Goal: Task Accomplishment & Management: Manage account settings

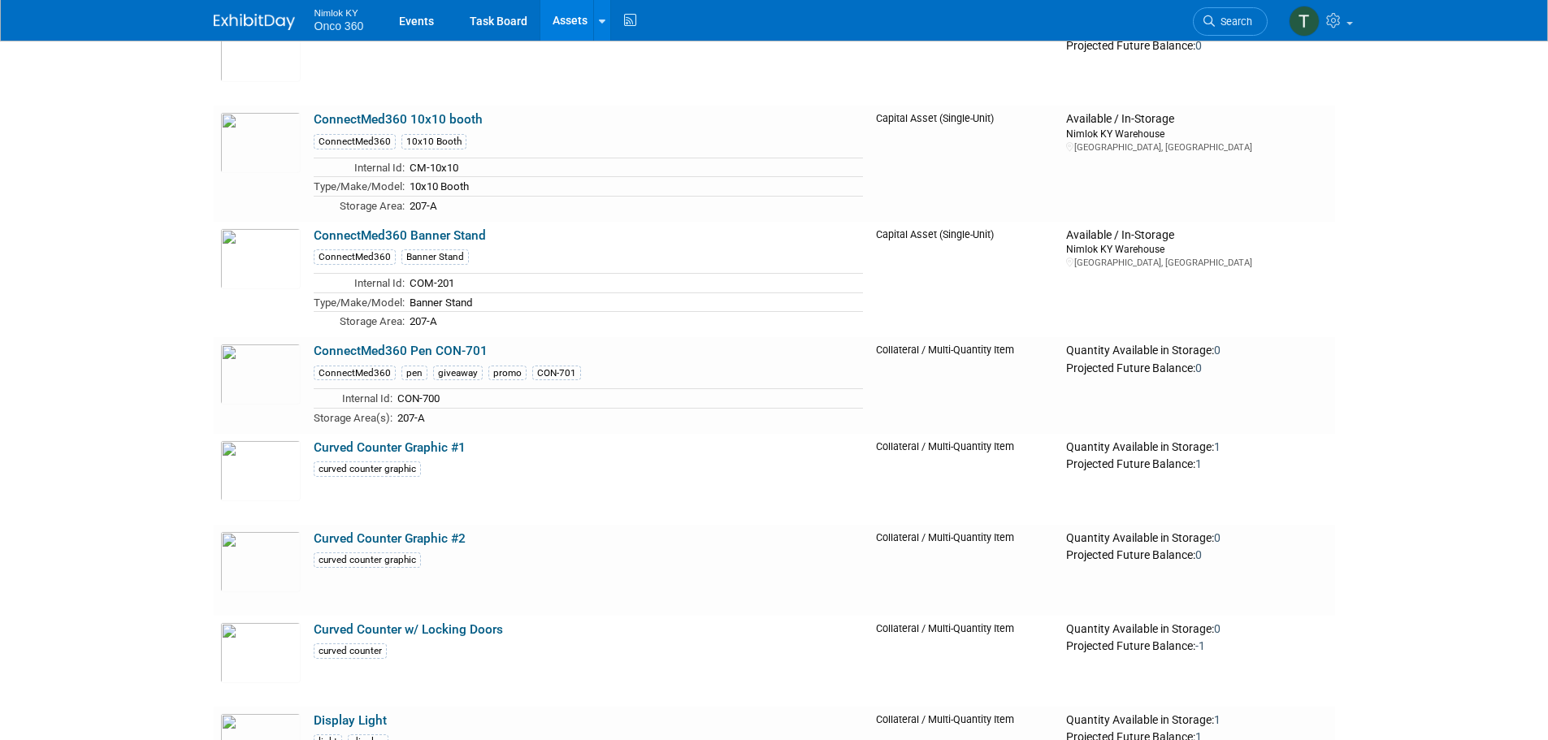
scroll to position [731, 0]
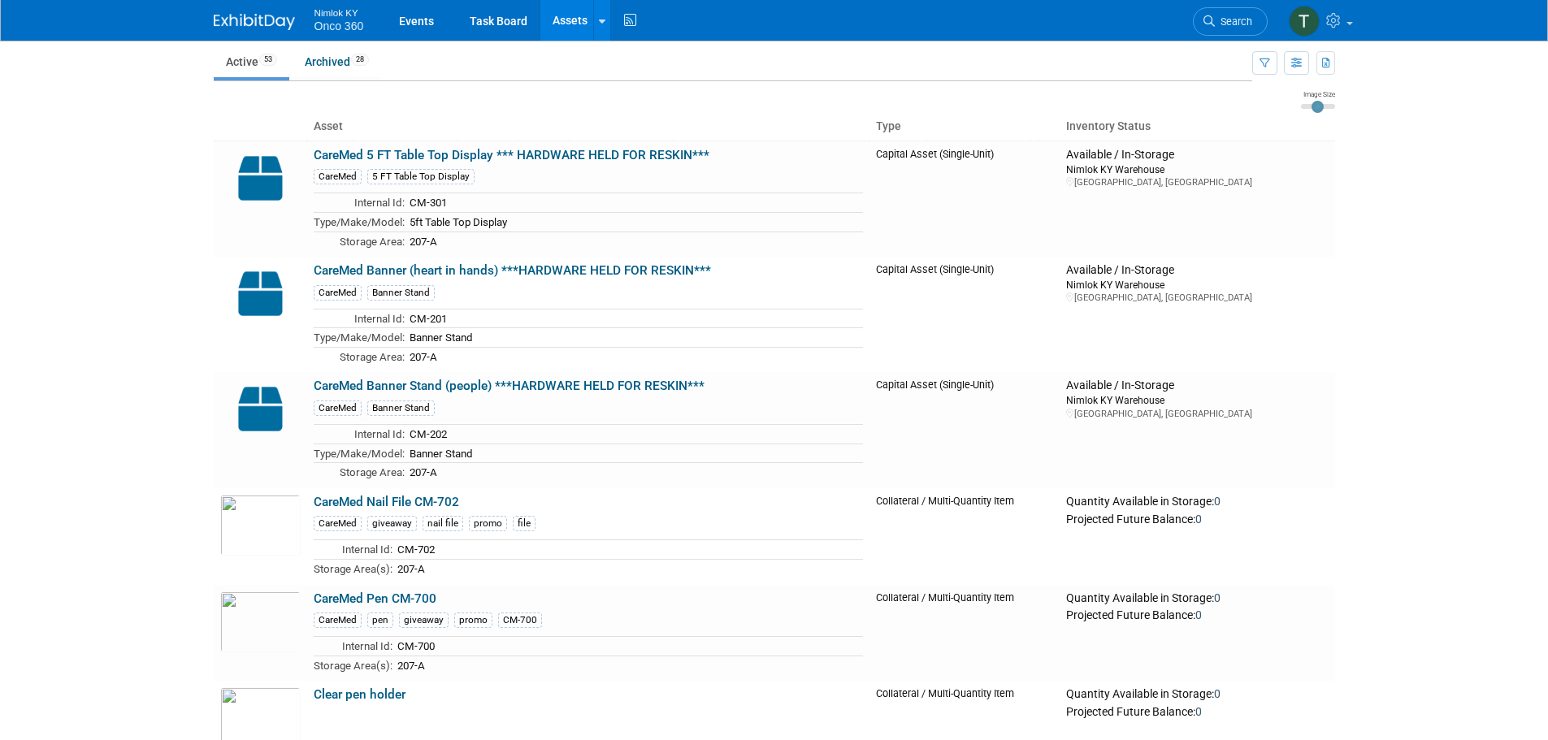
scroll to position [0, 0]
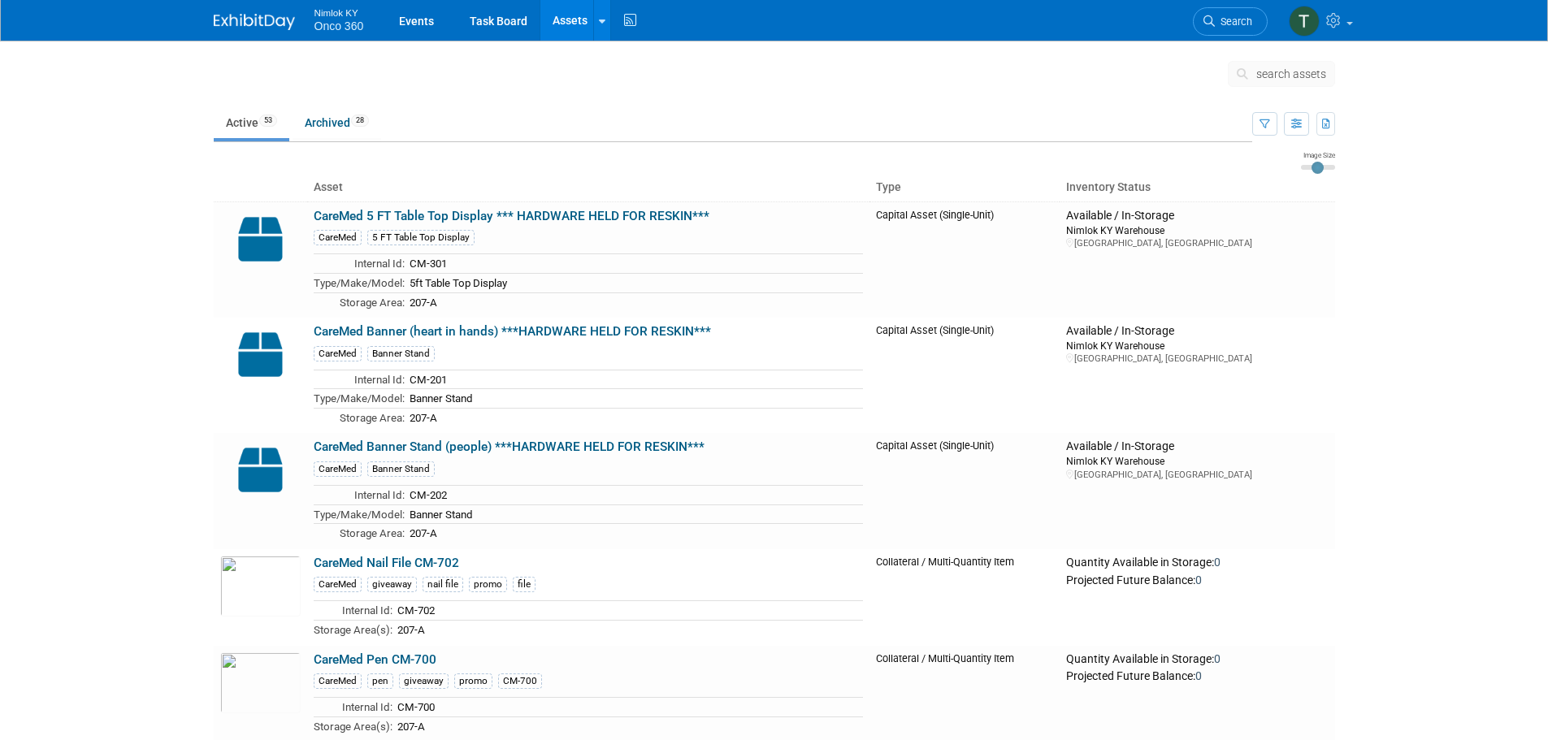
click at [246, 24] on img at bounding box center [254, 22] width 81 height 16
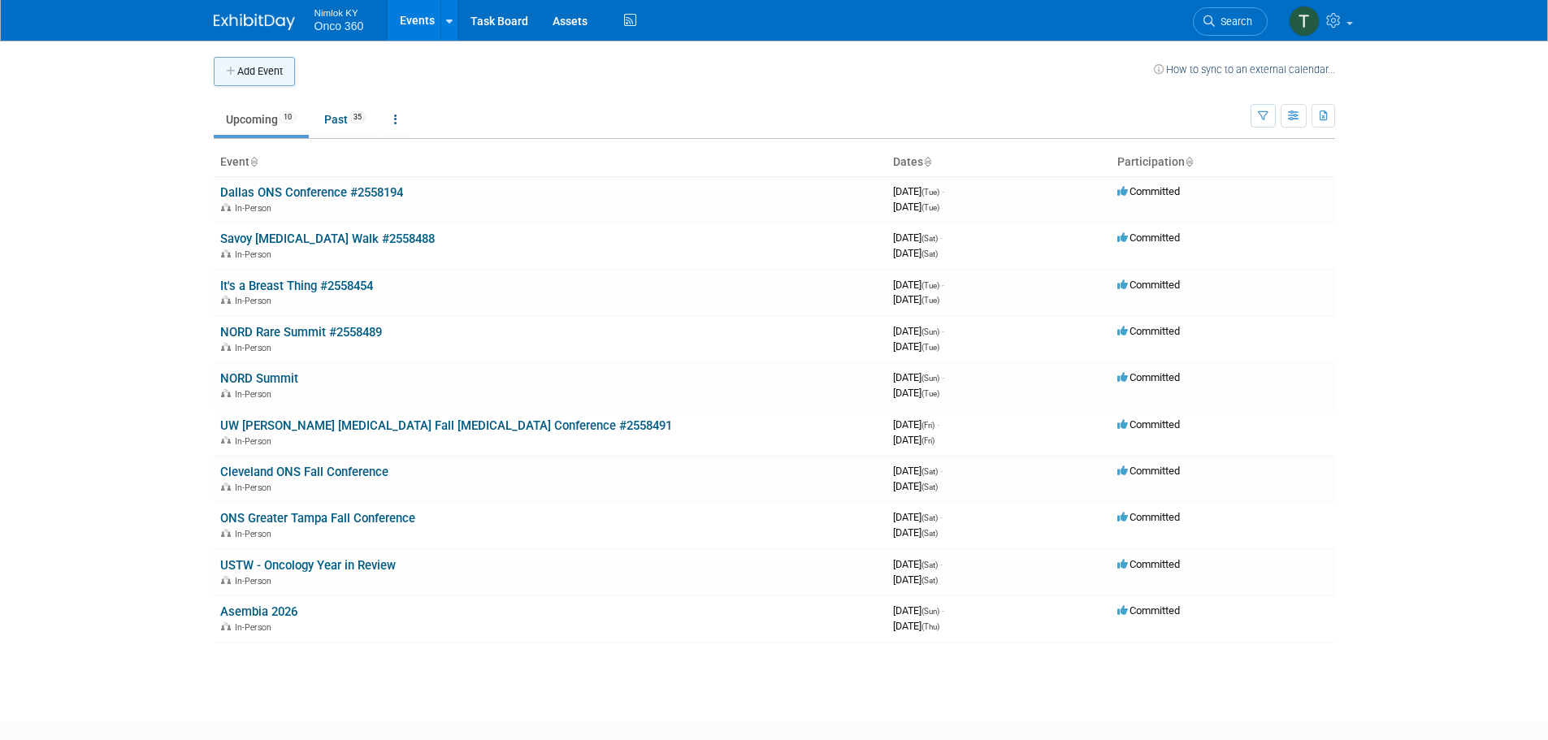
click at [245, 69] on button "Add Event" at bounding box center [254, 71] width 81 height 29
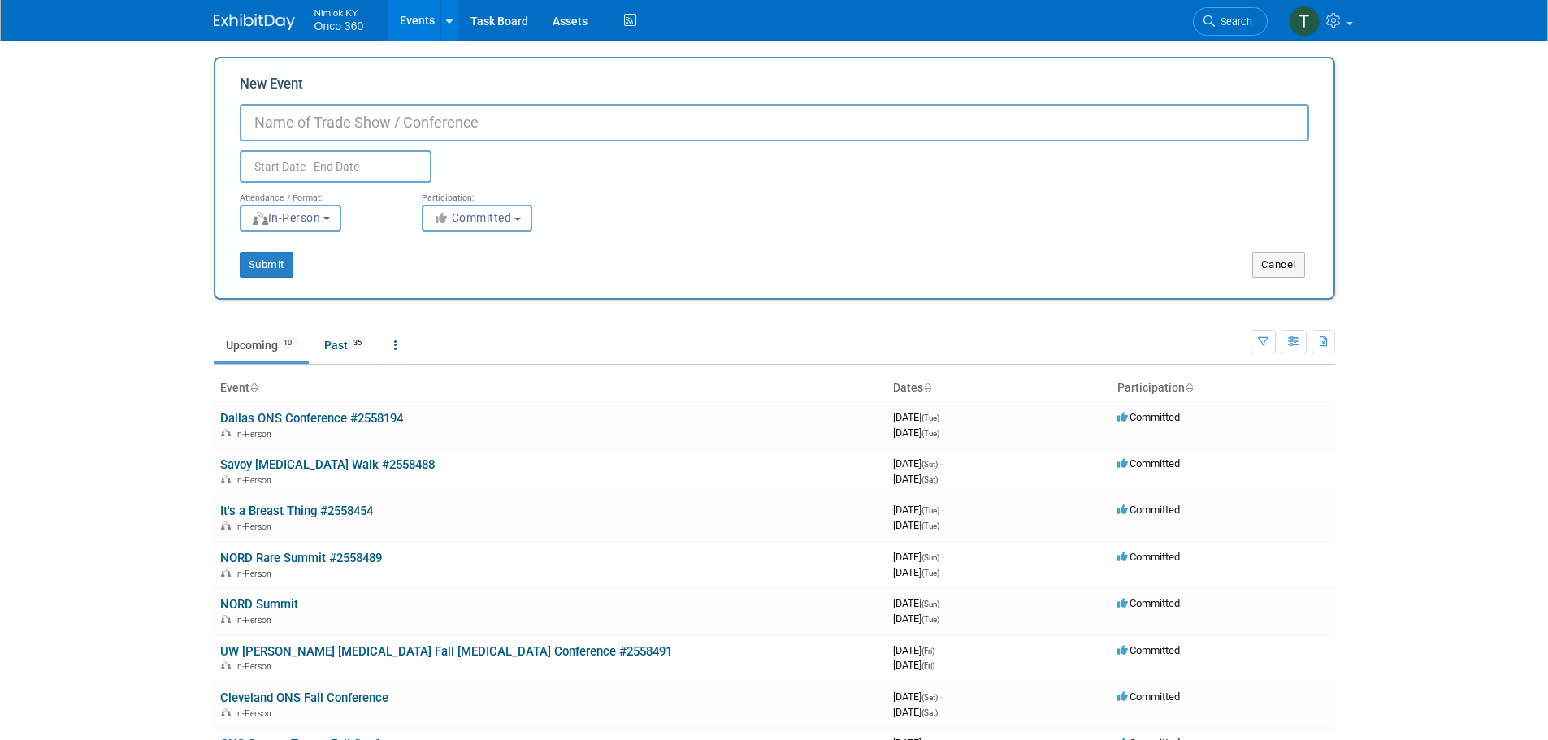
click at [336, 128] on input "New Event" at bounding box center [774, 122] width 1069 height 37
paste input "ONS Northeast Illinois Conference 10.18.25 Table Throw, Dark Banner Stand Pam K…"
drag, startPoint x: 1147, startPoint y: 119, endPoint x: 490, endPoint y: 130, distance: 657.5
click at [490, 130] on input "ONS Northeast Illinois Conference 10.18.25 Table Throw, Dark Banner Stand Pam K…" at bounding box center [774, 122] width 1069 height 37
type input "ONS Northeast [US_STATE] Conference"
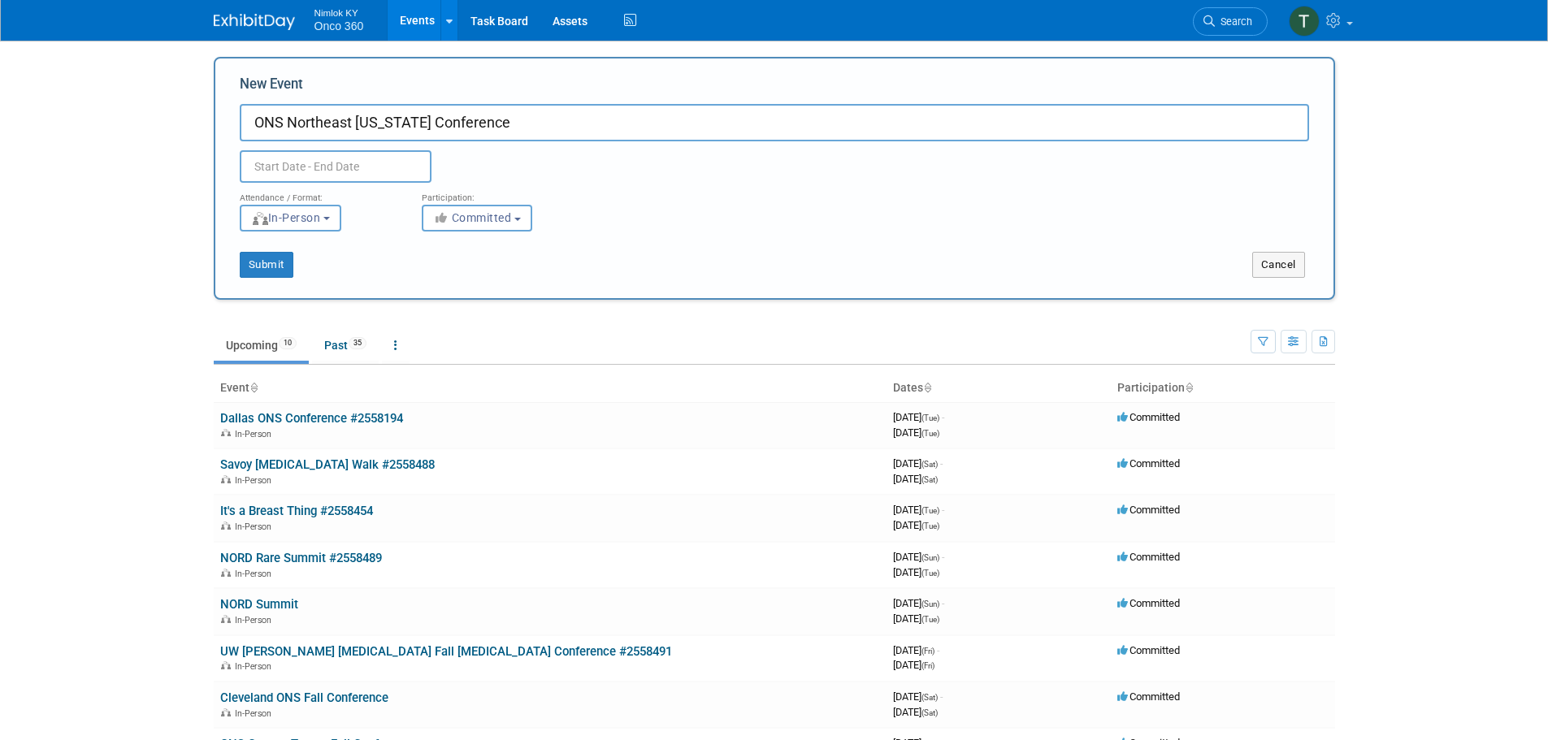
click at [297, 165] on input "text" at bounding box center [336, 166] width 192 height 33
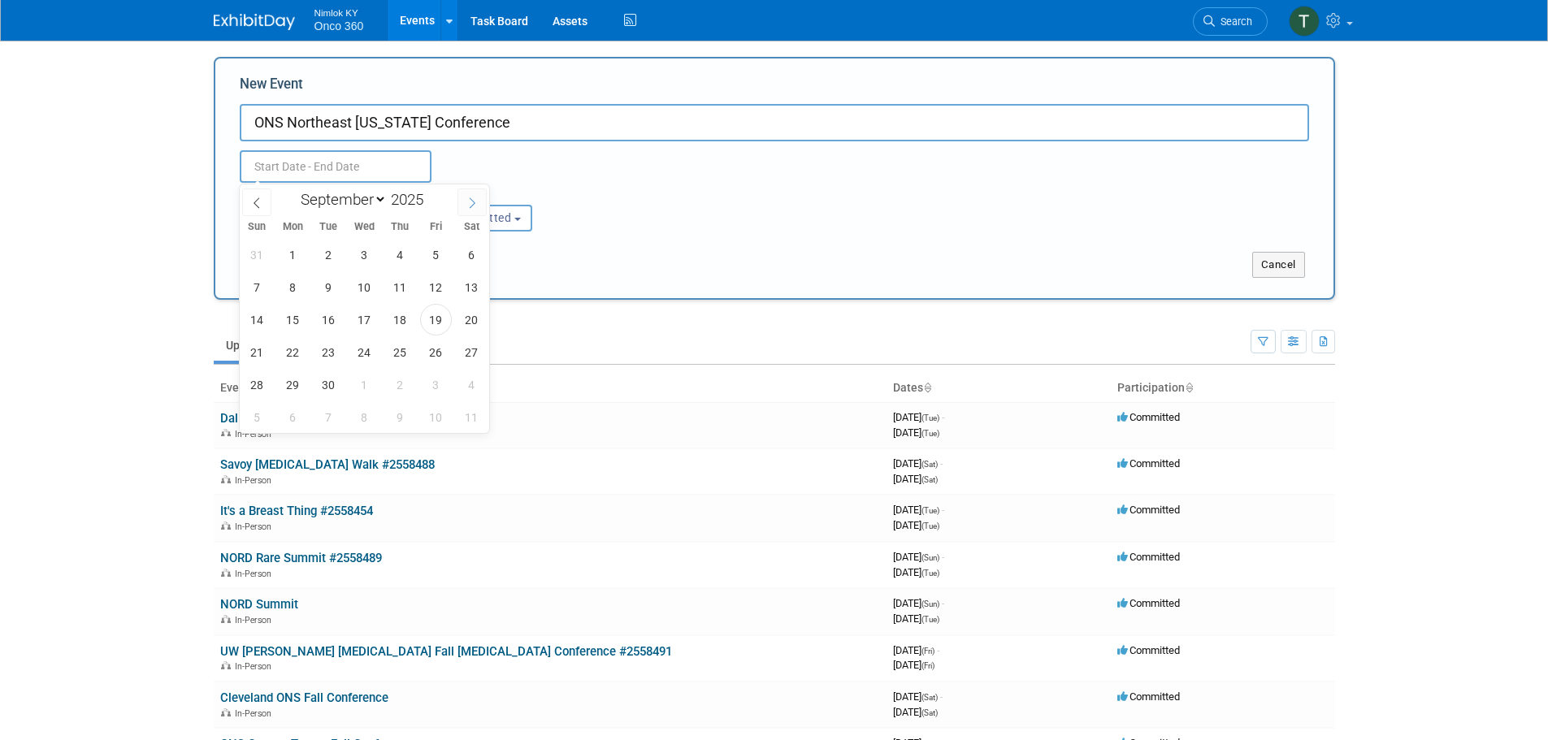
click at [474, 202] on icon at bounding box center [471, 202] width 11 height 11
select select "9"
click at [475, 323] on span "18" at bounding box center [472, 320] width 32 height 32
type input "Oct 18, 2025 to Oct 18, 2025"
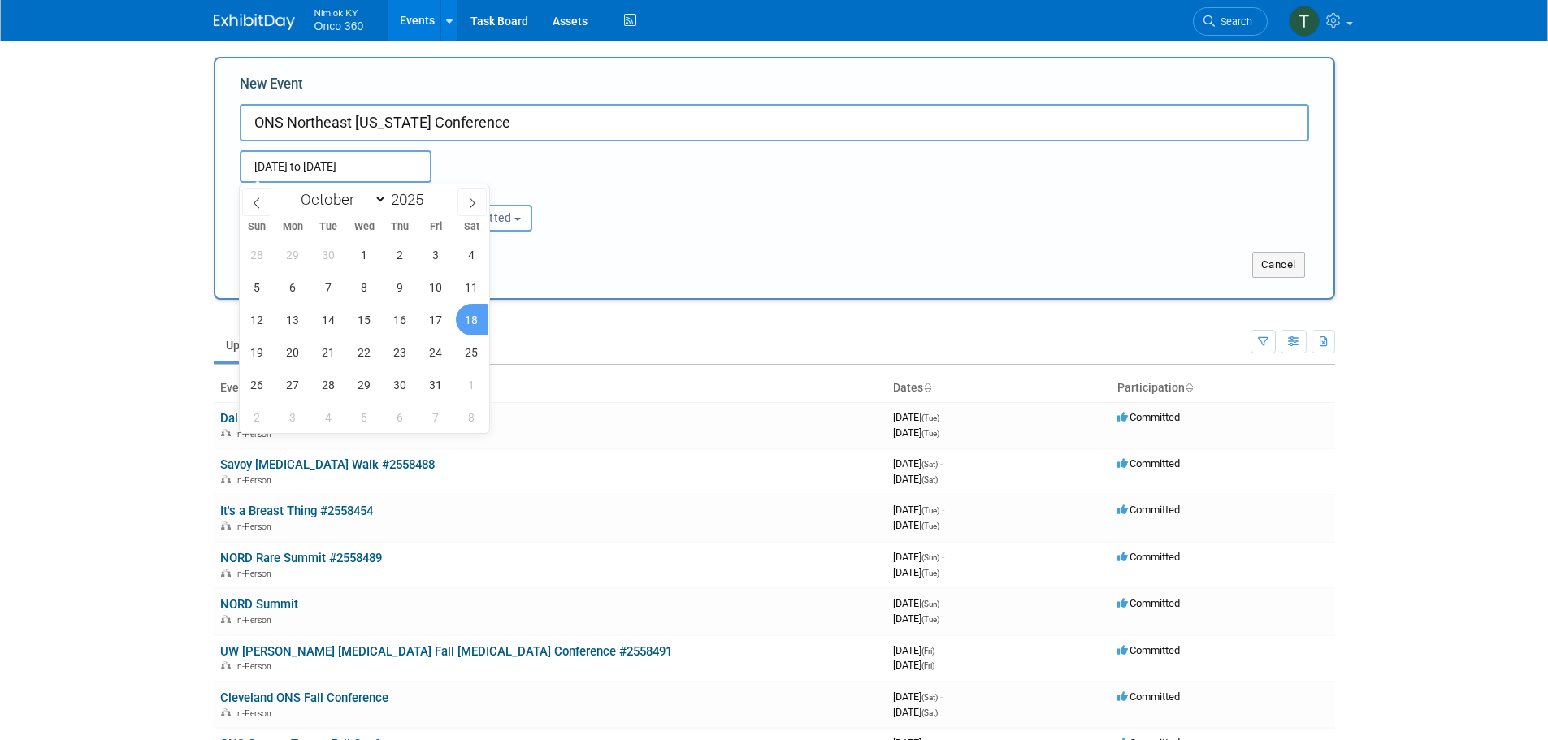
click at [961, 229] on div "Attendance / Format: <img src="https://www.exhibitday.com/Images/Format-InPerso…" at bounding box center [775, 207] width 1094 height 49
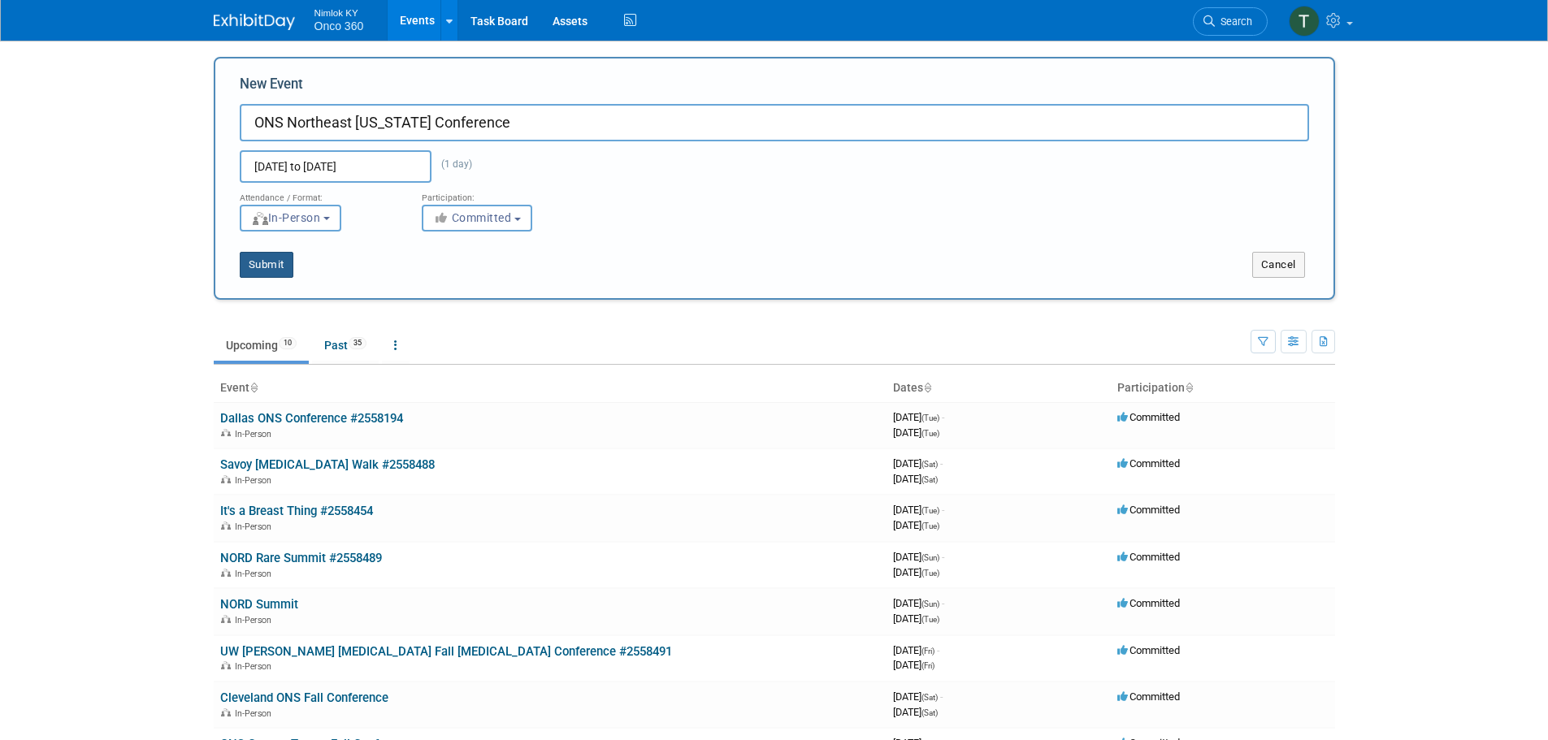
click at [279, 258] on button "Submit" at bounding box center [267, 265] width 54 height 26
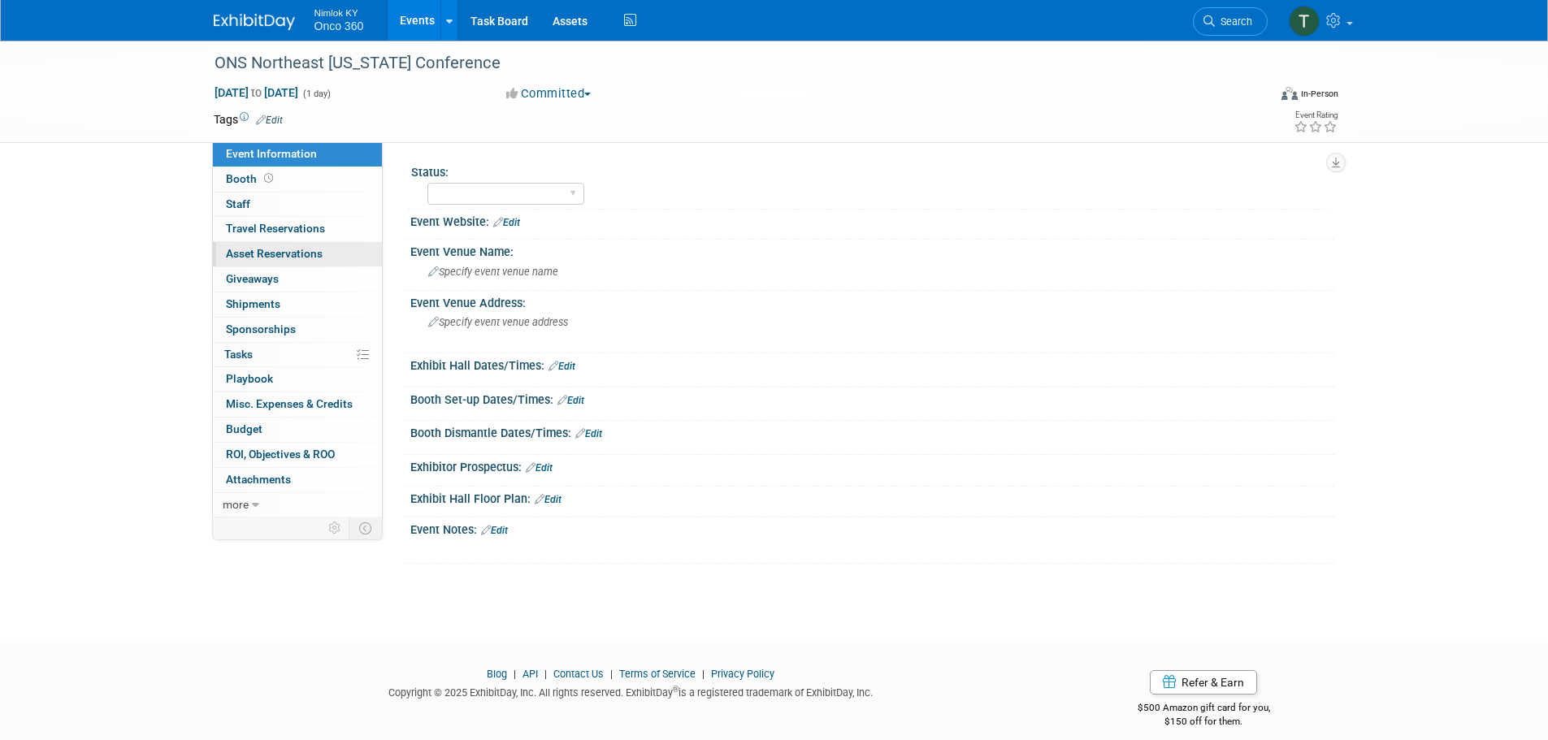
click at [310, 253] on span "Asset Reservations 0" at bounding box center [274, 253] width 97 height 13
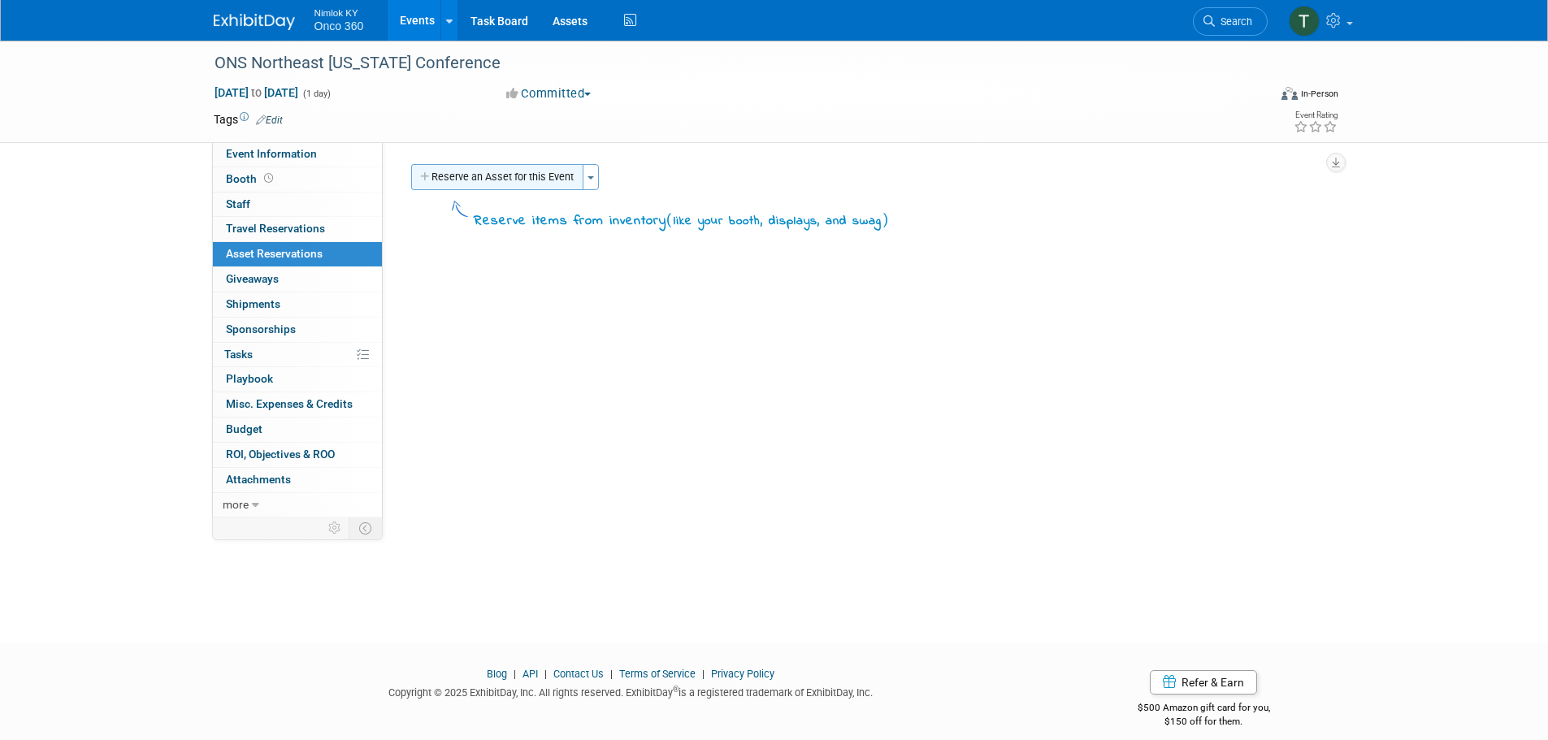
click at [466, 180] on button "Reserve an Asset for this Event" at bounding box center [497, 177] width 172 height 26
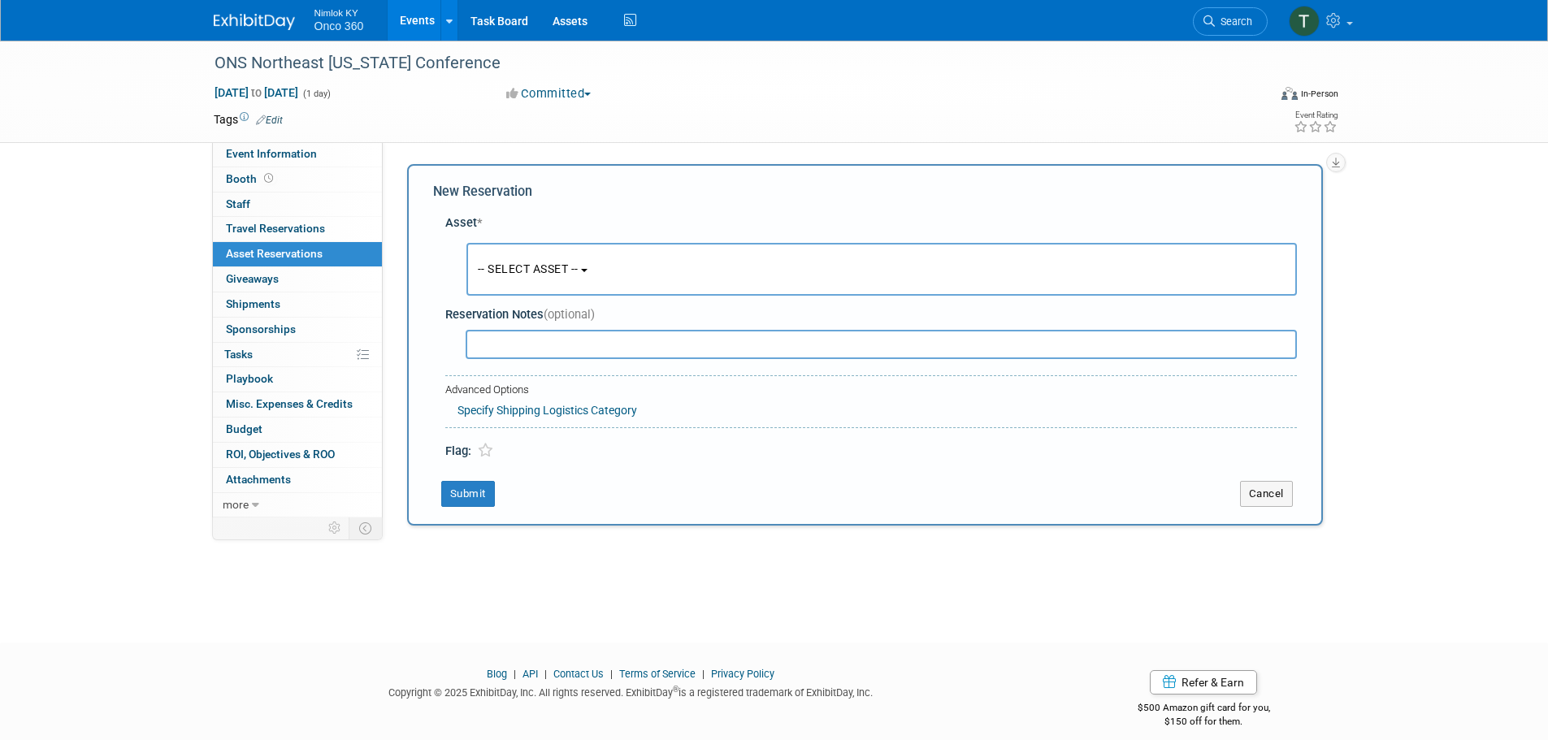
scroll to position [15, 0]
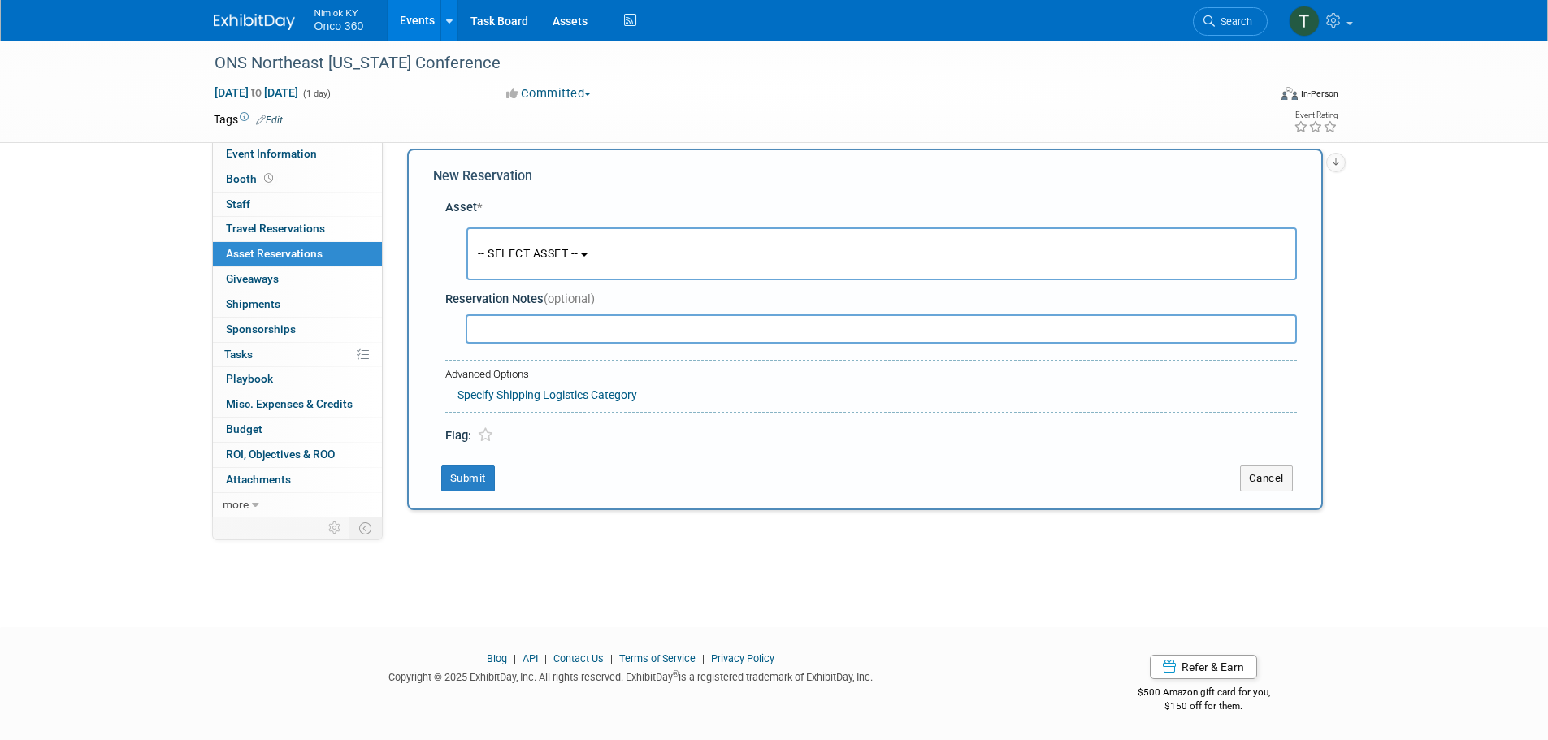
click at [506, 258] on span "-- SELECT ASSET --" at bounding box center [528, 253] width 101 height 13
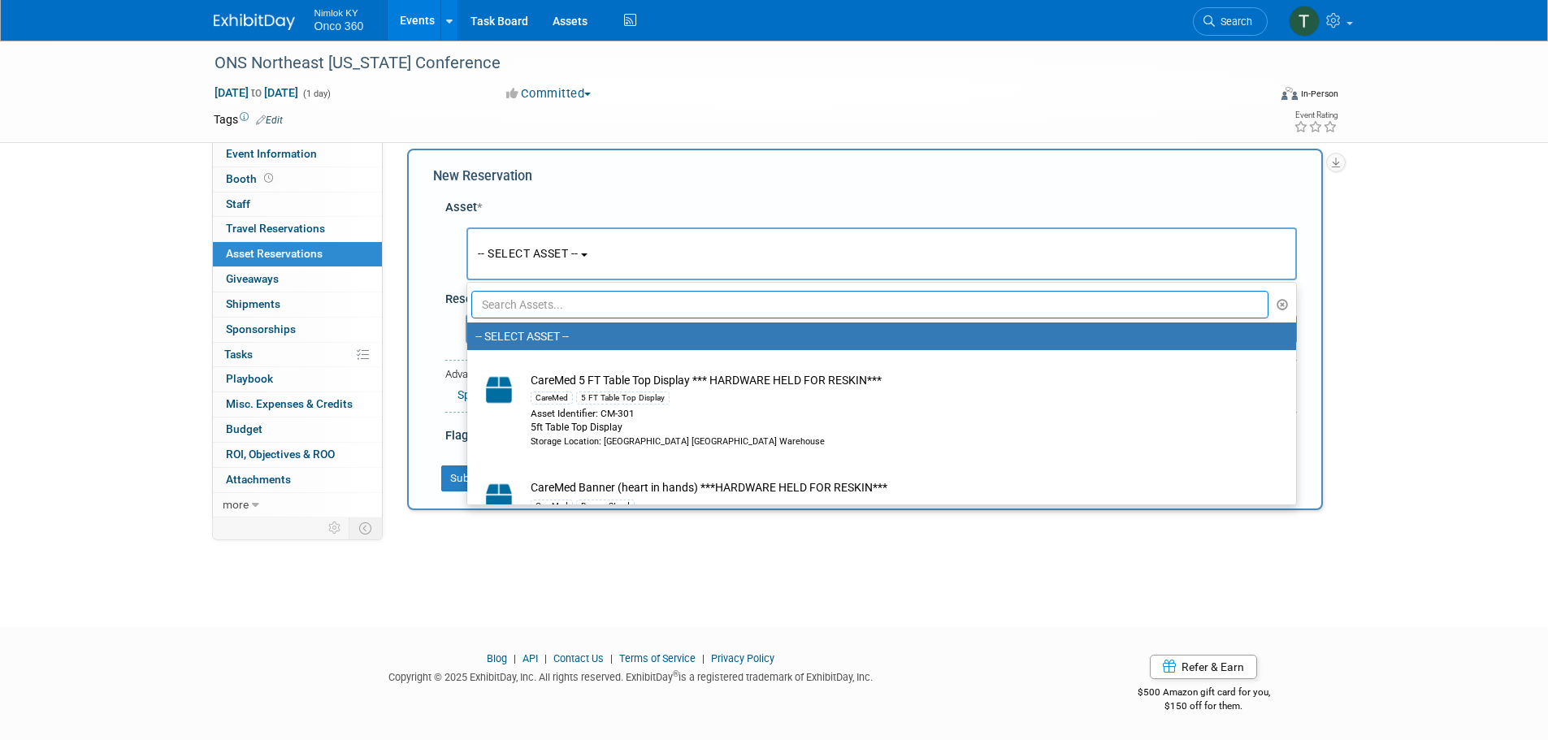
click at [519, 303] on input "text" at bounding box center [870, 305] width 798 height 28
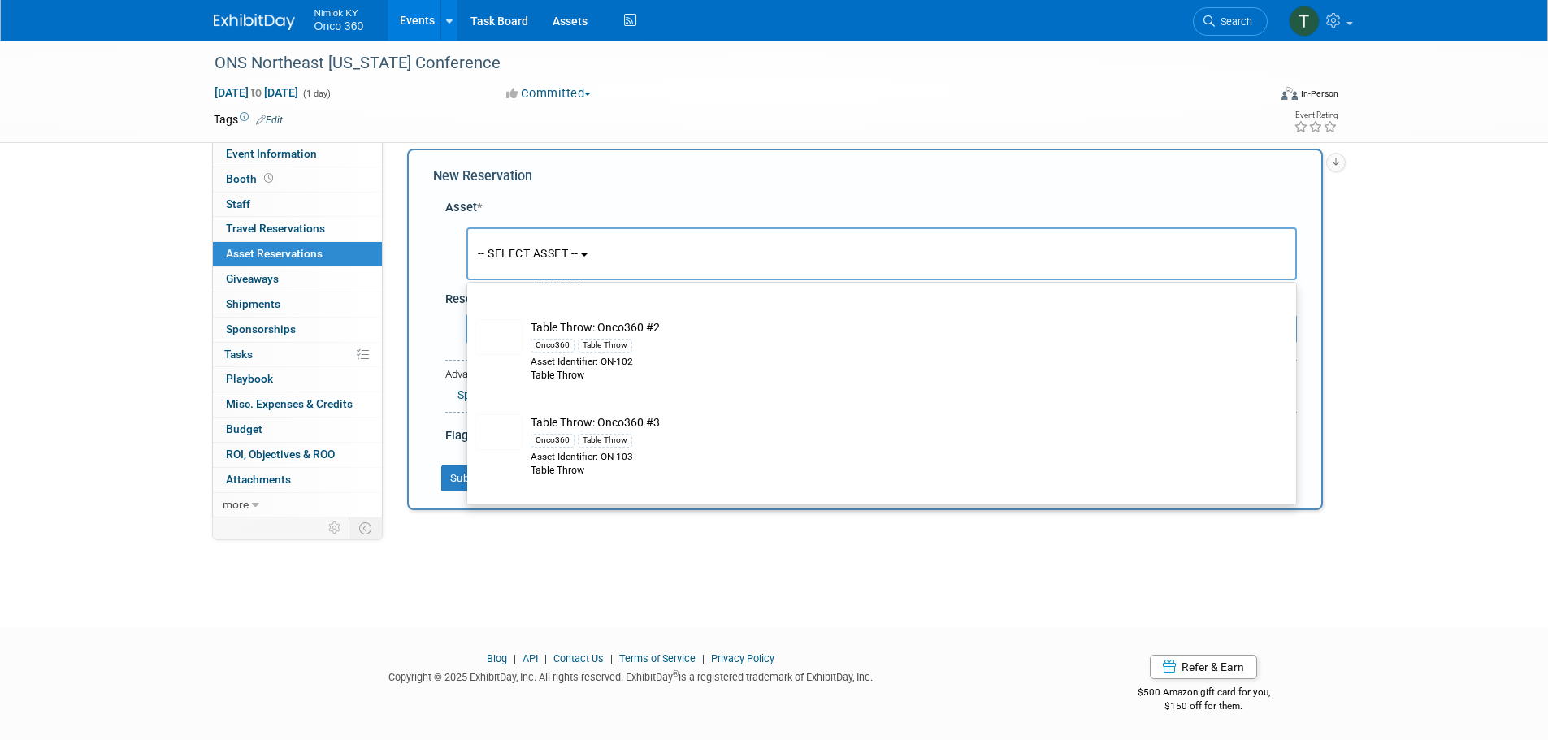
scroll to position [731, 0]
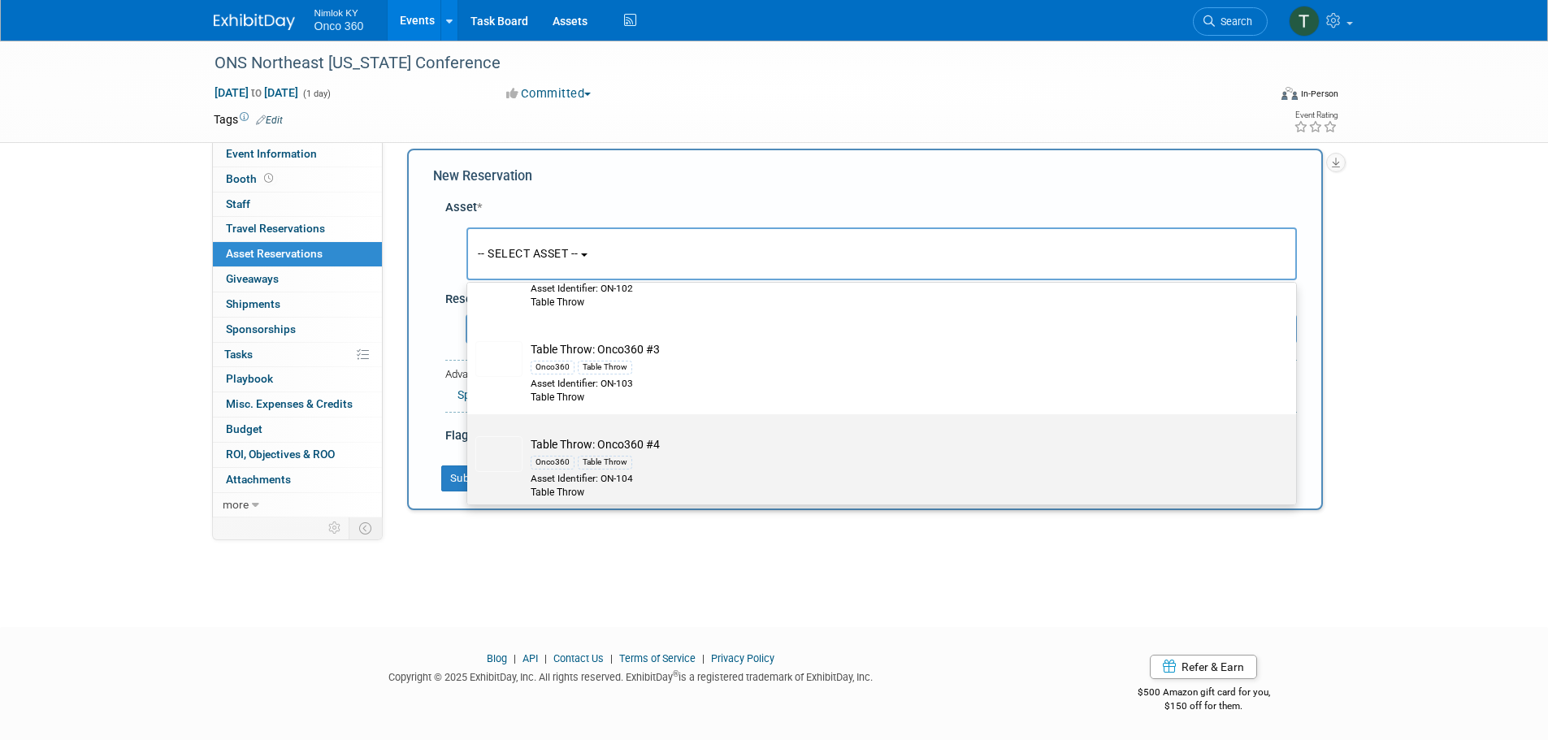
type input "table throw"
click at [622, 467] on div "Table Throw" at bounding box center [605, 462] width 54 height 13
click at [470, 434] on input "Table Throw: Onco360 #4 Onco360 Table Throw Asset Identifier: ON-104 Table Throw" at bounding box center [464, 428] width 11 height 11
select select "10718841"
select select "9"
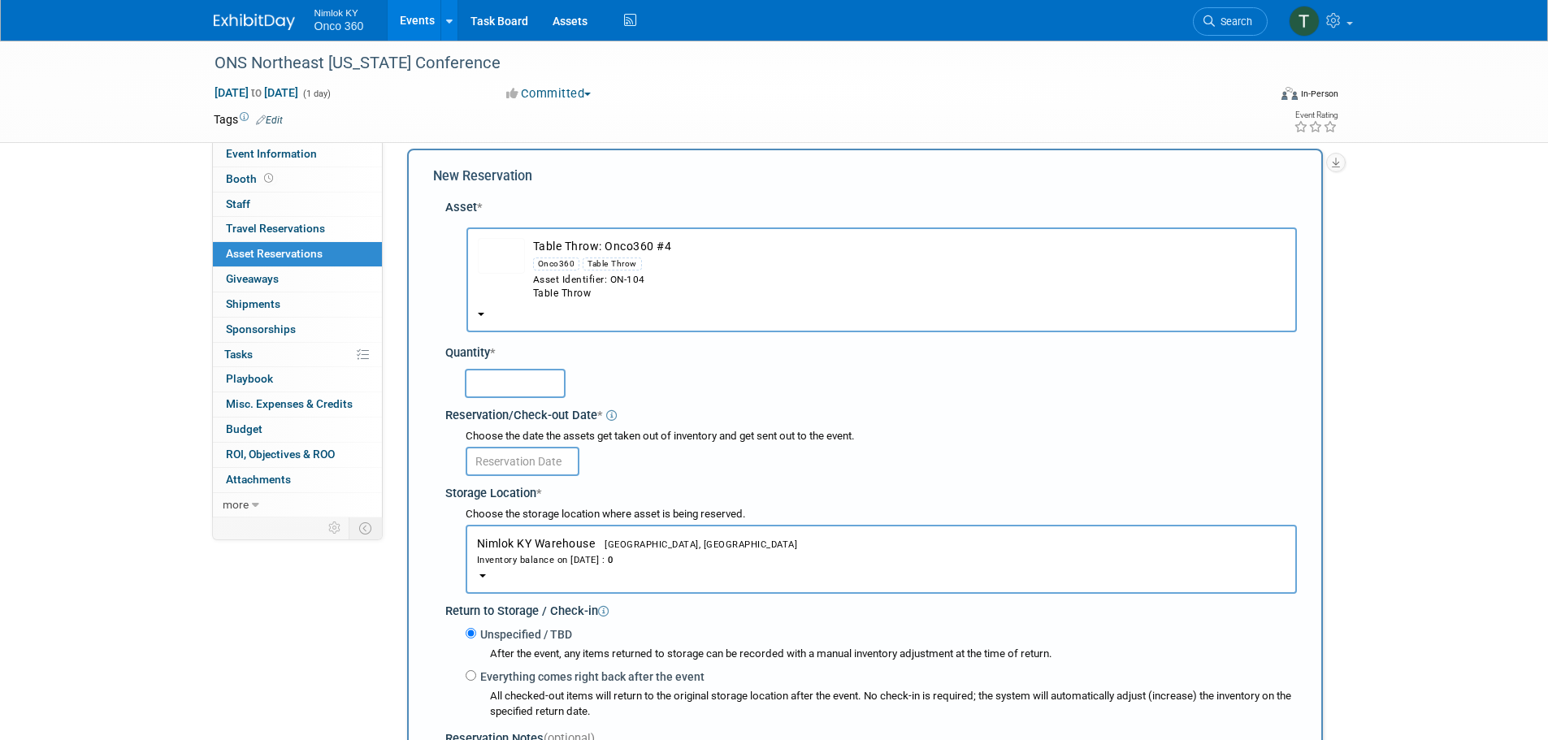
click at [505, 376] on input "text" at bounding box center [515, 383] width 101 height 29
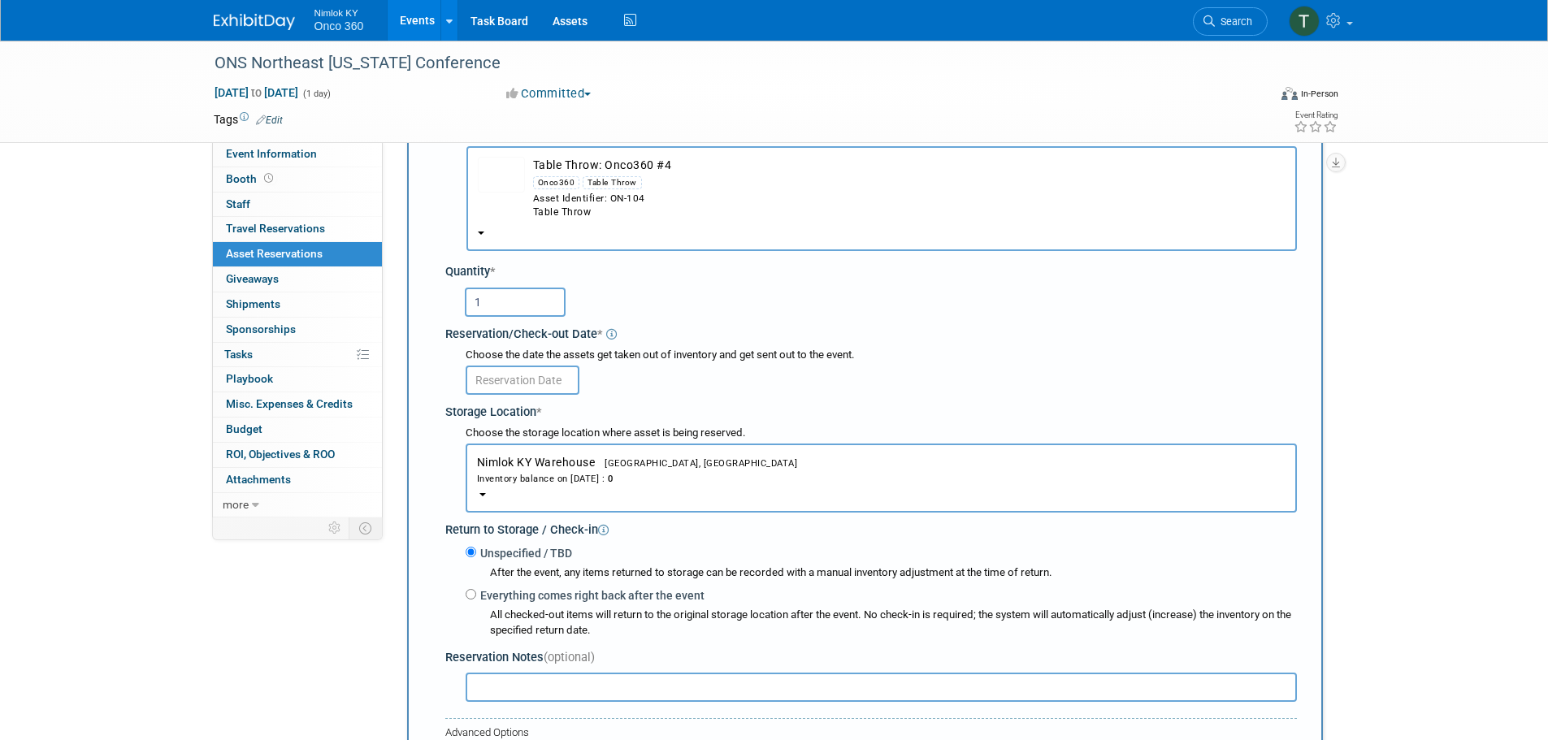
type input "1"
click at [533, 372] on input "text" at bounding box center [523, 380] width 114 height 29
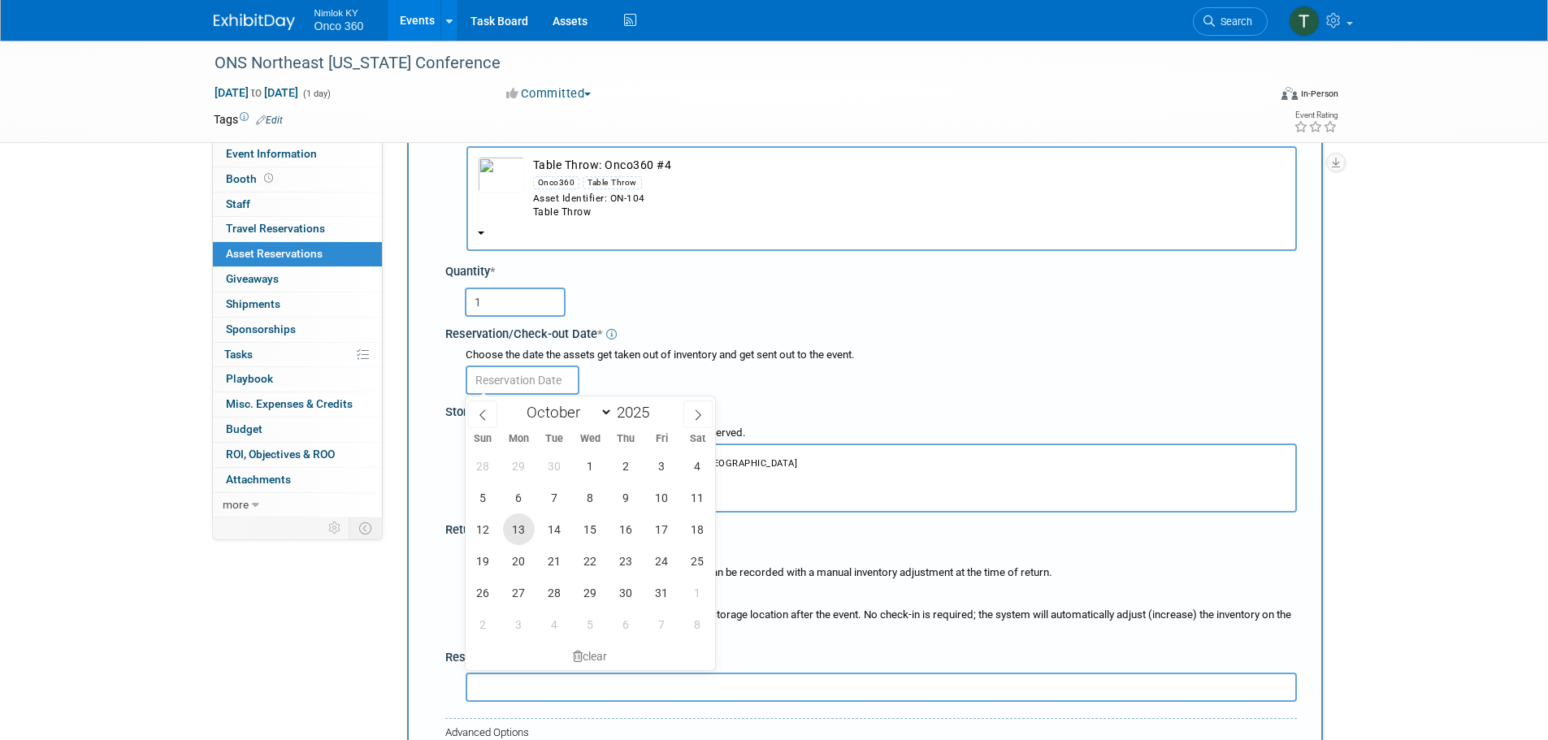
click at [523, 537] on span "13" at bounding box center [519, 530] width 32 height 32
type input "Oct 13, 2025"
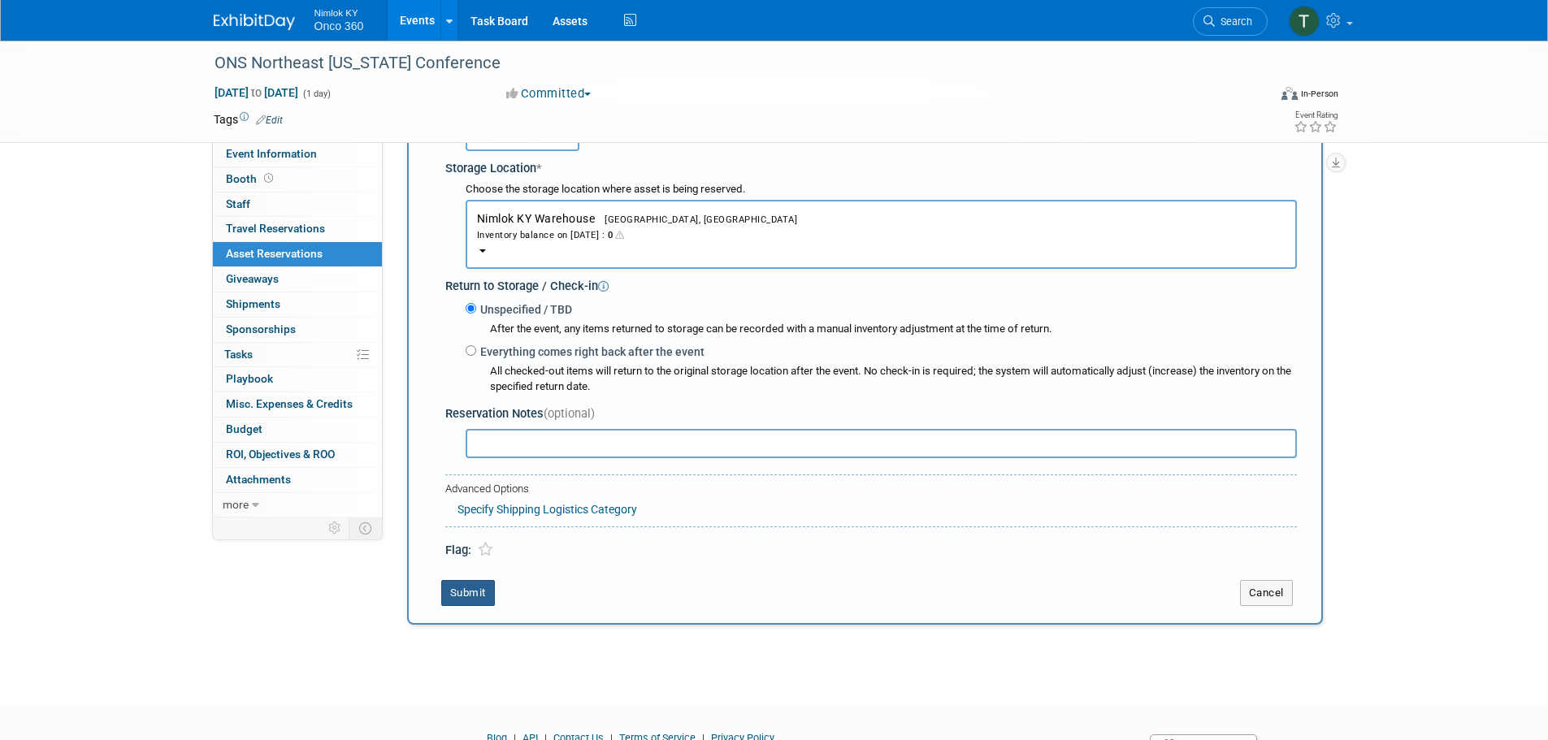
click at [469, 594] on button "Submit" at bounding box center [468, 593] width 54 height 26
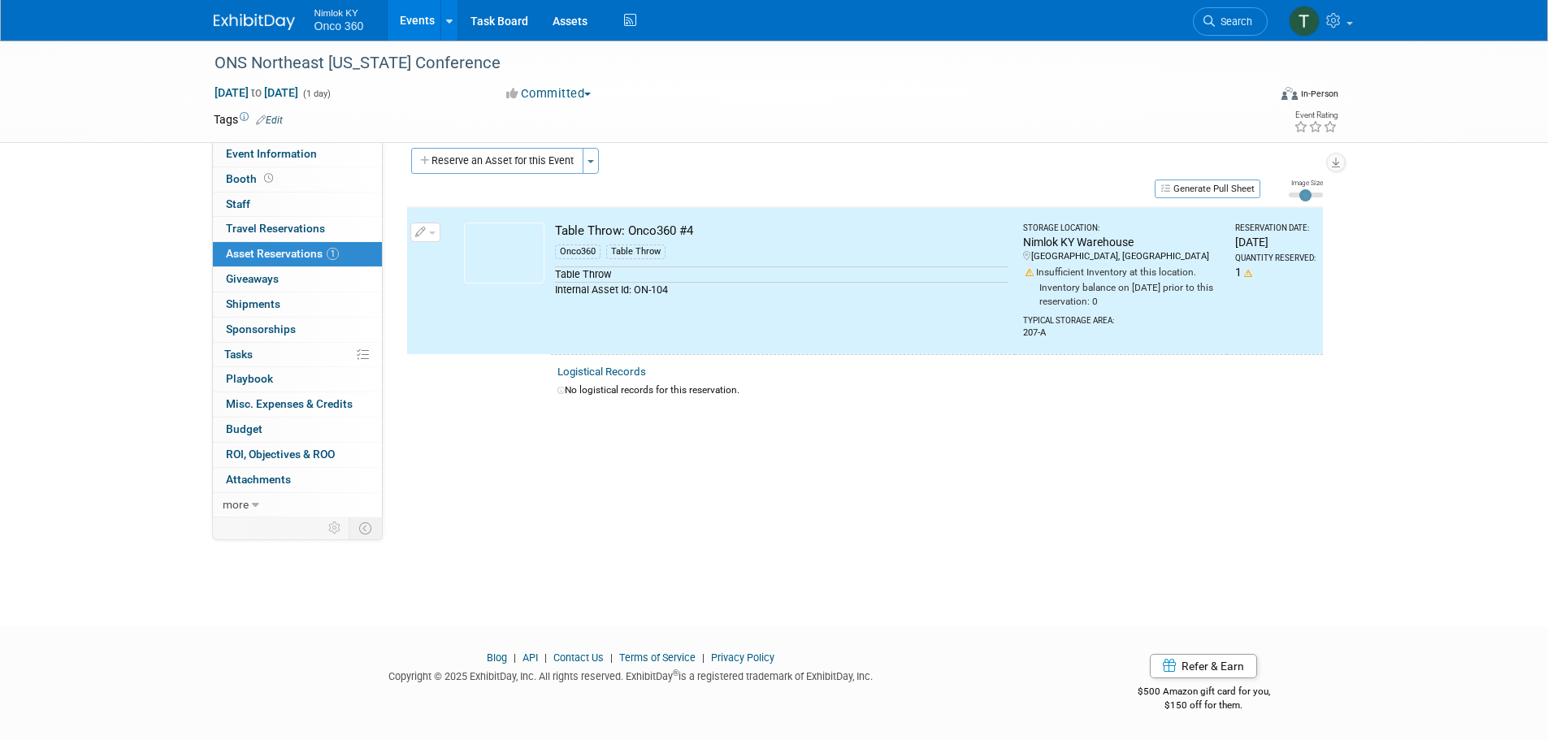
scroll to position [0, 0]
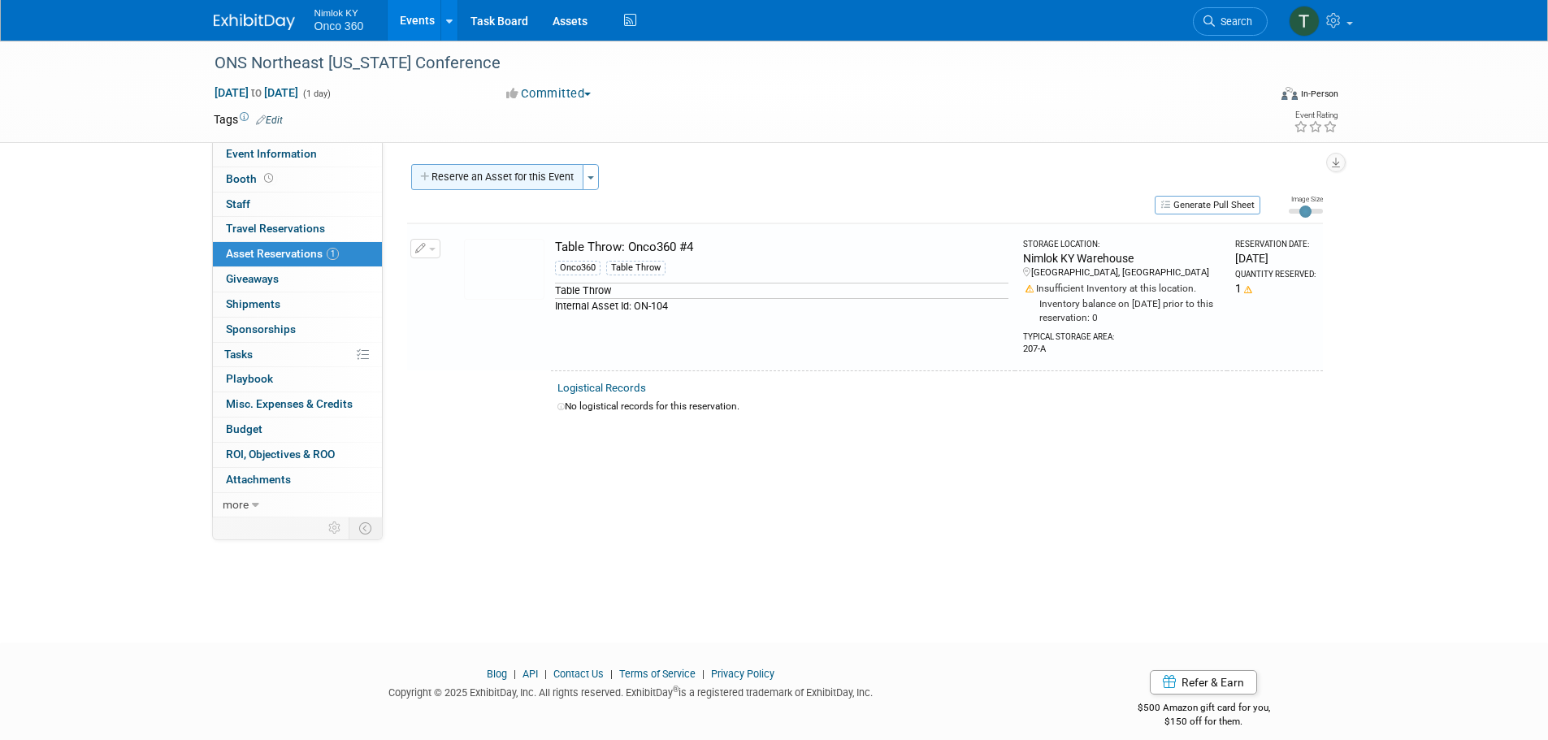
click at [502, 184] on button "Reserve an Asset for this Event" at bounding box center [497, 177] width 172 height 26
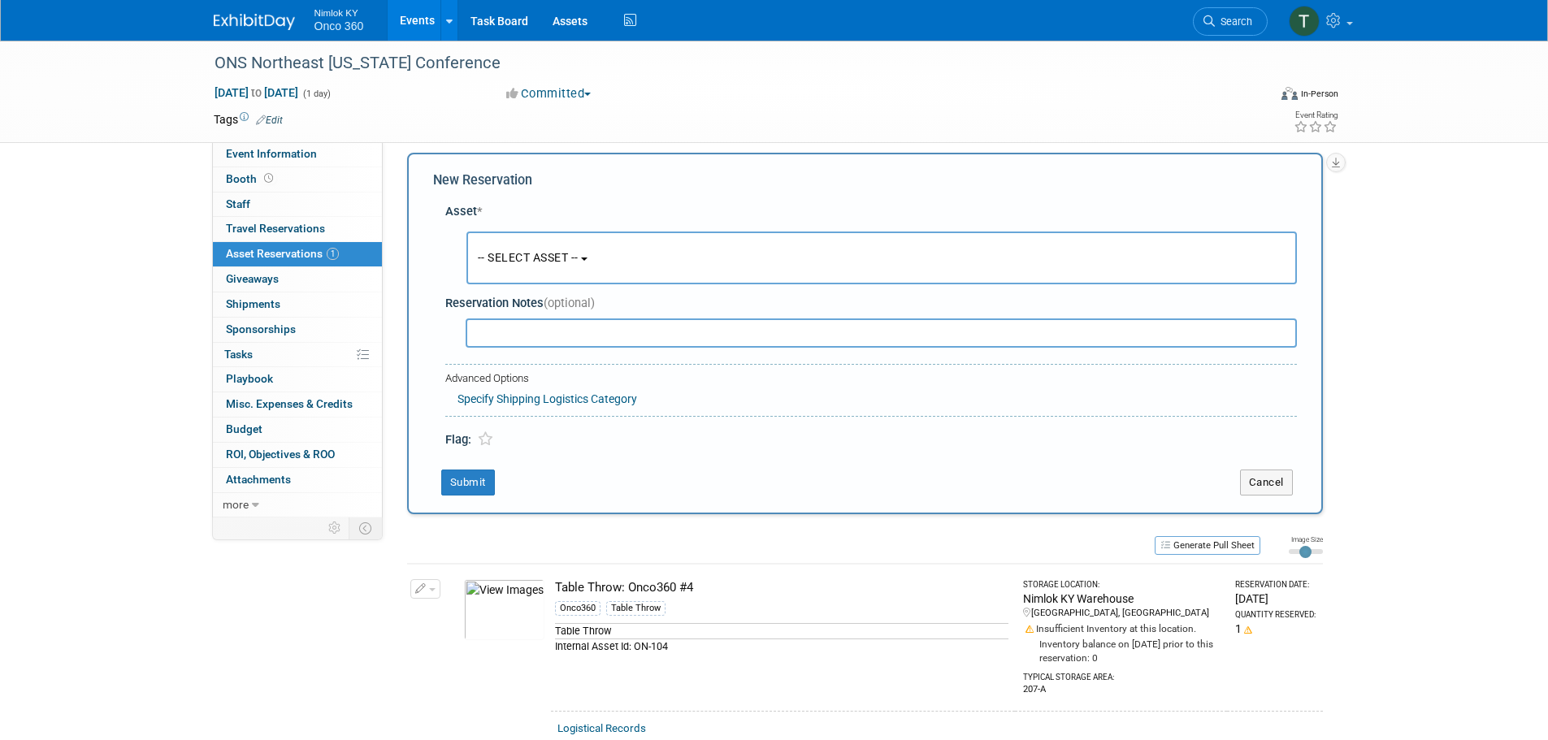
scroll to position [15, 0]
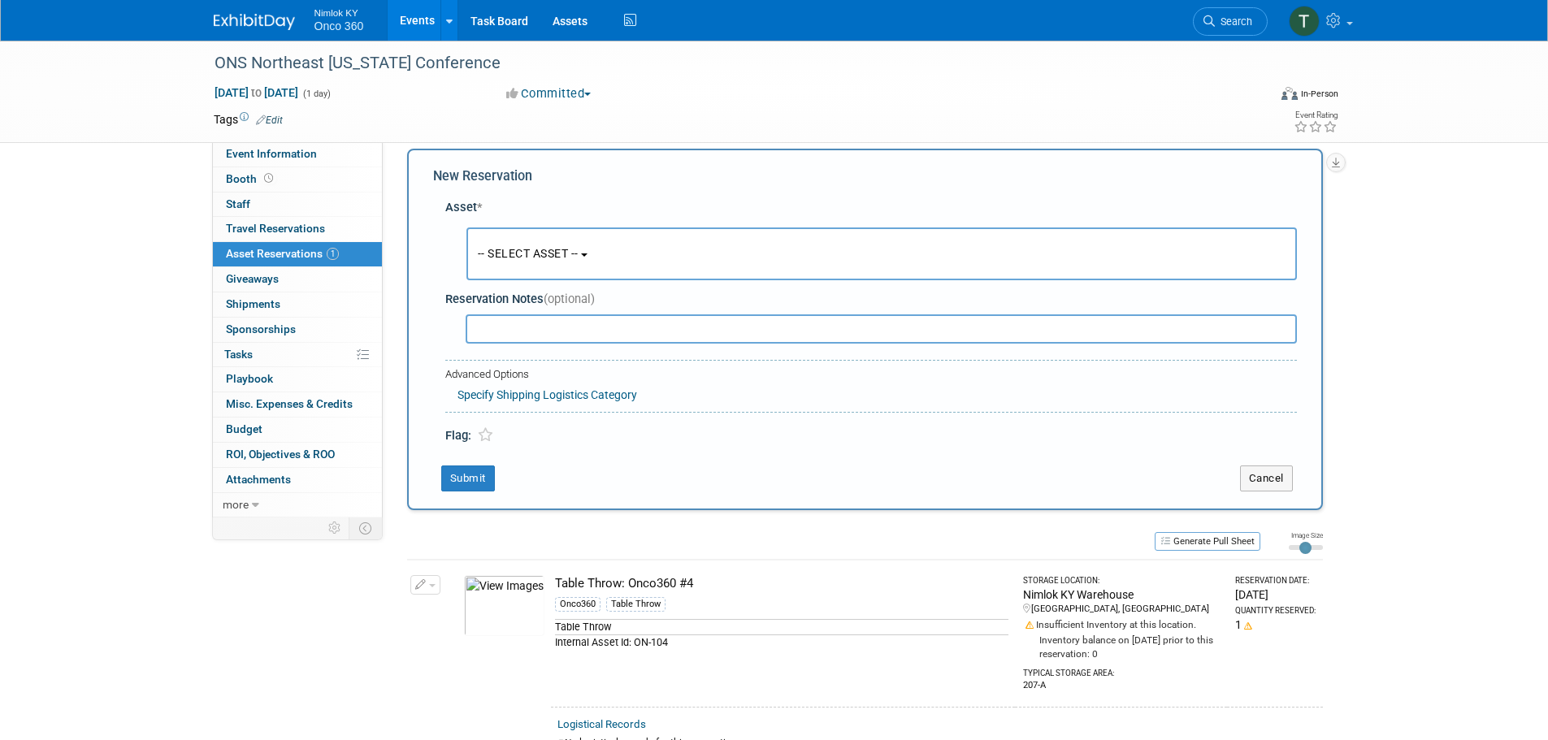
click at [537, 258] on span "-- SELECT ASSET --" at bounding box center [528, 253] width 101 height 13
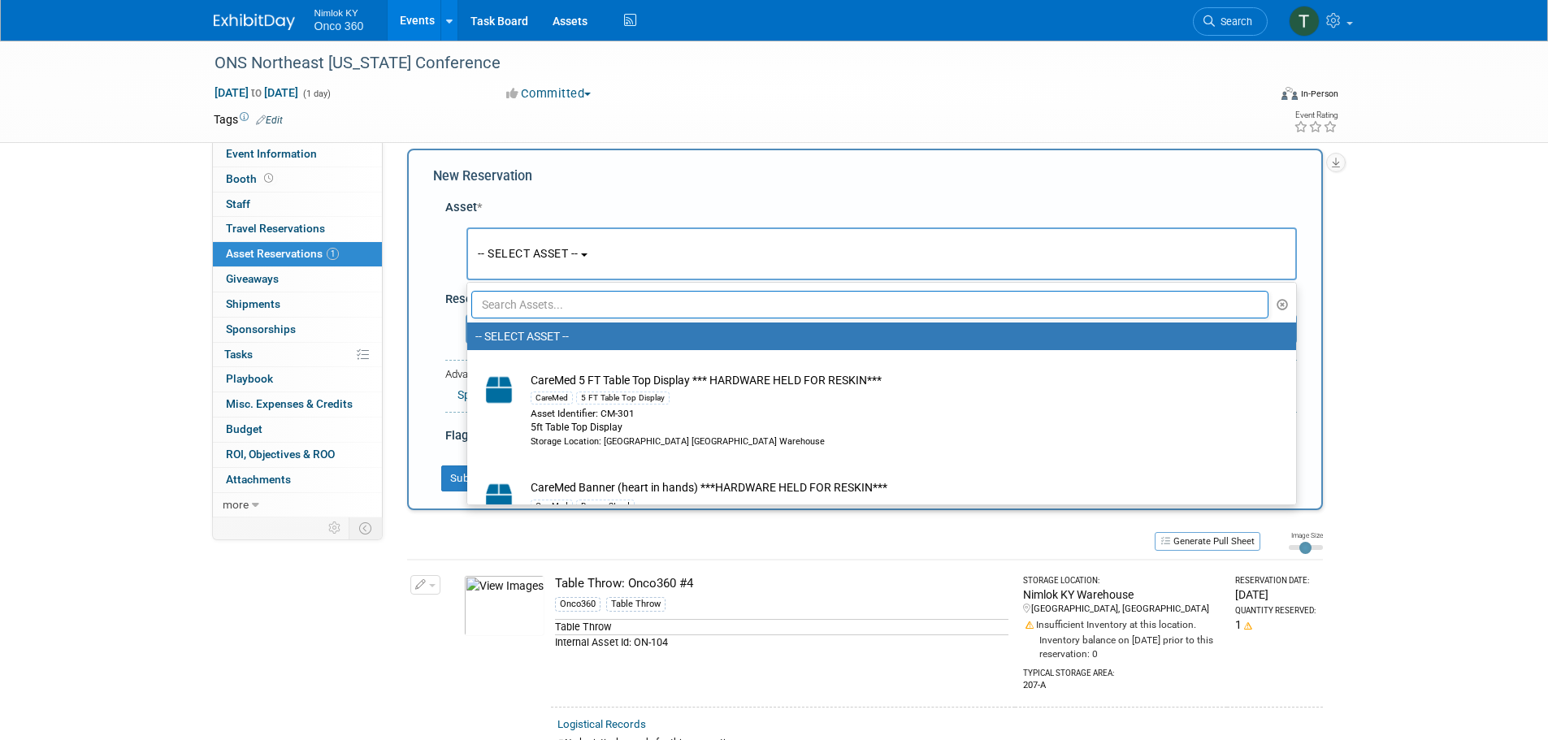
click at [539, 304] on input "text" at bounding box center [870, 305] width 798 height 28
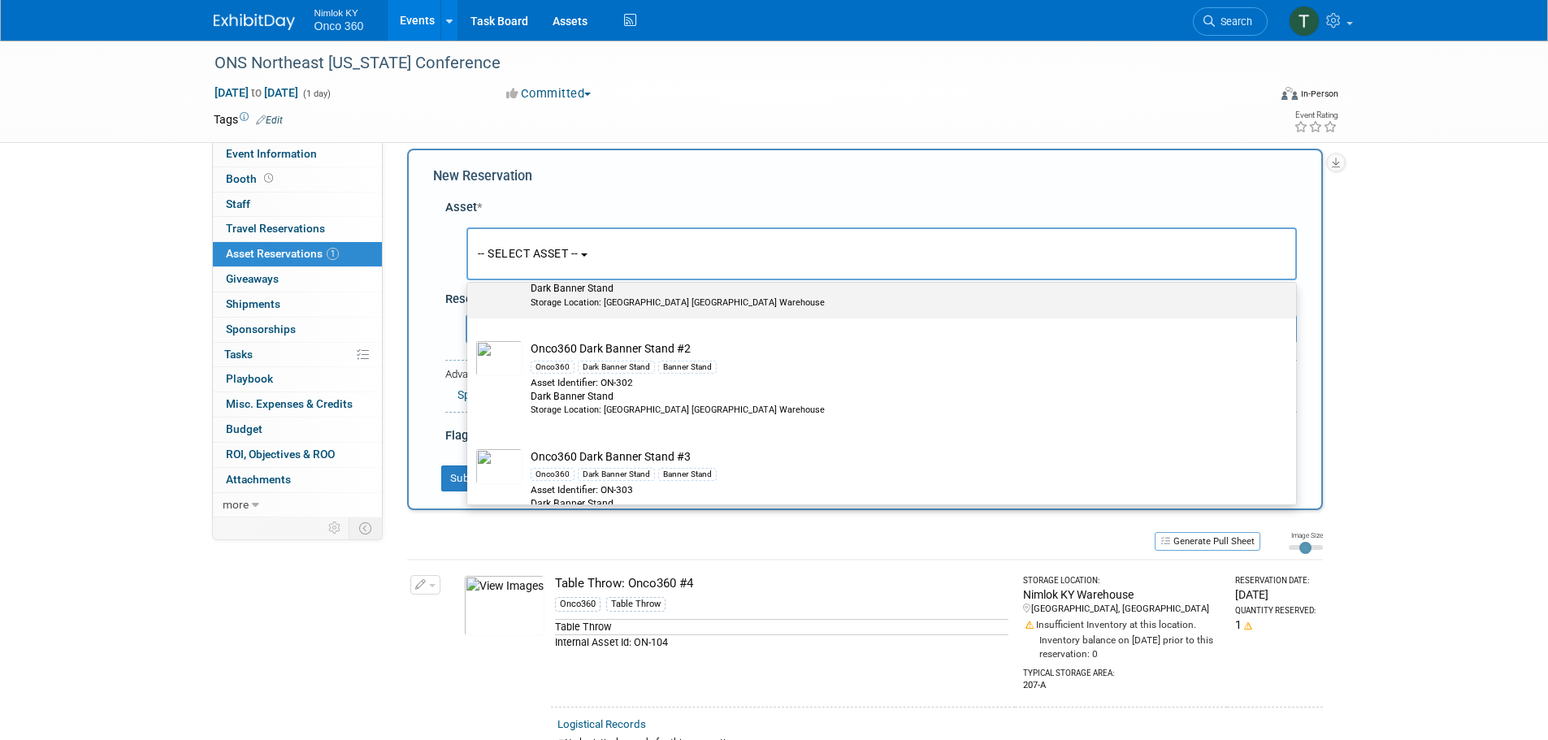
scroll to position [146, 0]
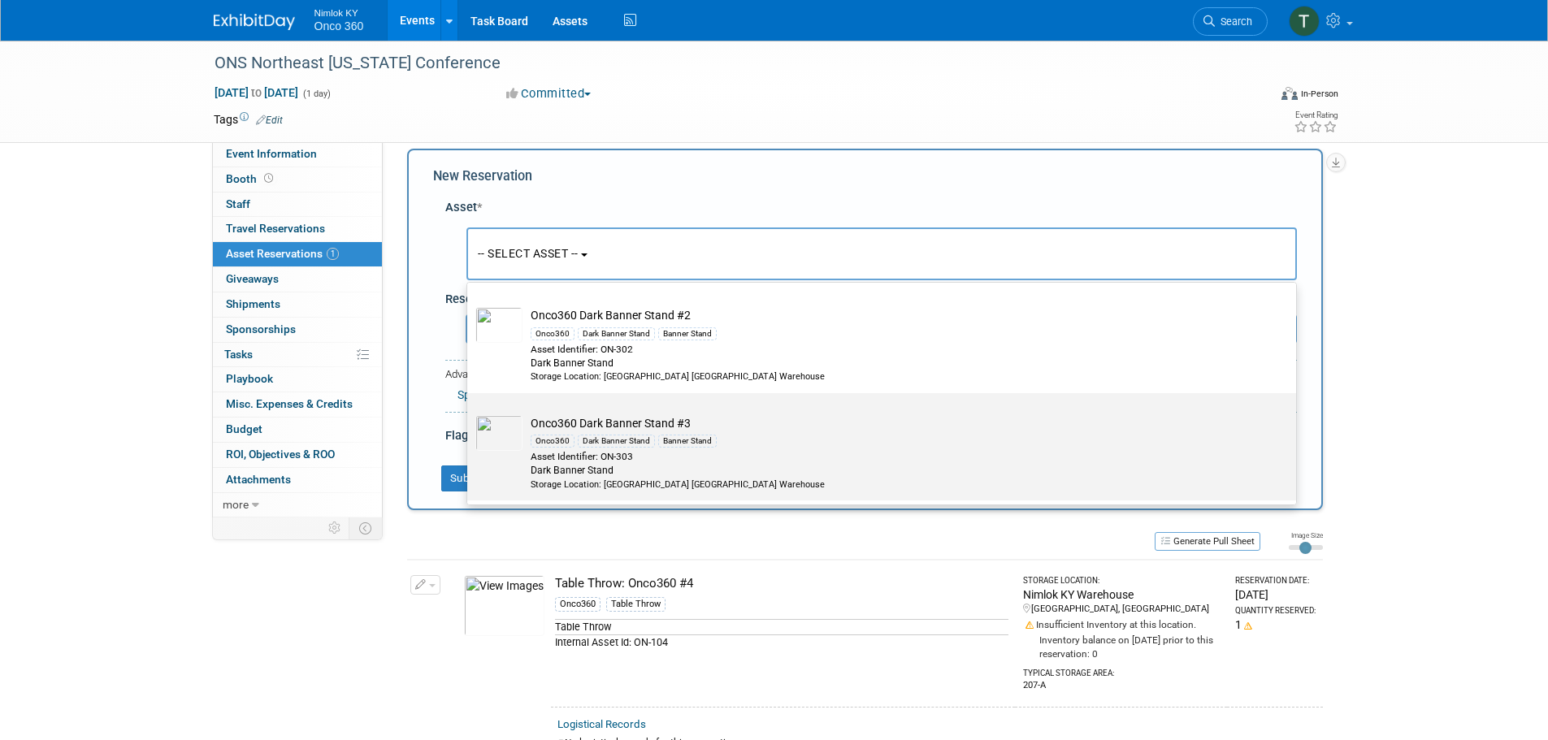
type input "dark"
click at [607, 440] on div "Dark Banner Stand" at bounding box center [616, 441] width 77 height 13
click at [470, 413] on input "Onco360 Dark Banner Stand #3 Onco360 Dark Banner Stand Banner Stand Asset Ident…" at bounding box center [464, 407] width 11 height 11
select select "10716574"
select select "9"
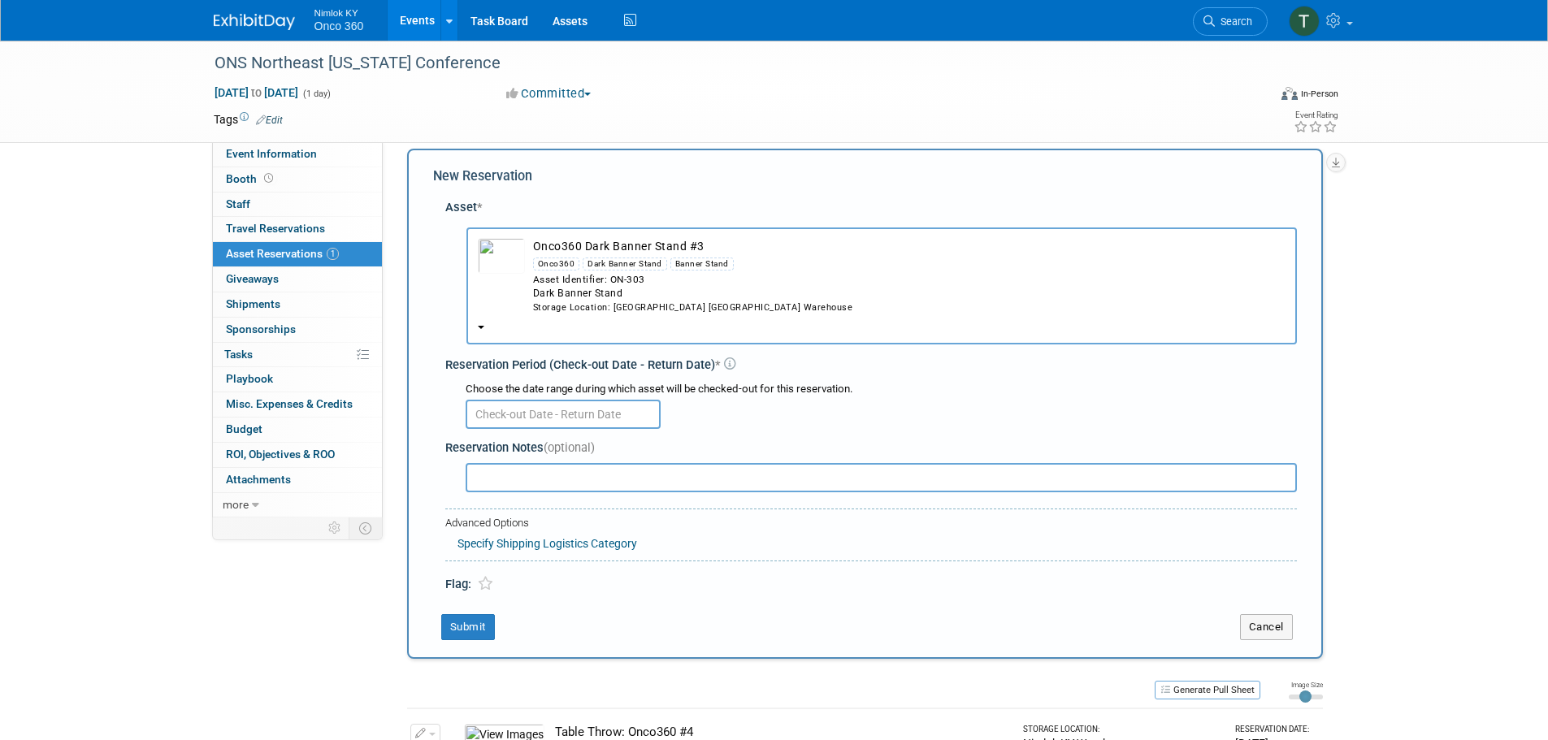
click at [601, 422] on input "text" at bounding box center [563, 414] width 195 height 29
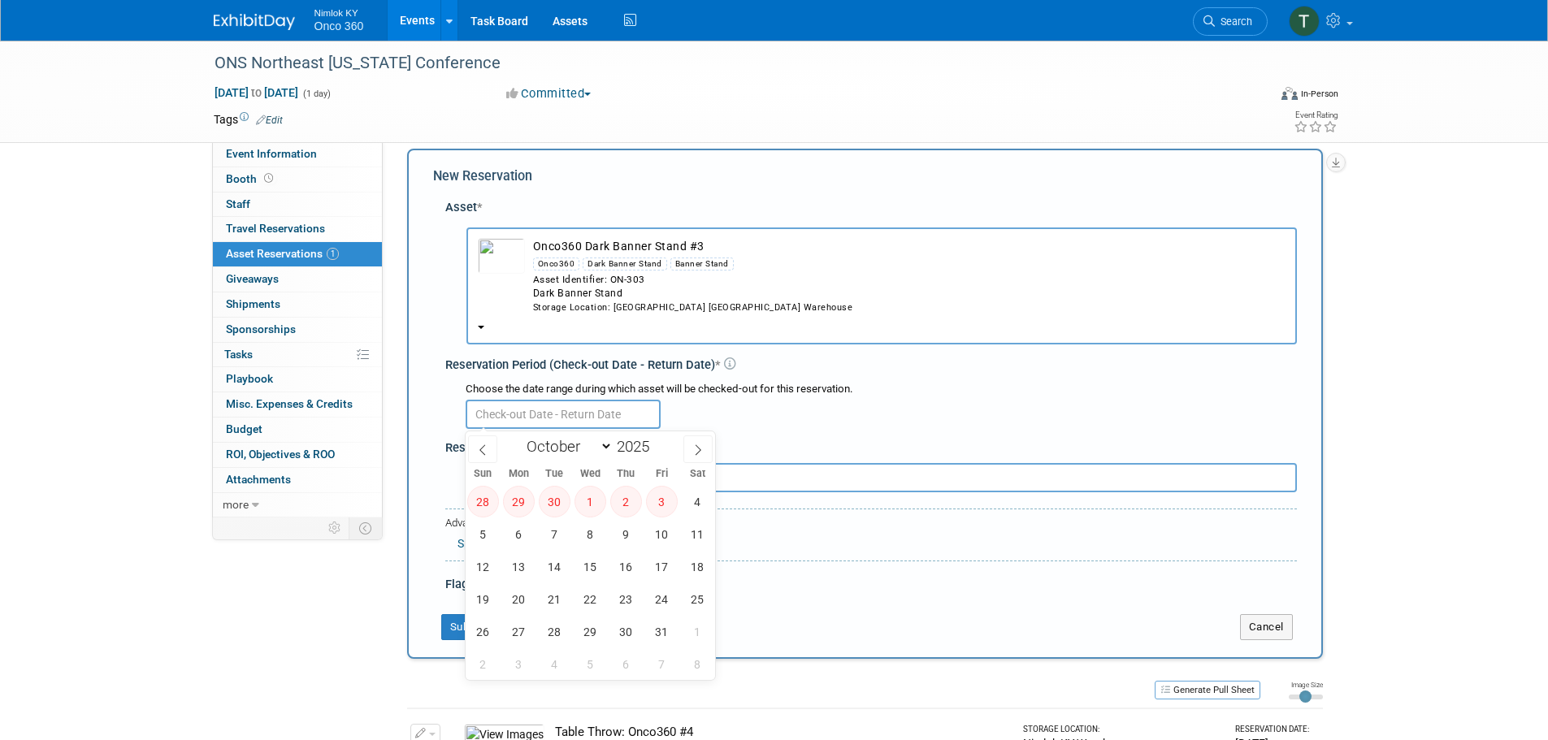
click at [681, 246] on td "Onco360 Dark Banner Stand #3 Onco360 Dark Banner Stand Banner Stand Asset Ident…" at bounding box center [905, 276] width 761 height 76
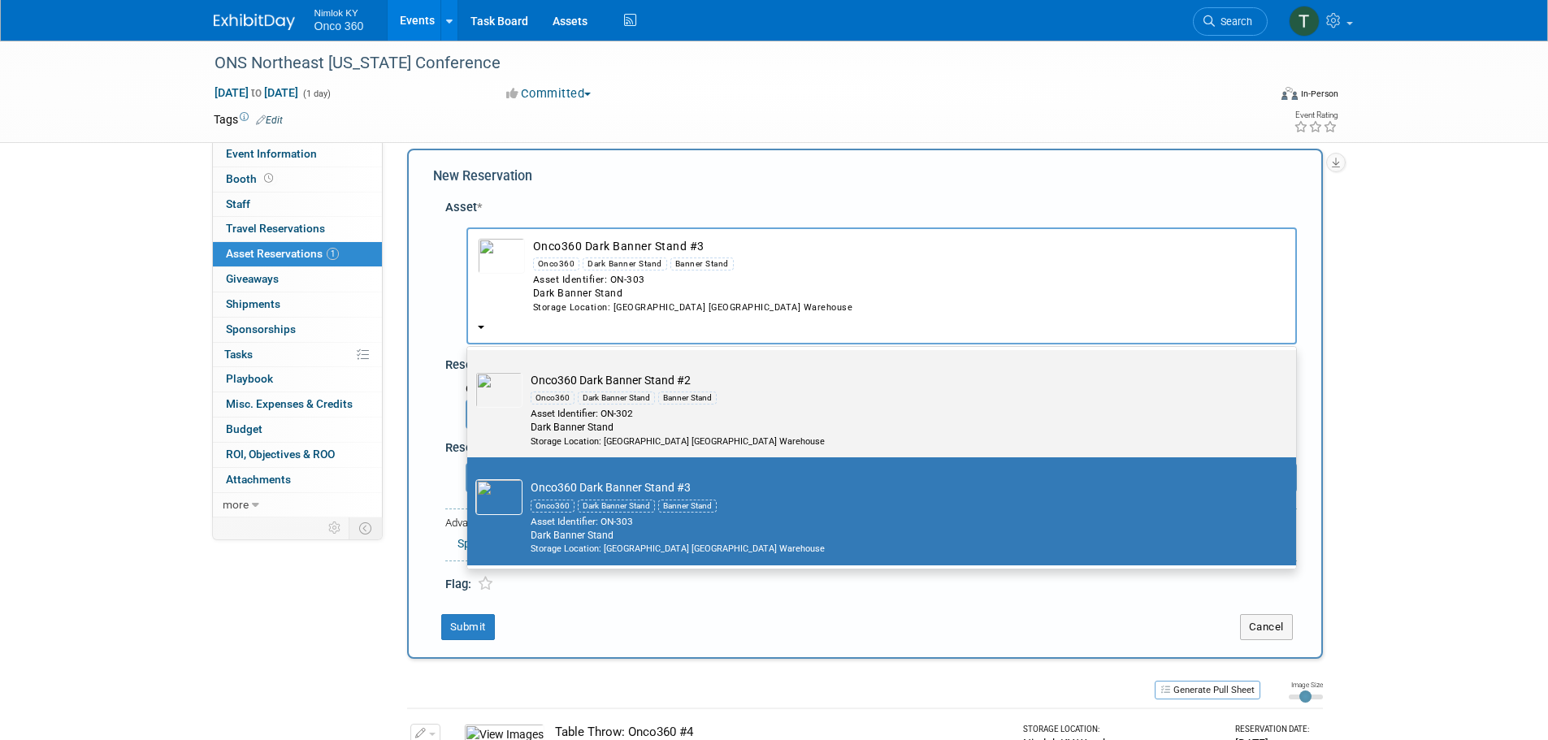
click at [643, 392] on div "Dark Banner Stand" at bounding box center [616, 398] width 77 height 13
click at [470, 370] on input "Onco360 Dark Banner Stand #2 Onco360 Dark Banner Stand Banner Stand Asset Ident…" at bounding box center [464, 364] width 11 height 11
radio input "true"
select select "10716573"
type input "dark"
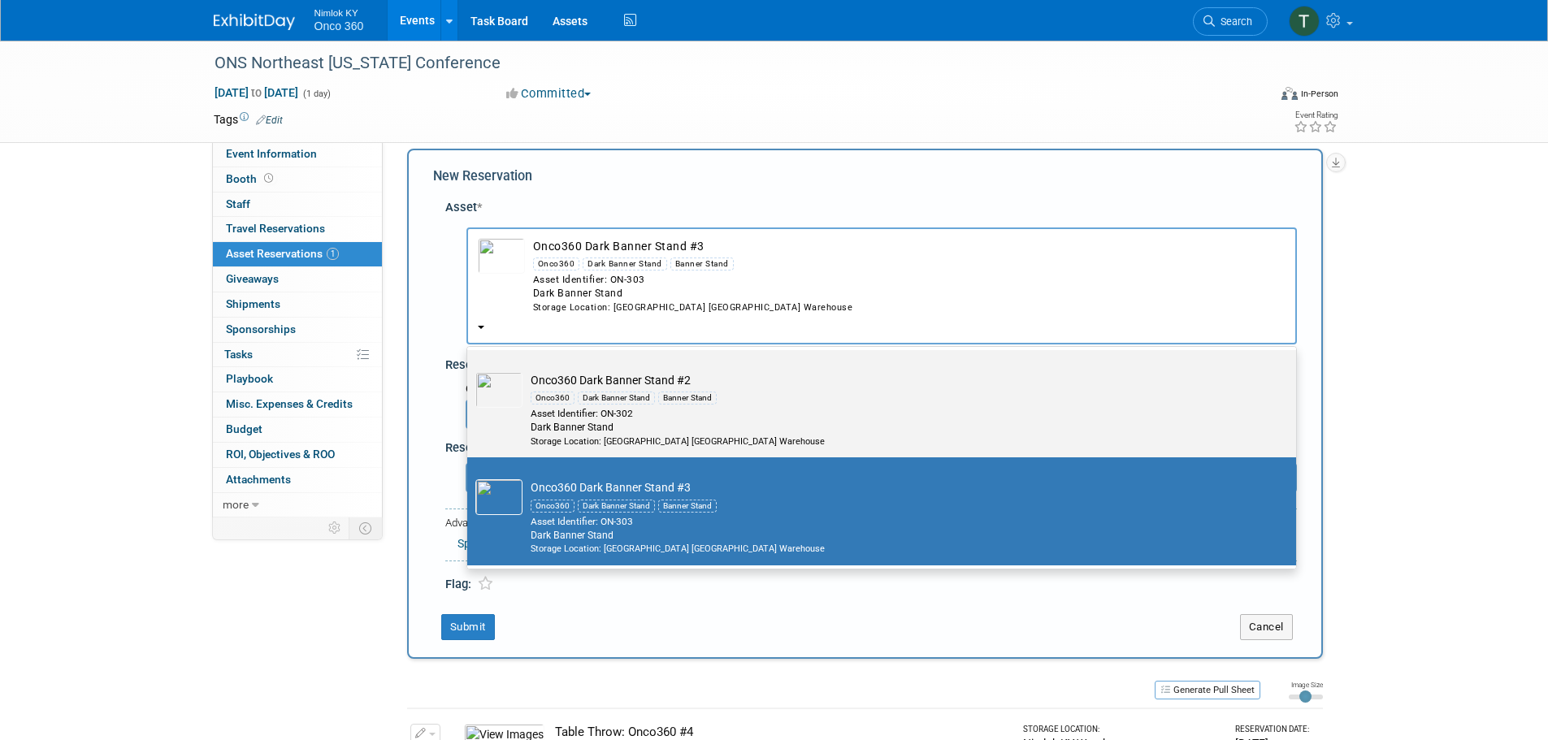
radio input "false"
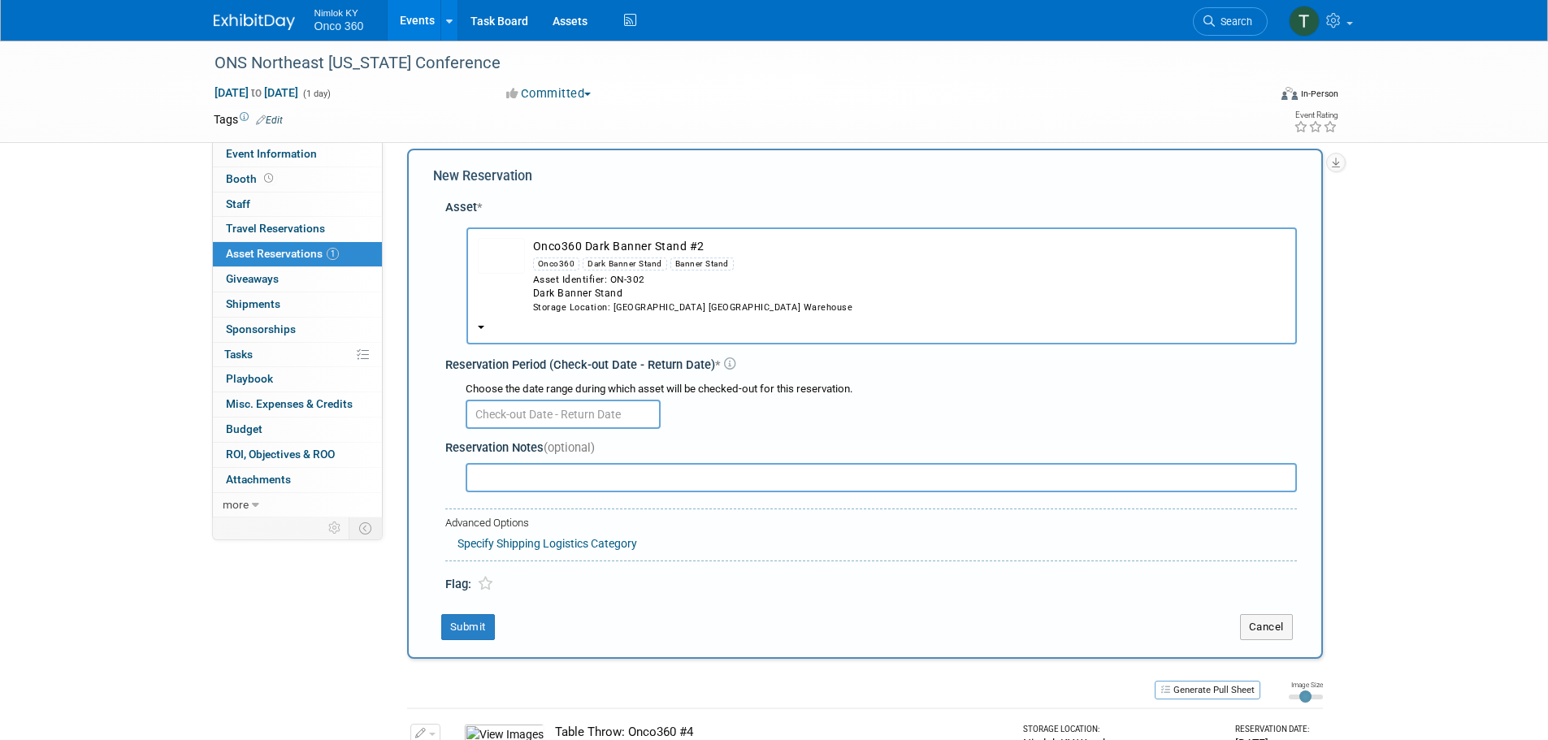
click at [595, 419] on input "text" at bounding box center [563, 414] width 195 height 29
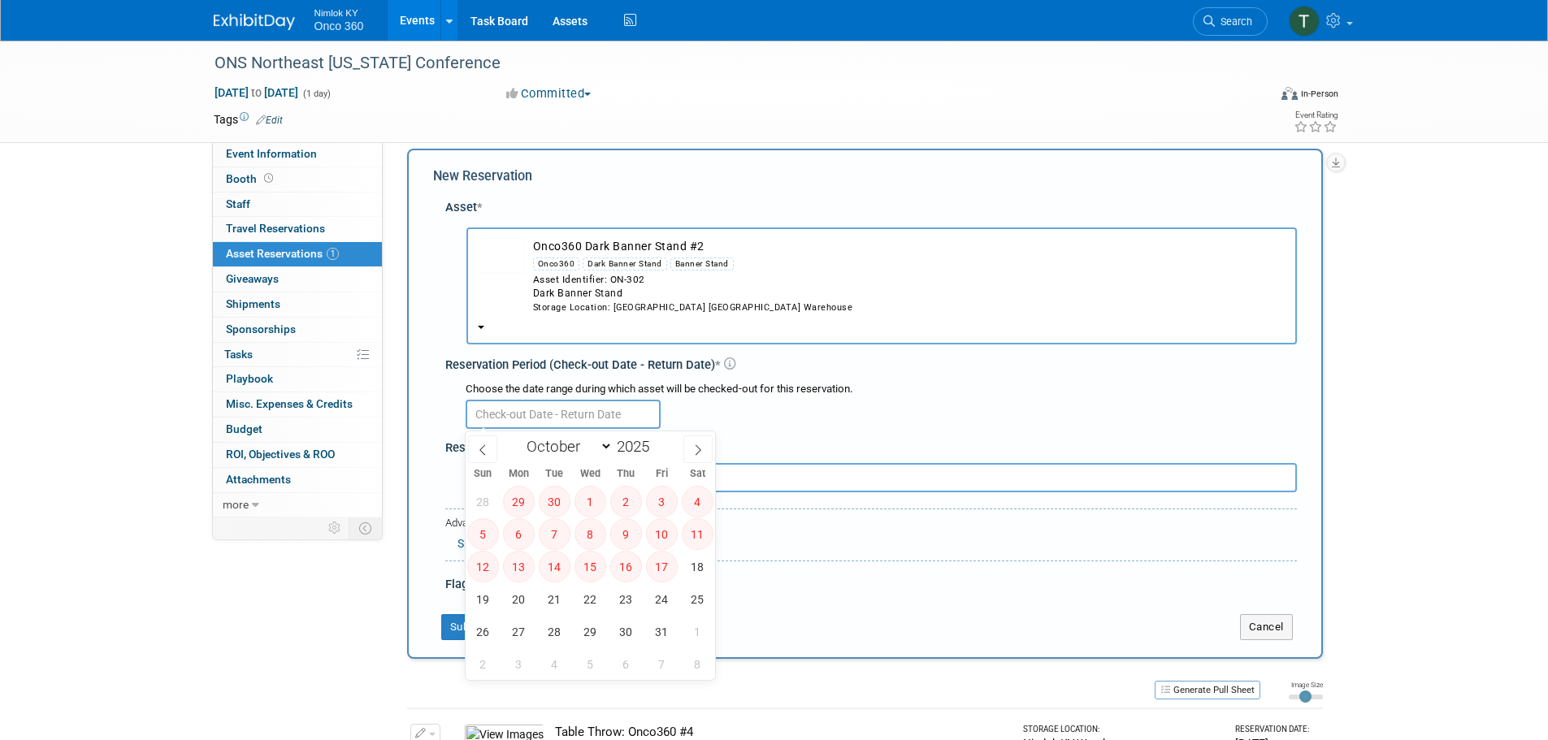
click at [608, 250] on td "Onco360 Dark Banner Stand #2 Onco360 Dark Banner Stand Banner Stand Asset Ident…" at bounding box center [905, 276] width 761 height 76
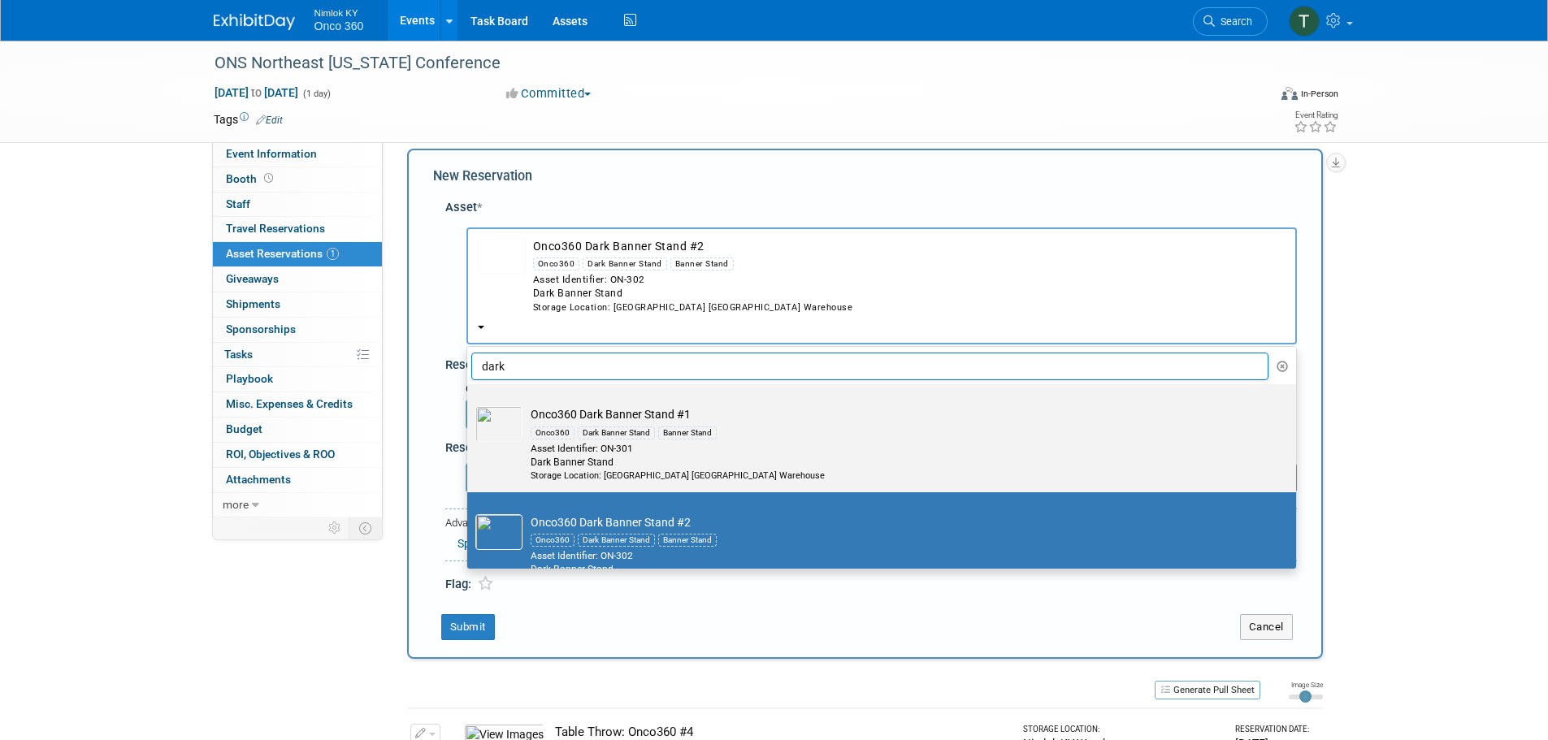
scroll to position [0, 0]
click at [614, 417] on td "Onco360 Dark Banner Stand #1 Onco360 Dark Banner Stand Banner Stand Asset Ident…" at bounding box center [893, 447] width 741 height 76
click at [470, 406] on input "Onco360 Dark Banner Stand #1 Onco360 Dark Banner Stand Banner Stand Asset Ident…" at bounding box center [464, 401] width 11 height 11
select select "10716572"
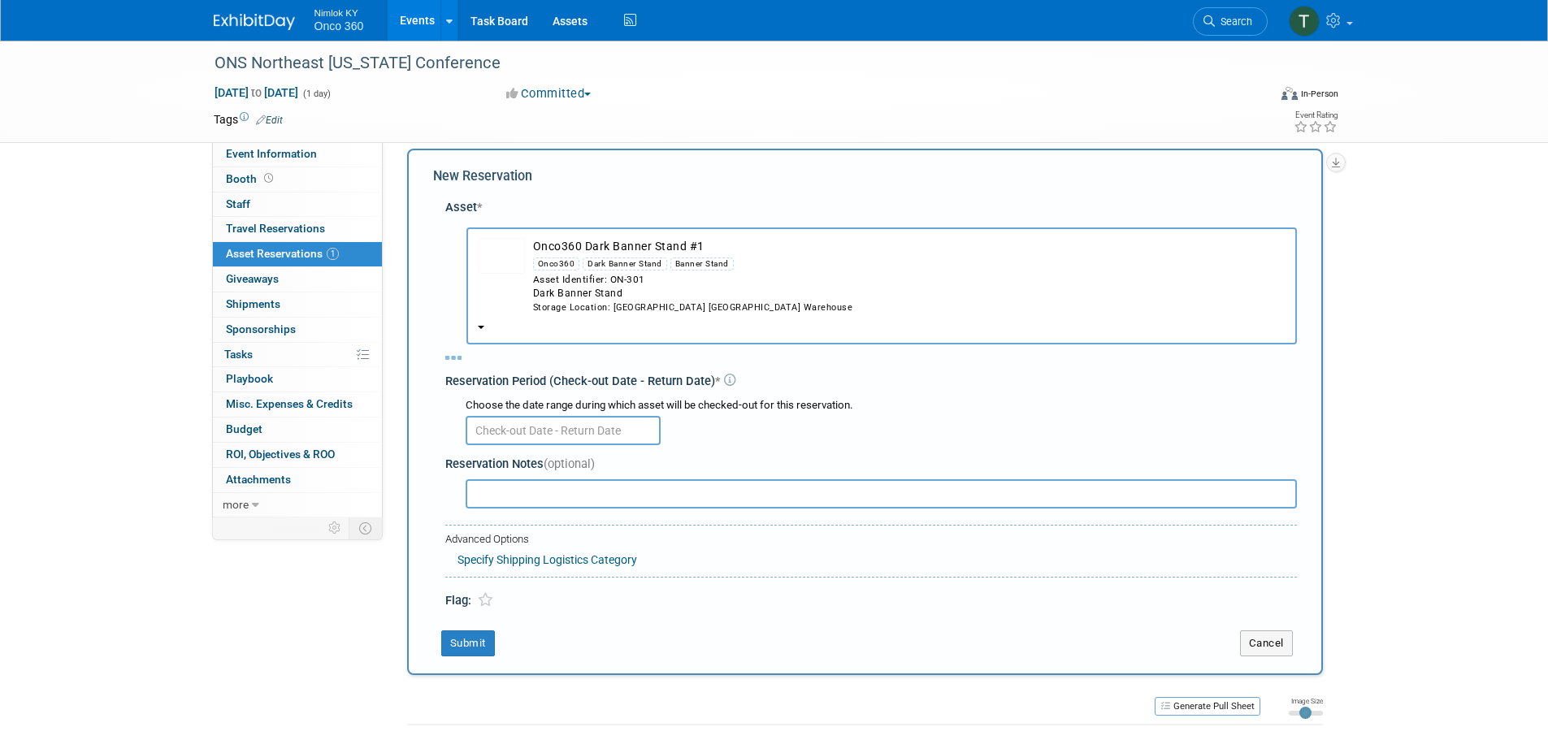
select select "9"
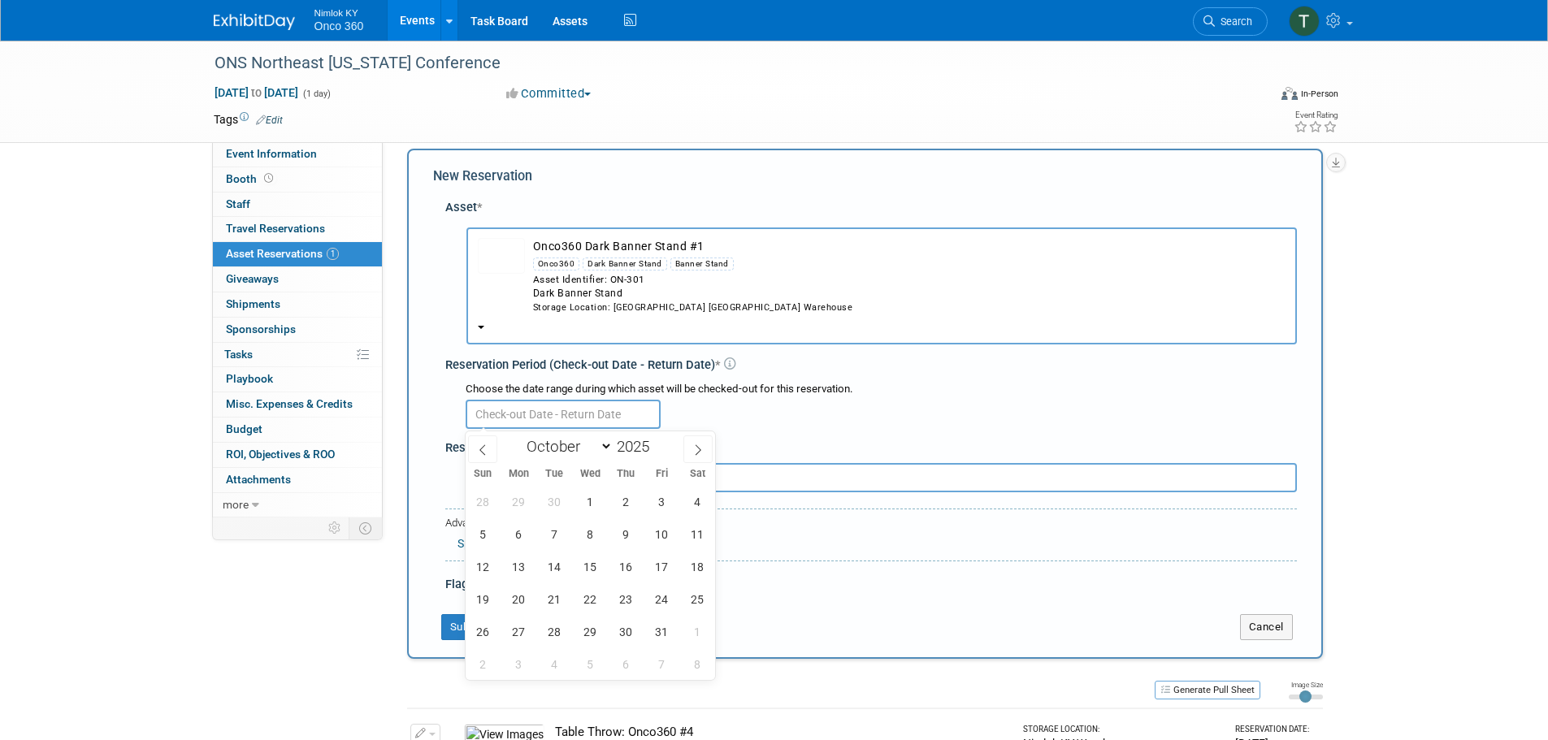
click at [591, 422] on input "text" at bounding box center [563, 414] width 195 height 29
click at [523, 560] on span "13" at bounding box center [519, 567] width 32 height 32
click at [657, 596] on span "24" at bounding box center [662, 599] width 32 height 32
type input "Oct 13, 2025 to Oct 24, 2025"
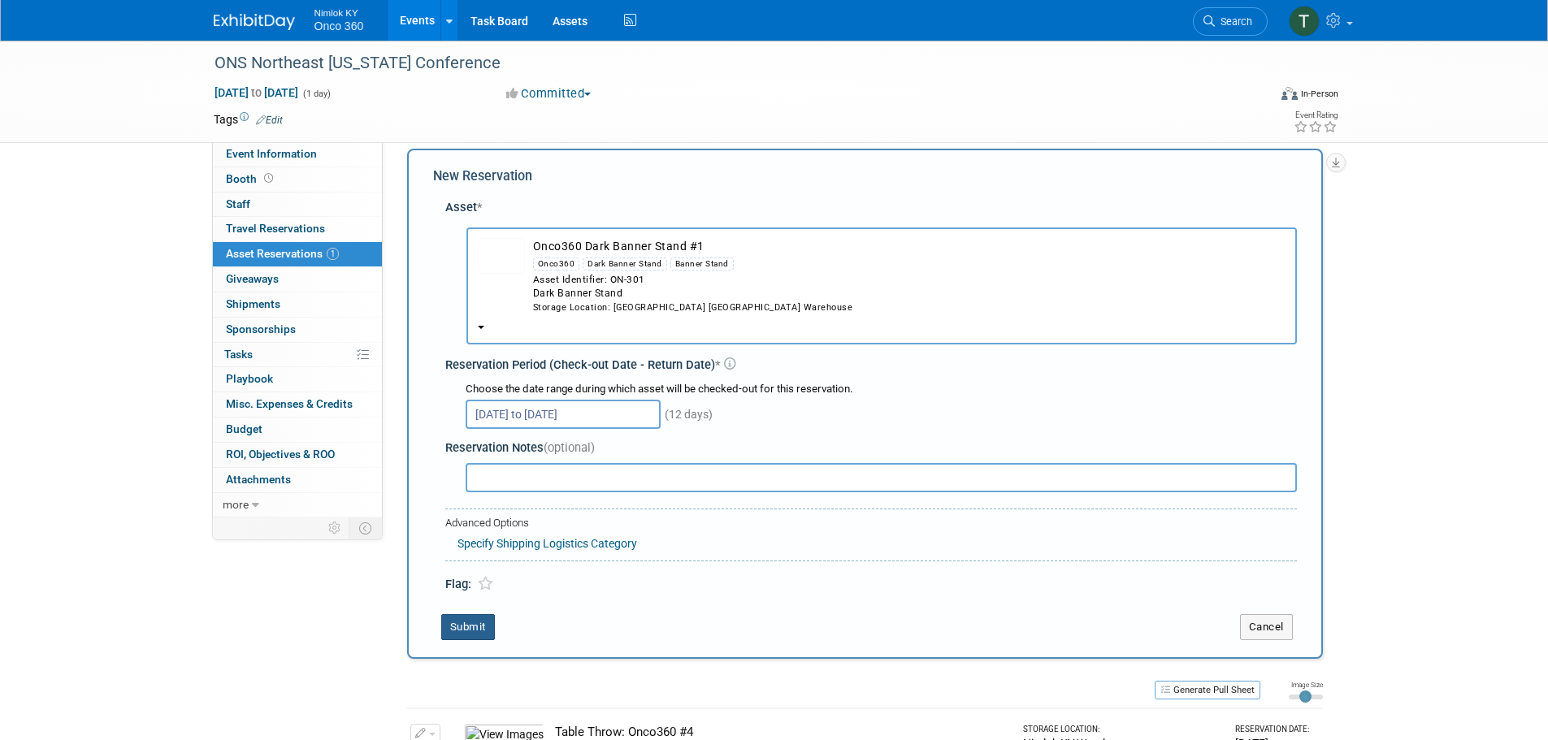
click at [464, 625] on button "Submit" at bounding box center [468, 627] width 54 height 26
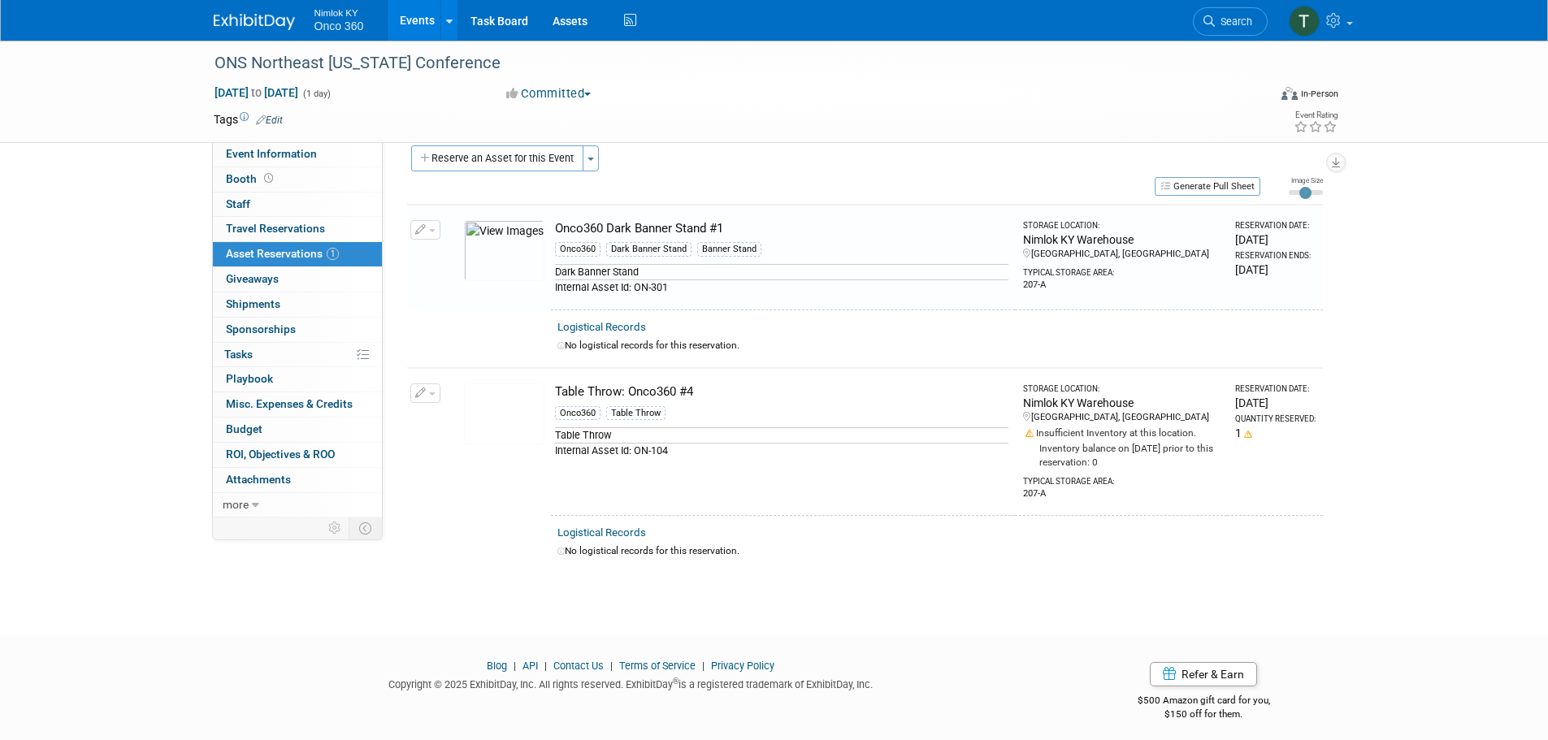
scroll to position [20, 0]
click at [266, 350] on link "0% Tasks 0%" at bounding box center [297, 355] width 169 height 24
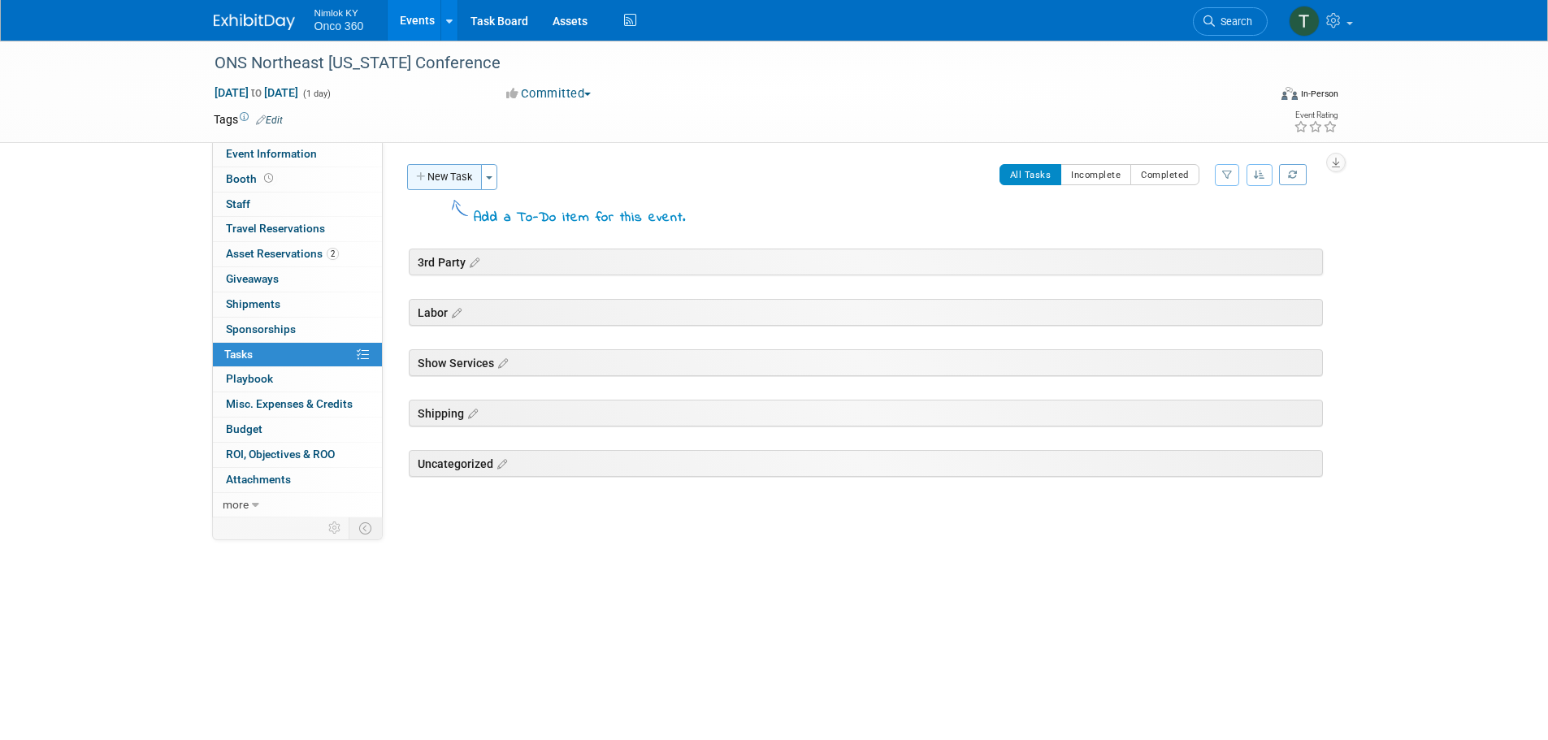
click at [456, 178] on button "New Task" at bounding box center [444, 177] width 75 height 26
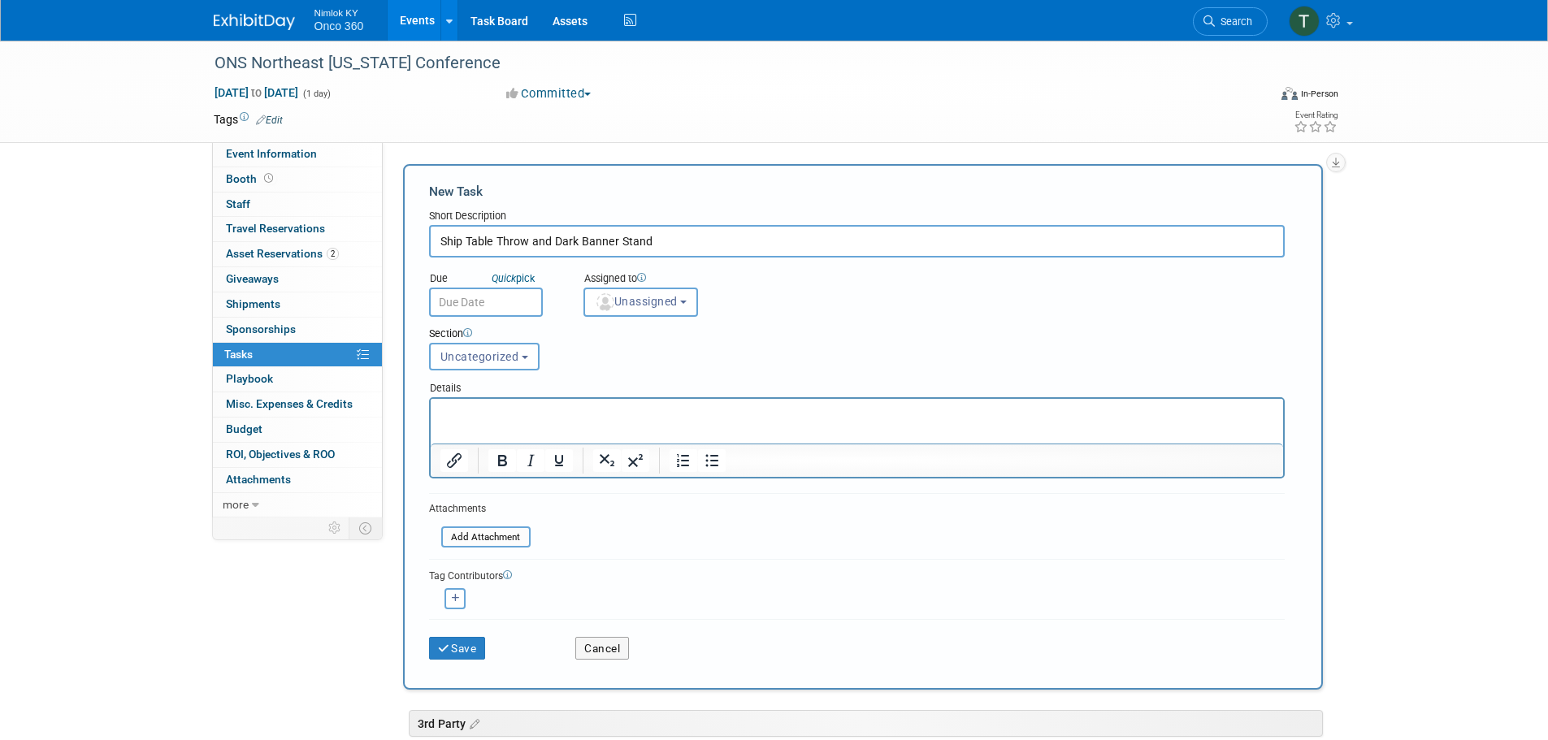
type input "Ship Table Throw and Dark Banner Stand"
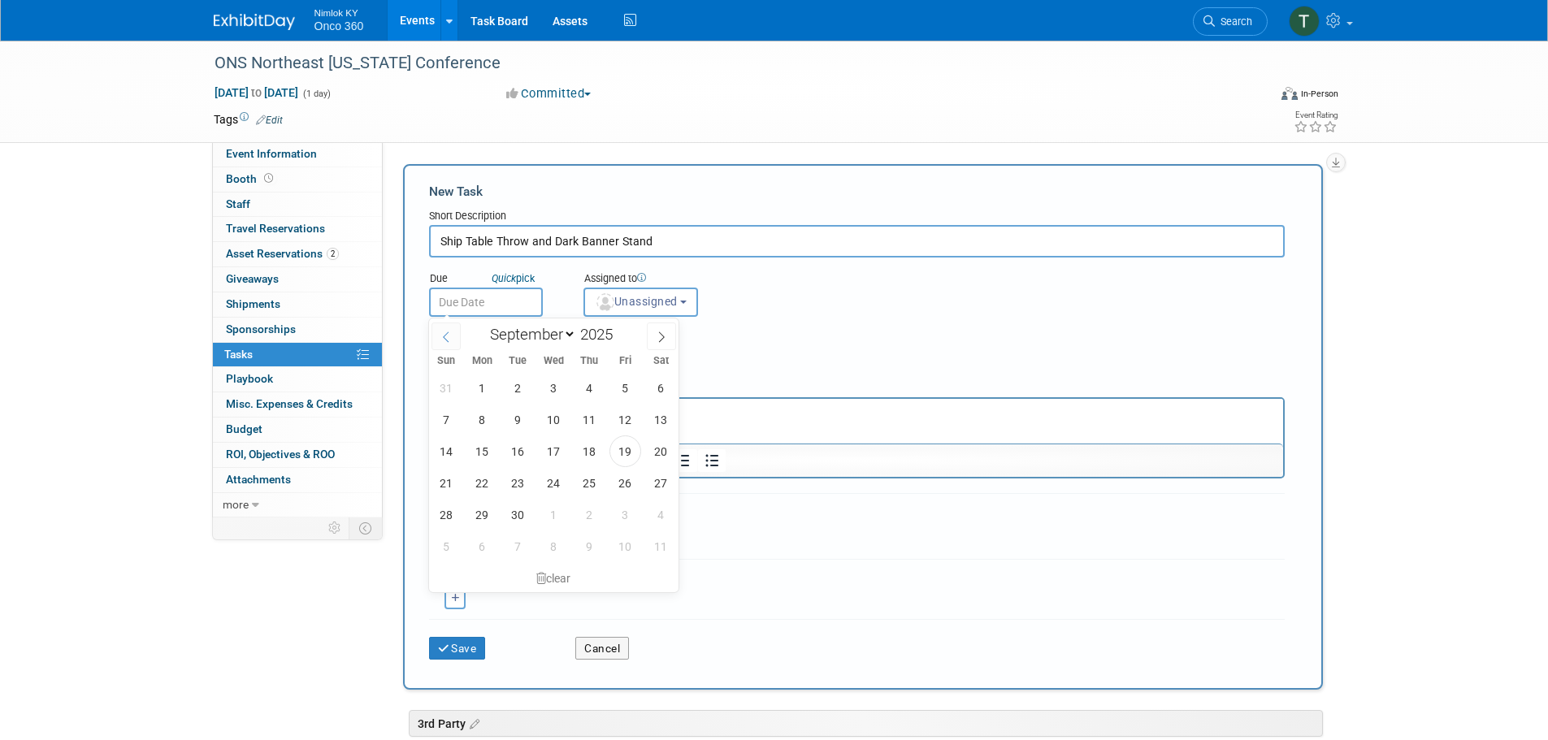
click at [453, 309] on input "text" at bounding box center [486, 302] width 114 height 29
click at [669, 342] on span at bounding box center [661, 337] width 29 height 28
select select "9"
click at [487, 452] on span "13" at bounding box center [482, 452] width 32 height 32
type input "Oct 13, 2025"
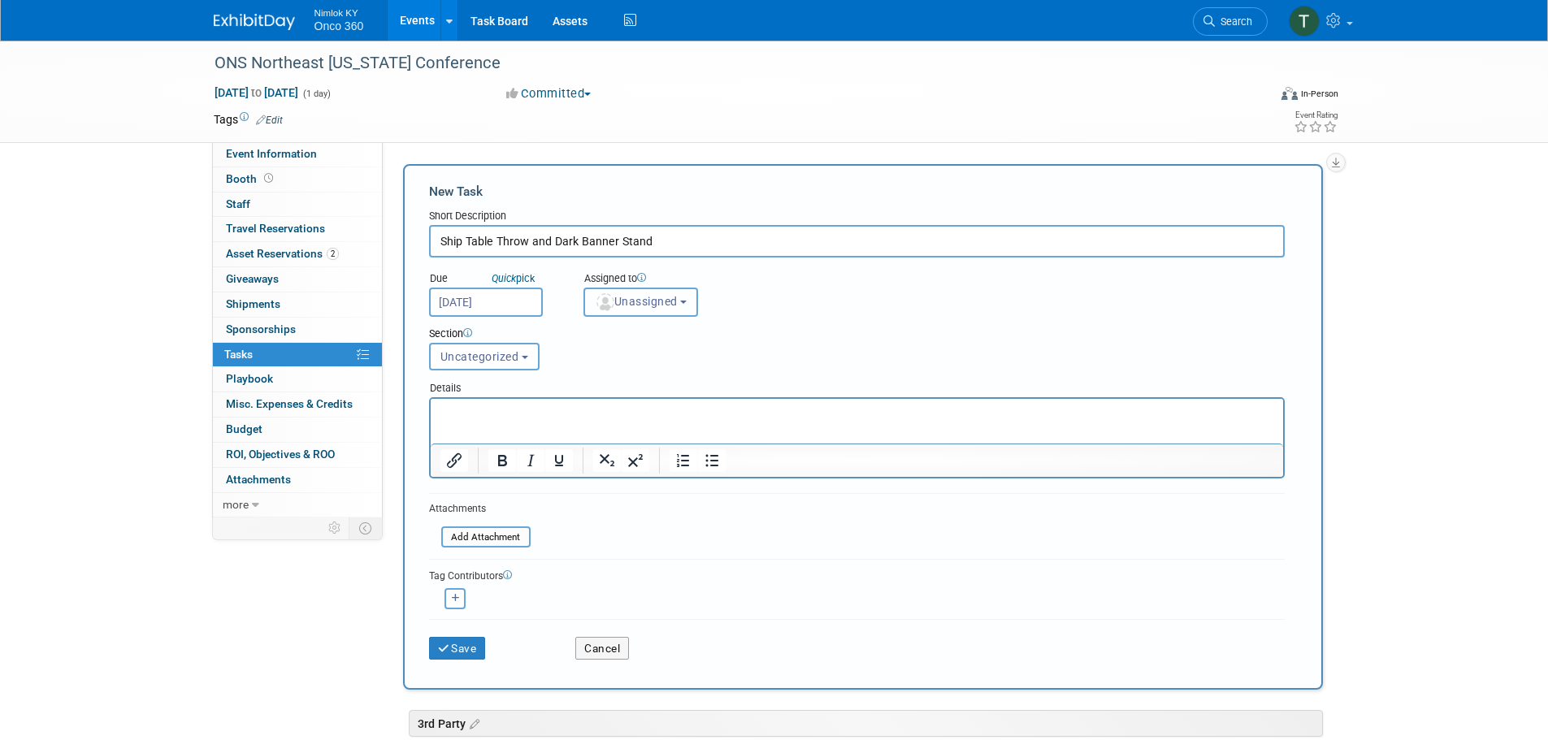
click at [664, 295] on span "Unassigned" at bounding box center [636, 301] width 83 height 13
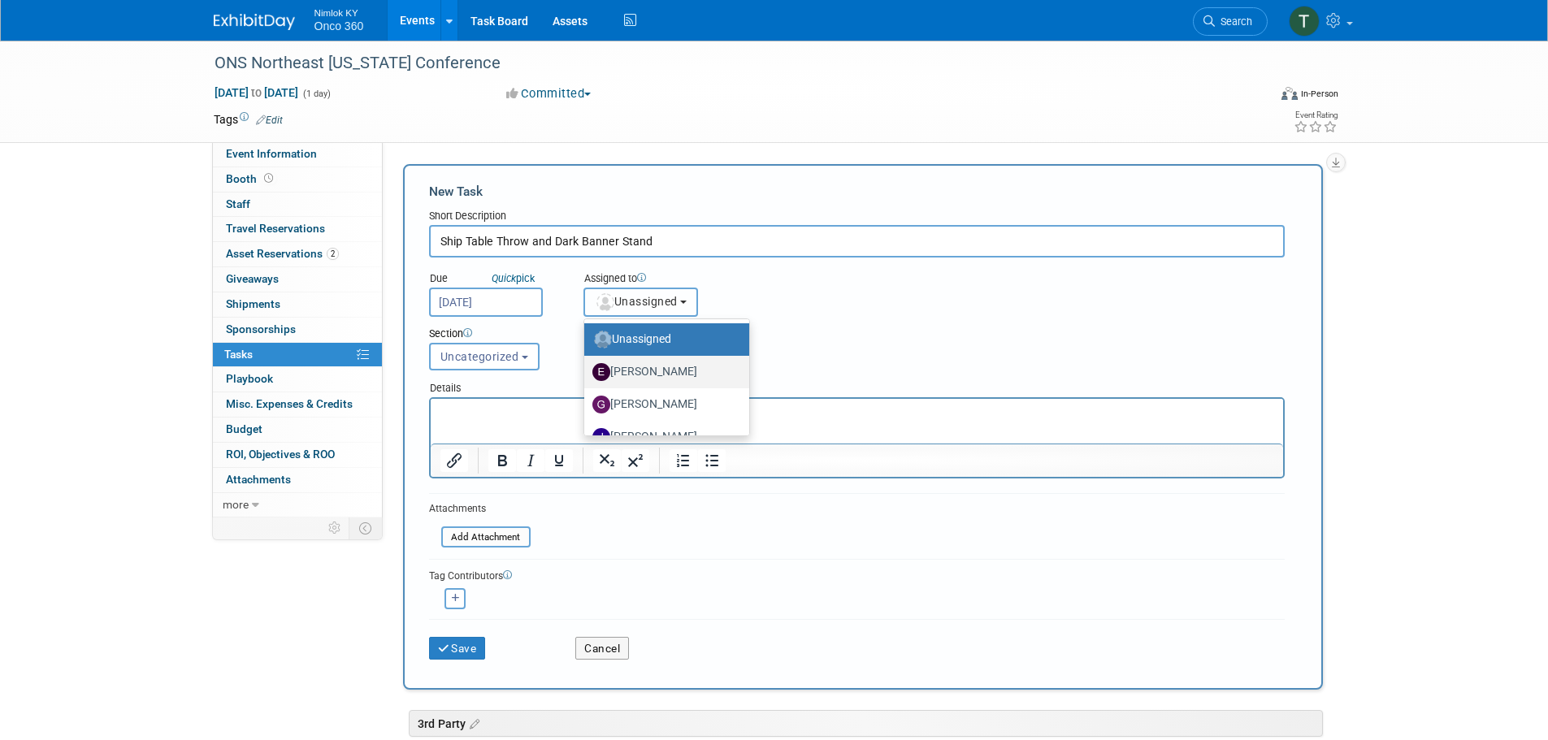
scroll to position [81, 0]
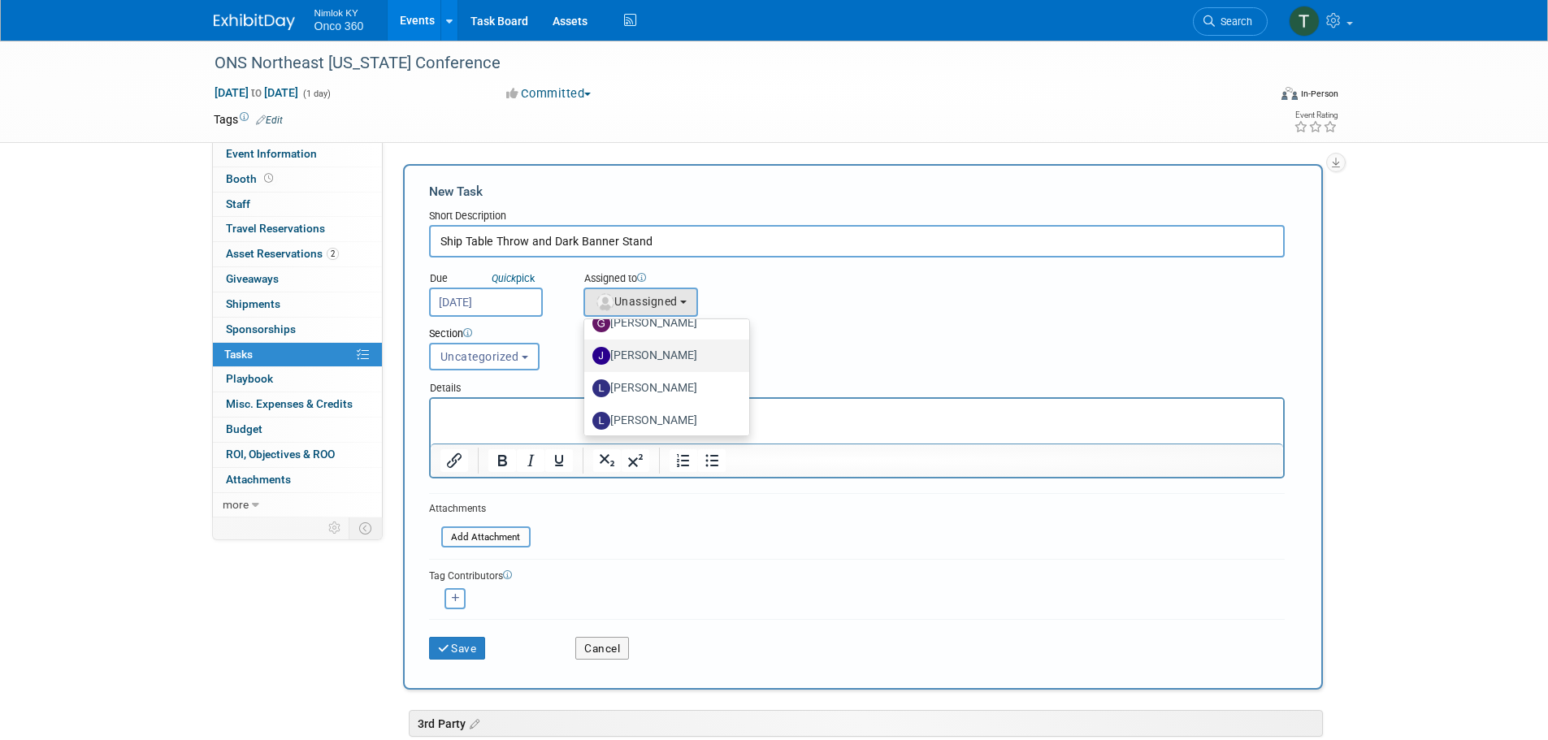
click at [686, 365] on label "[PERSON_NAME]" at bounding box center [662, 356] width 141 height 26
click at [587, 359] on input "[PERSON_NAME]" at bounding box center [581, 354] width 11 height 11
select select "6959d863-ee32-42c4-bffe-2330cab25484"
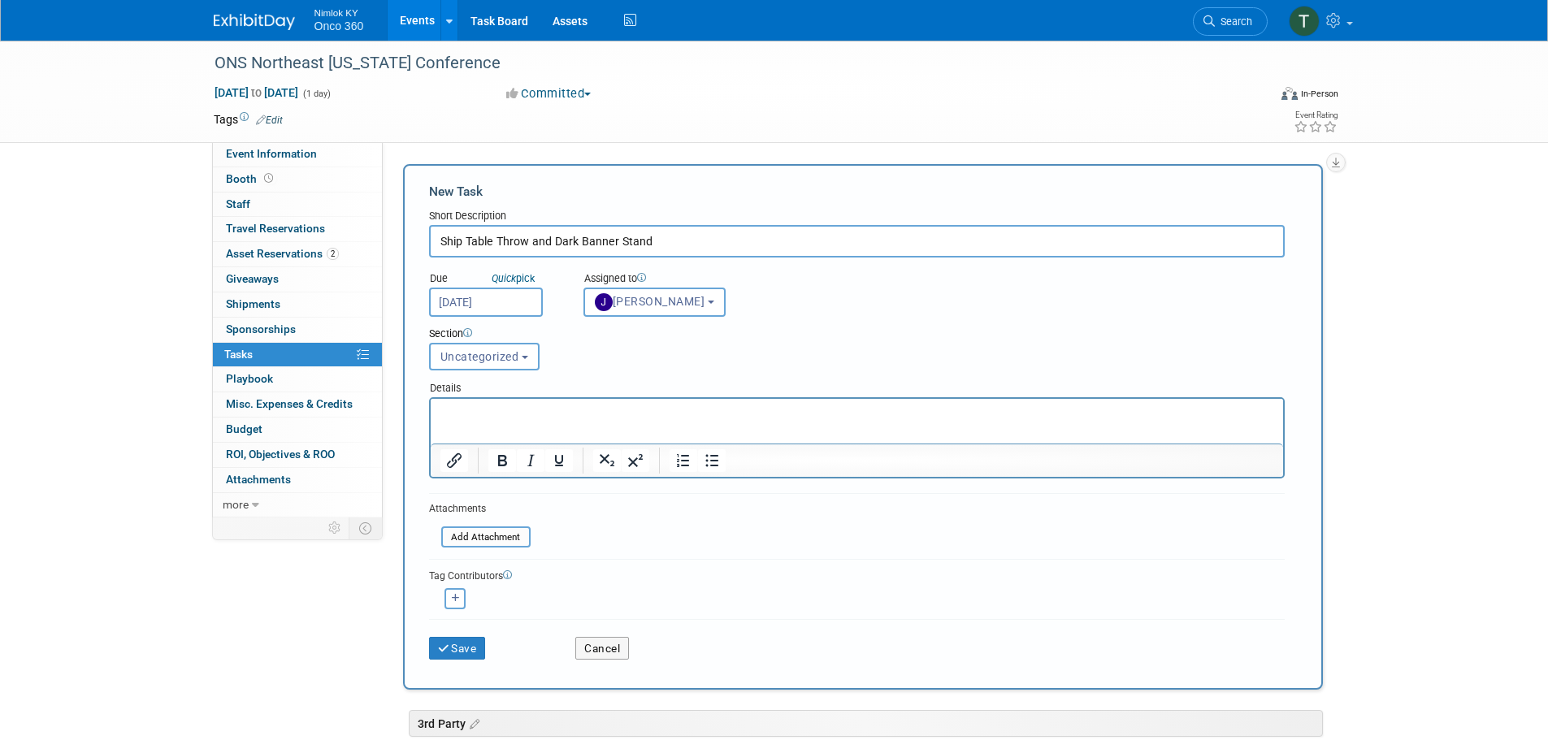
click at [559, 414] on p "Rich Text Area. Press ALT-0 for help." at bounding box center [857, 414] width 834 height 16
drag, startPoint x: 466, startPoint y: 69, endPoint x: 197, endPoint y: 70, distance: 269.8
click at [197, 70] on div "ONS Northeast Illinois Conference Oct 18, 2025 to Oct 18, 2025 (1 day) Oct 18, …" at bounding box center [774, 92] width 1548 height 102
click at [329, 73] on div "ONS Northeast [US_STATE] Conference" at bounding box center [726, 63] width 1034 height 29
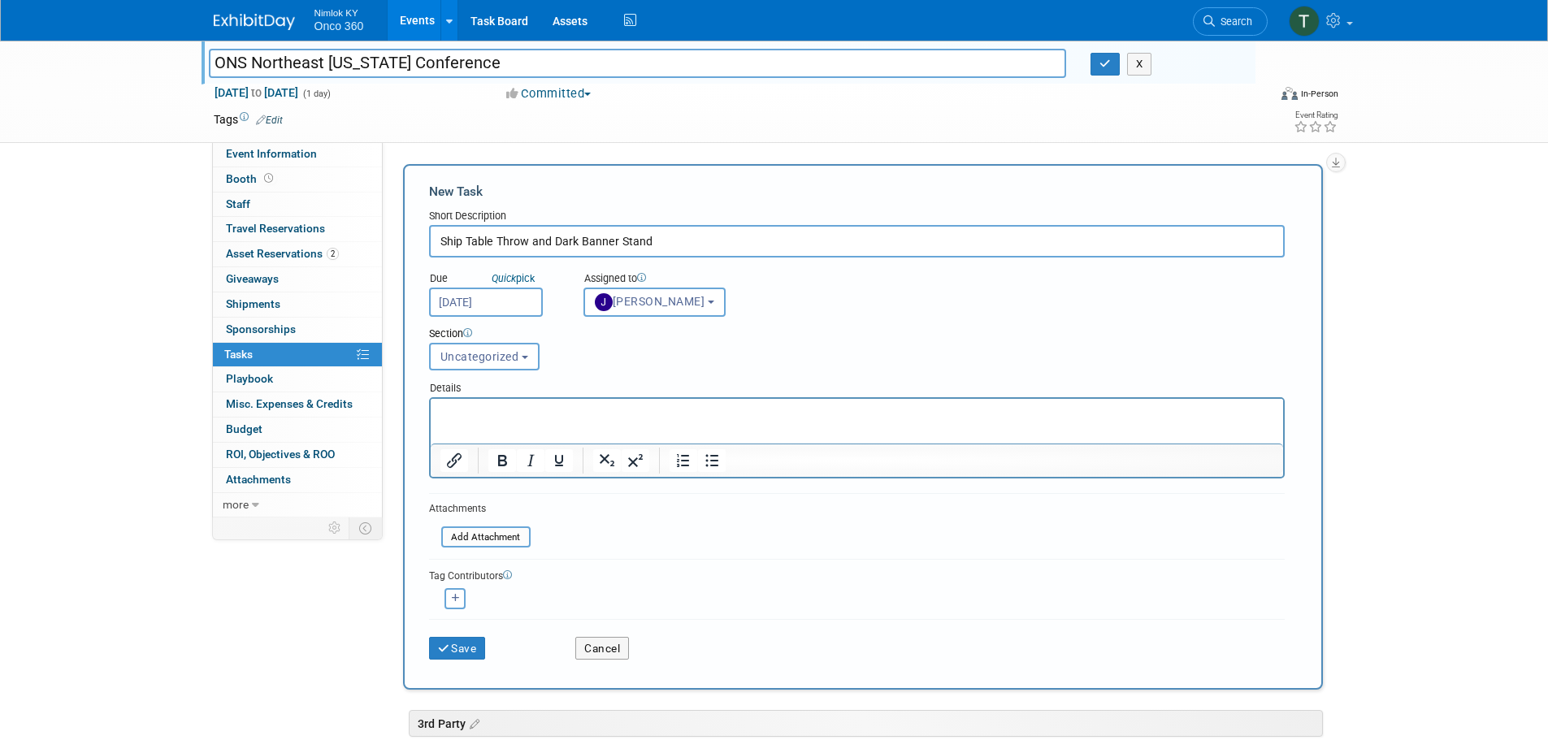
drag, startPoint x: 474, startPoint y: 65, endPoint x: 215, endPoint y: 71, distance: 258.5
click at [215, 71] on input "ONS Northeast [US_STATE] Conference" at bounding box center [638, 63] width 858 height 28
click at [483, 407] on p "Rich Text Area. Press ALT-0 for help." at bounding box center [857, 414] width 834 height 16
click at [679, 415] on p "ONS Northeast [US_STATE] Conference" at bounding box center [857, 414] width 834 height 16
click at [1038, 414] on p "ONS Northeast Illinois Conference is Saturday, October 18. Please ship the belo…" at bounding box center [857, 422] width 834 height 33
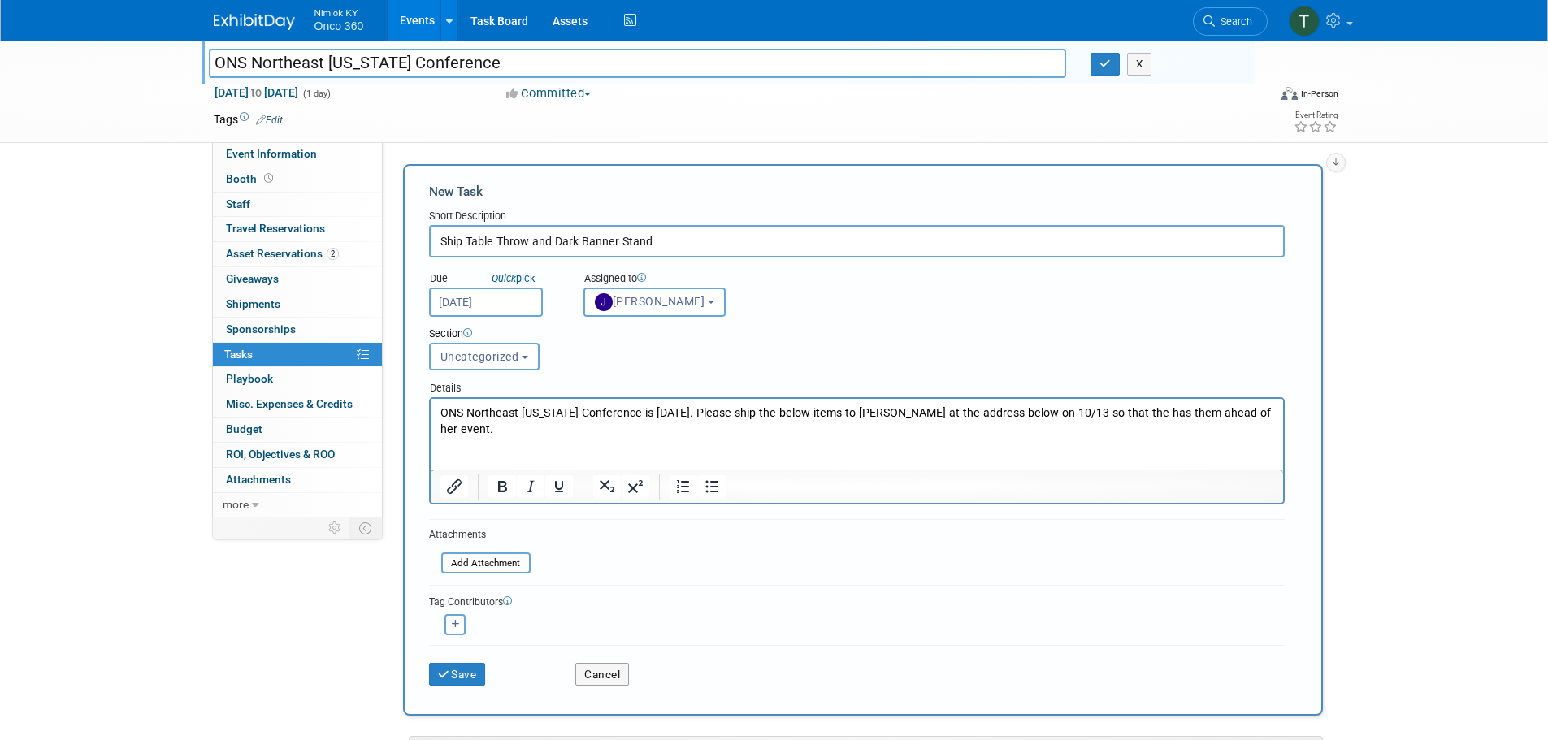
click at [464, 446] on p "ONS Northeast Illinois Conference is Saturday, October 18. Please ship the belo…" at bounding box center [857, 438] width 834 height 64
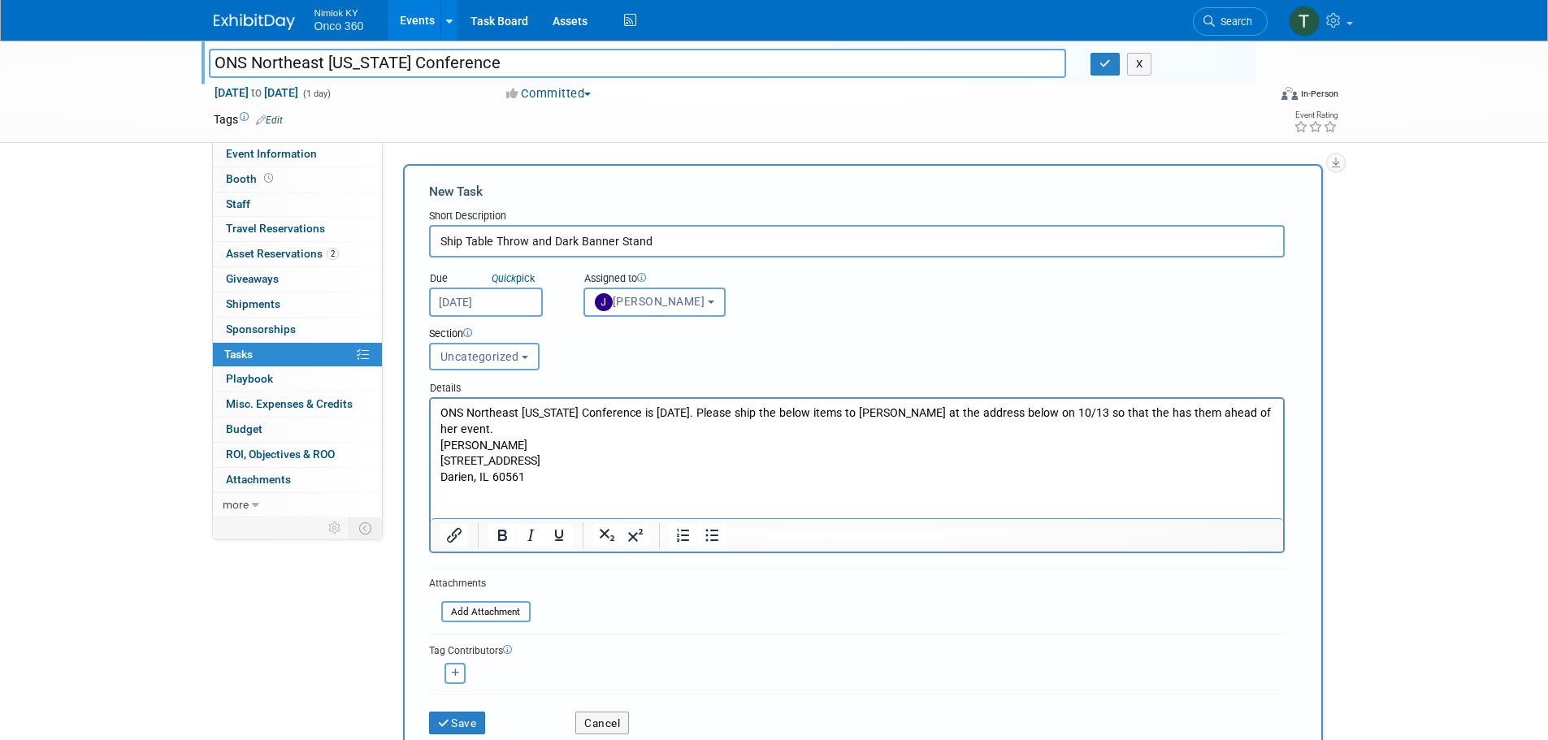
click at [531, 430] on p "ONS Northeast Illinois Conference is Saturday, October 18. Please ship the belo…" at bounding box center [857, 422] width 834 height 33
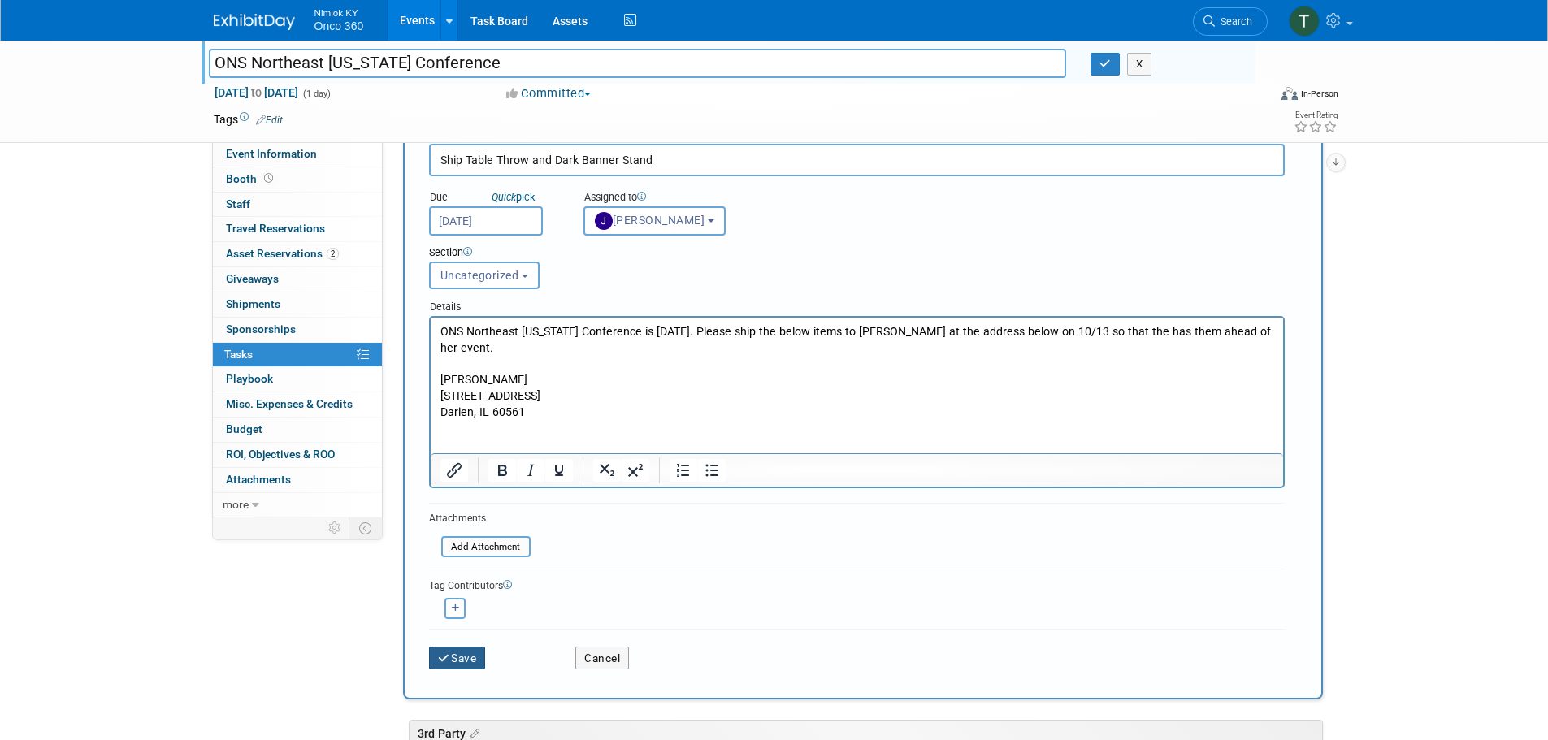
click at [446, 661] on icon "submit" at bounding box center [445, 658] width 14 height 11
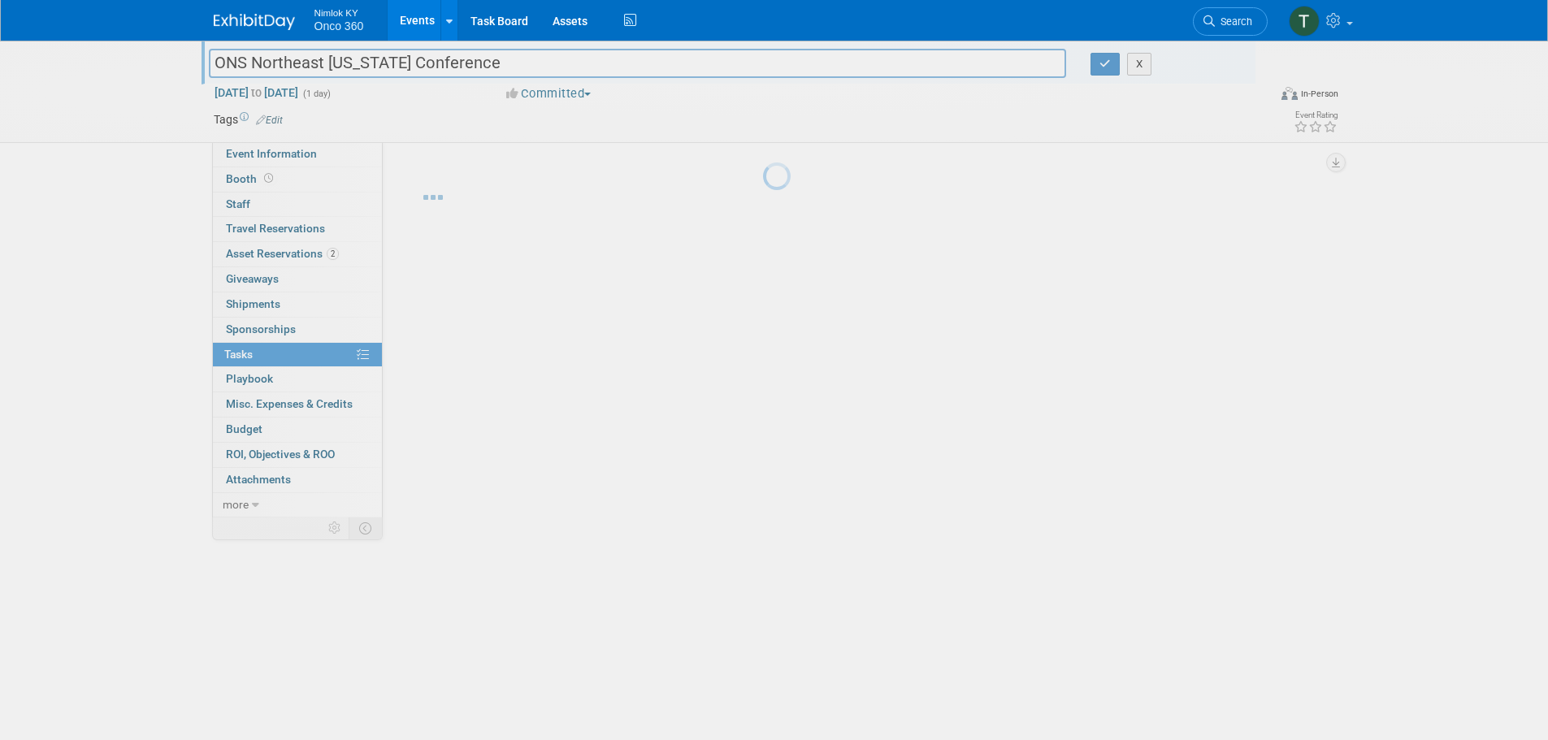
scroll to position [0, 0]
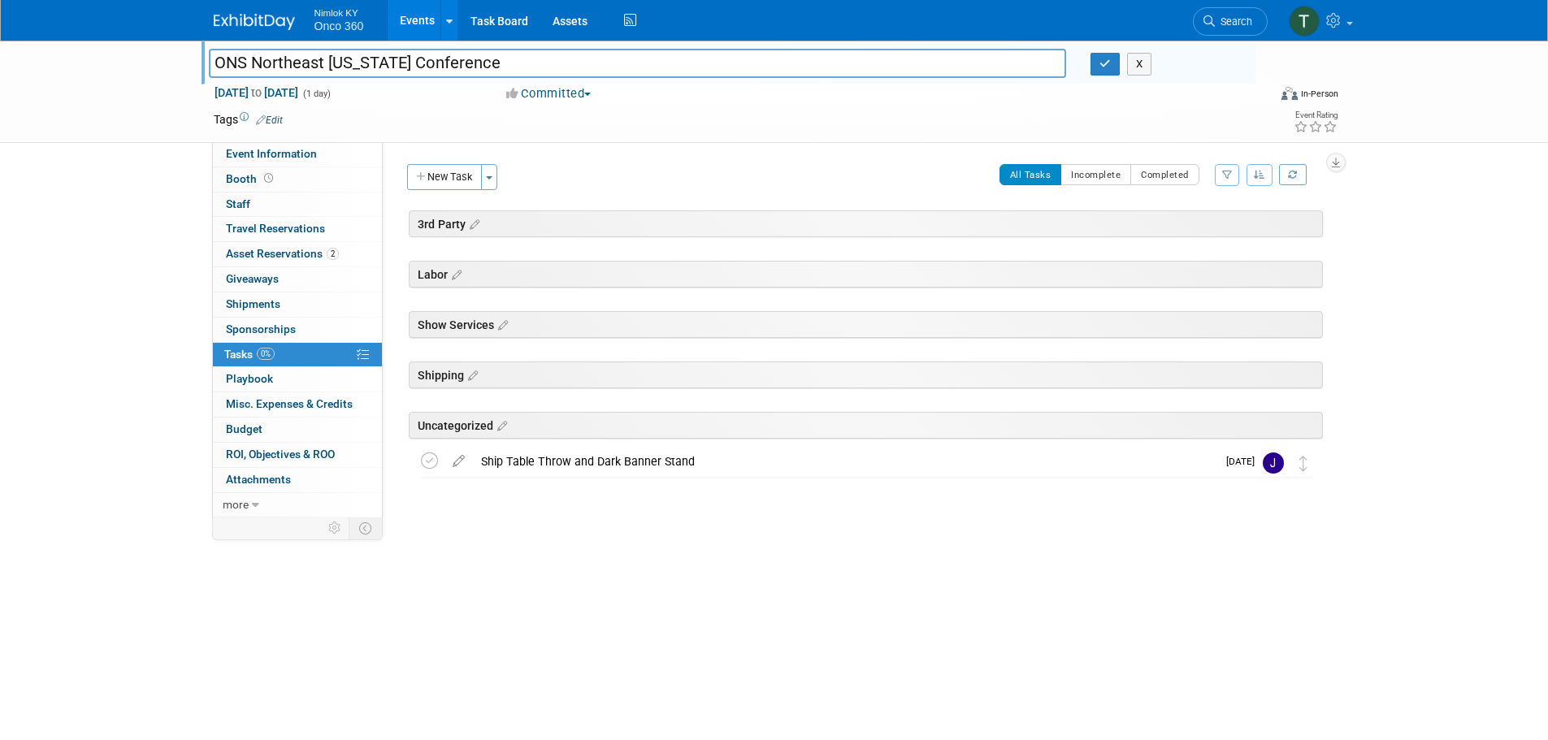
click at [250, 28] on img at bounding box center [254, 22] width 81 height 16
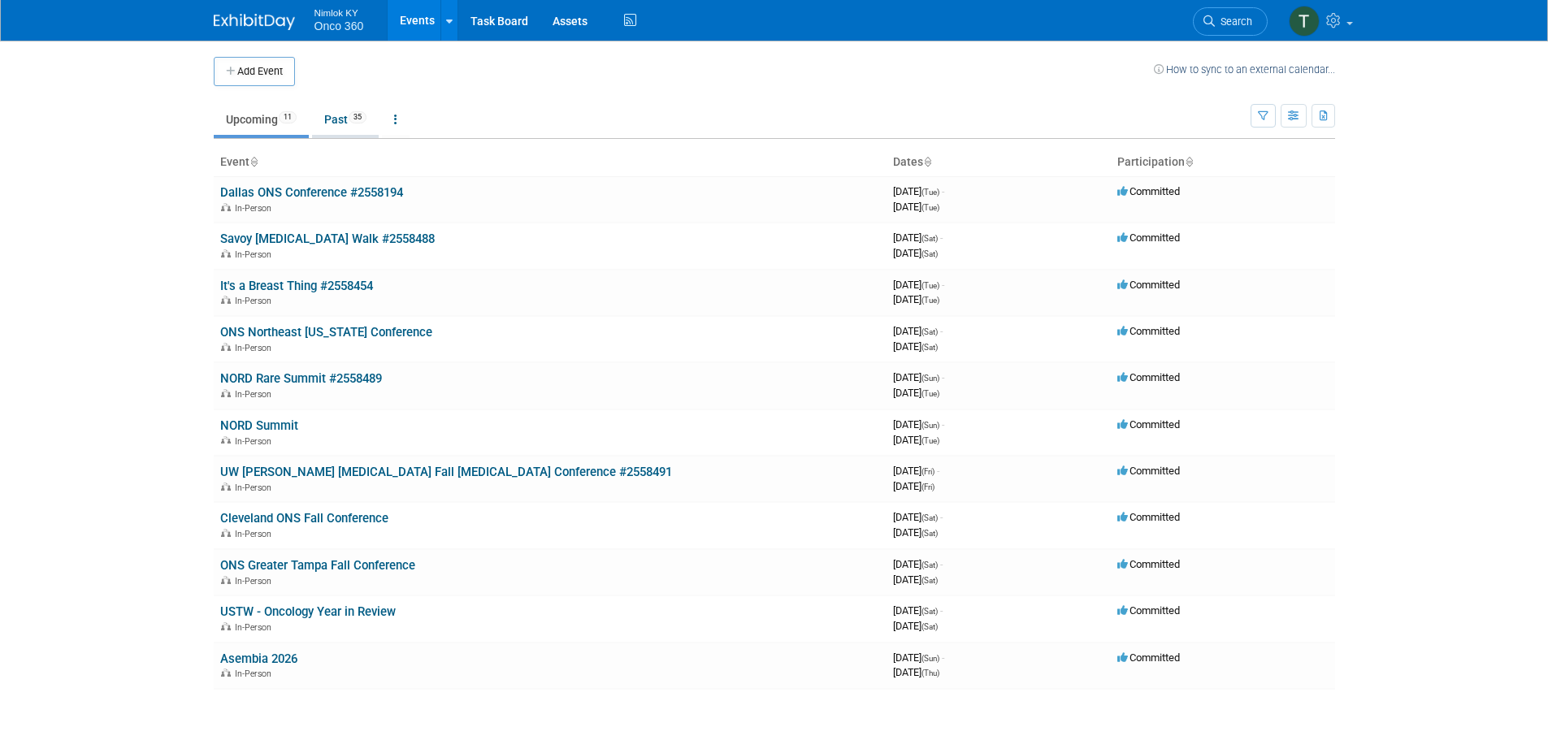
click at [336, 110] on link "Past 35" at bounding box center [345, 119] width 67 height 31
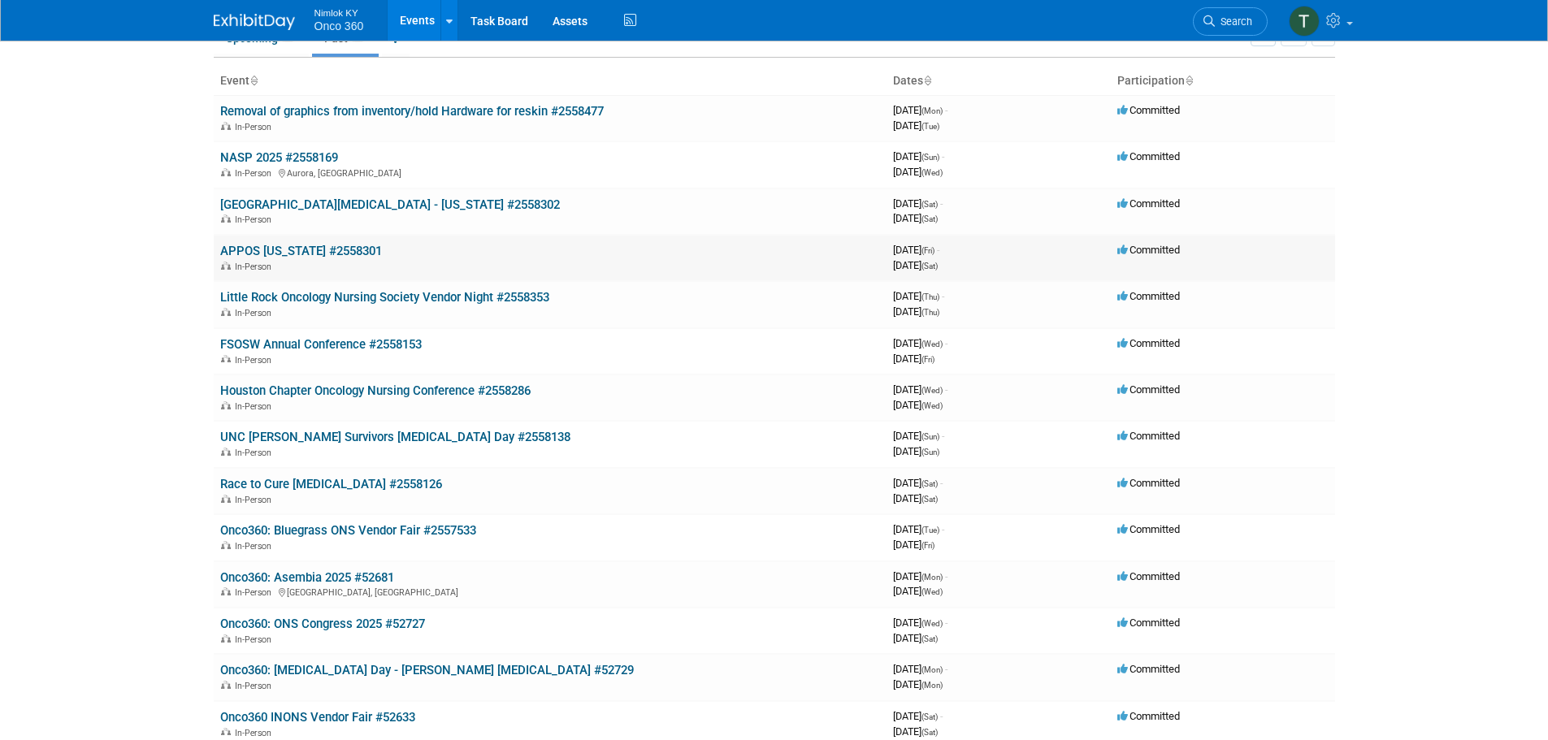
scroll to position [163, 0]
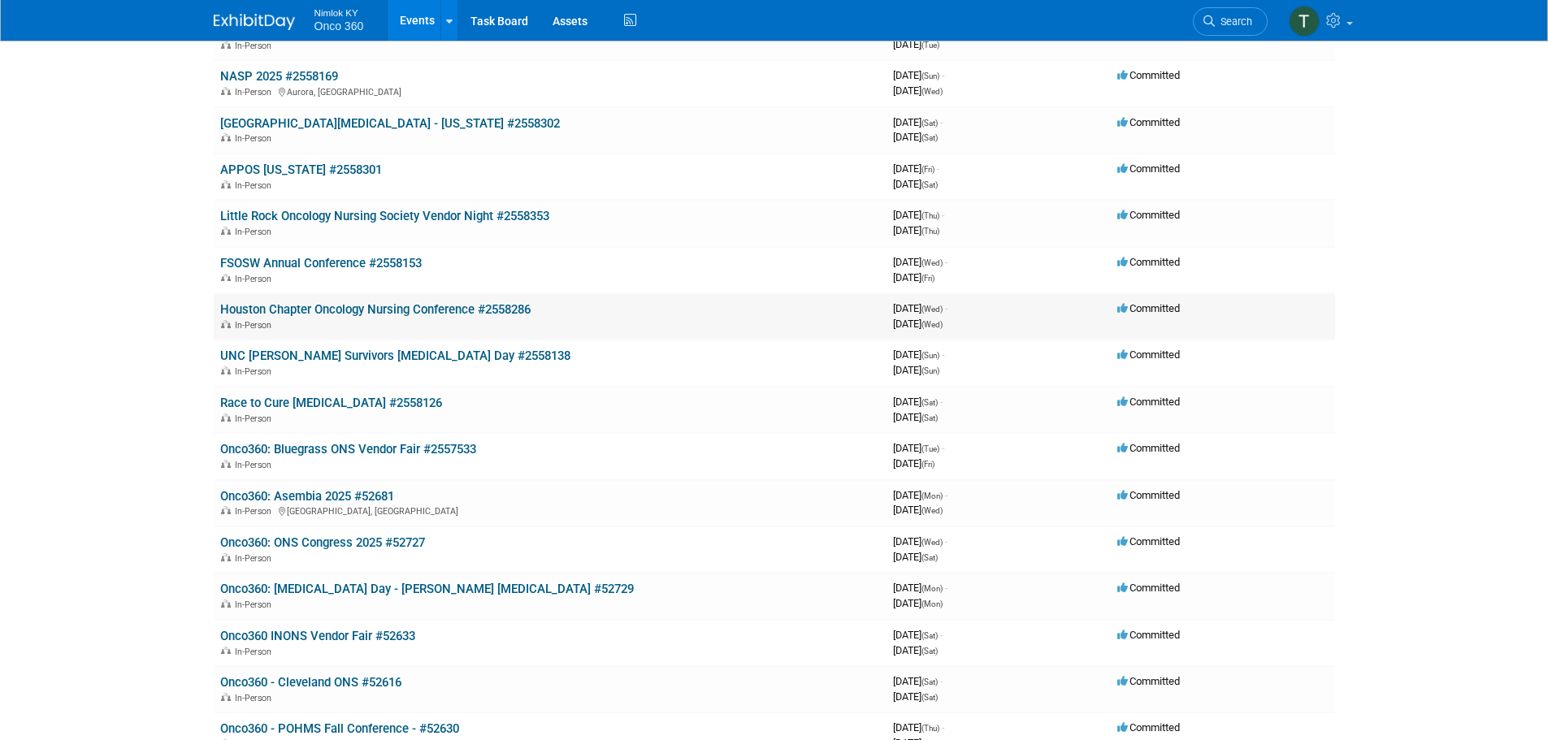
click at [366, 310] on link "Houston Chapter Oncology Nursing Conference #2558286" at bounding box center [375, 309] width 310 height 15
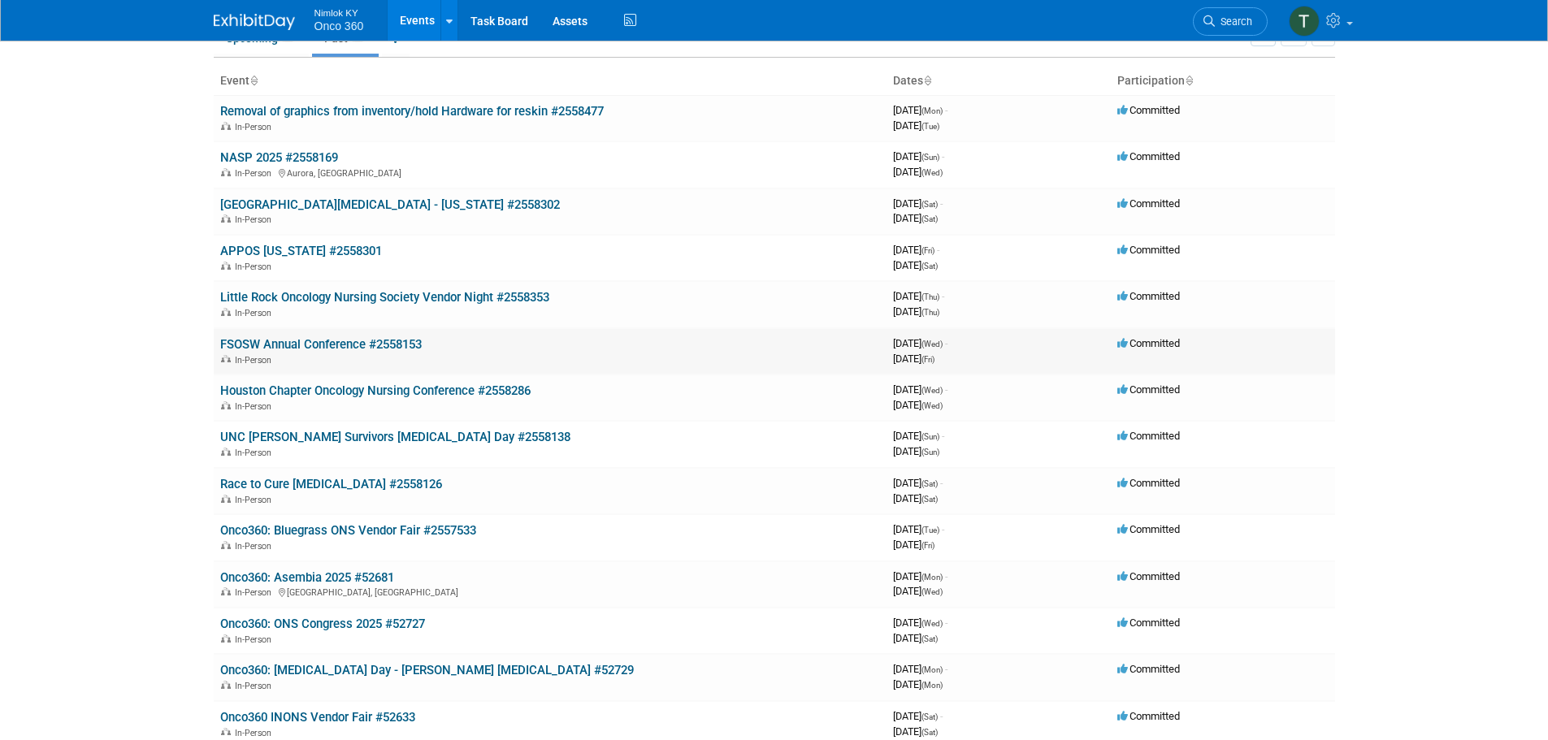
click at [384, 340] on link "FSOSW Annual Conference #2558153" at bounding box center [321, 344] width 202 height 15
click at [367, 285] on td "Little Rock Oncology Nursing Society Vendor Night #2558353 In-Person" at bounding box center [550, 304] width 673 height 46
click at [383, 296] on link "Little Rock Oncology Nursing Society Vendor Night #2558353" at bounding box center [384, 297] width 329 height 15
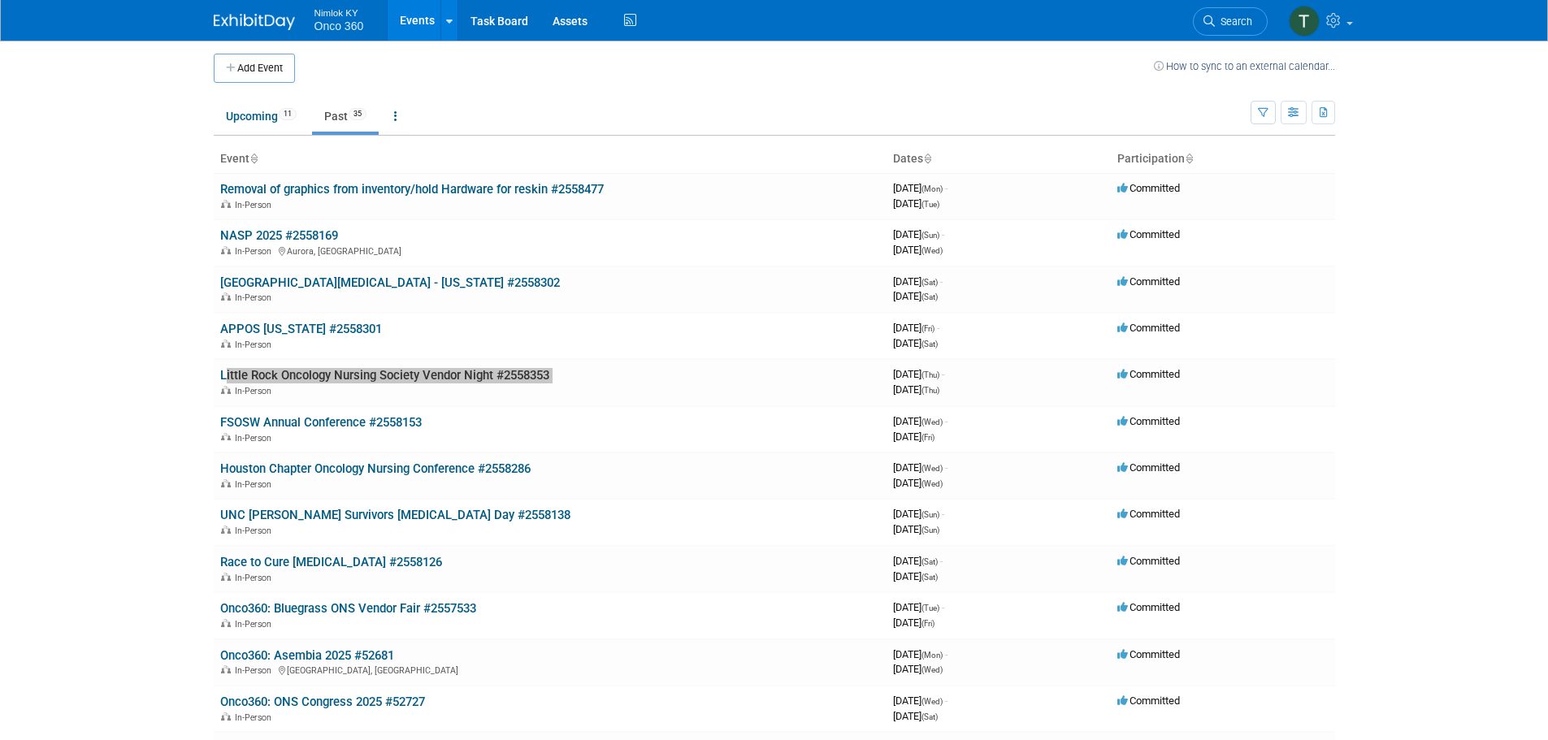
scroll to position [0, 0]
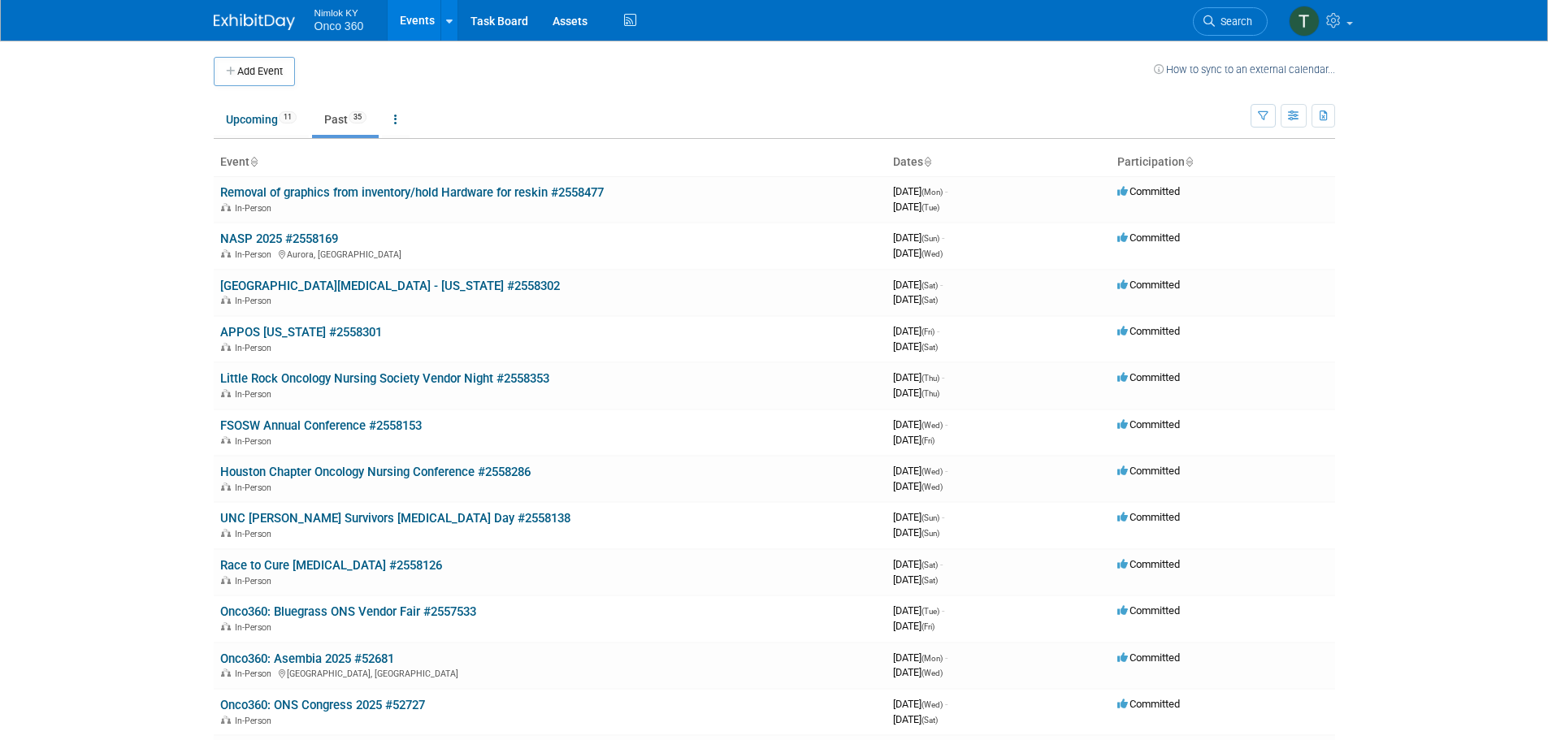
click at [167, 405] on body "Nimlok KY Onco 360 Events Add Event Bulk Upload Events Shareable Event Boards R…" at bounding box center [774, 370] width 1548 height 740
click at [113, 276] on body "Nimlok KY Onco 360 Events Add Event Bulk Upload Events Shareable Event Boards R…" at bounding box center [774, 370] width 1548 height 740
click at [280, 331] on link "APPOS [US_STATE] #2558301" at bounding box center [301, 332] width 162 height 15
click at [325, 288] on link "[GEOGRAPHIC_DATA][MEDICAL_DATA] - [US_STATE] #2558302" at bounding box center [390, 286] width 340 height 15
click at [257, 115] on link "Upcoming 11" at bounding box center [261, 119] width 95 height 31
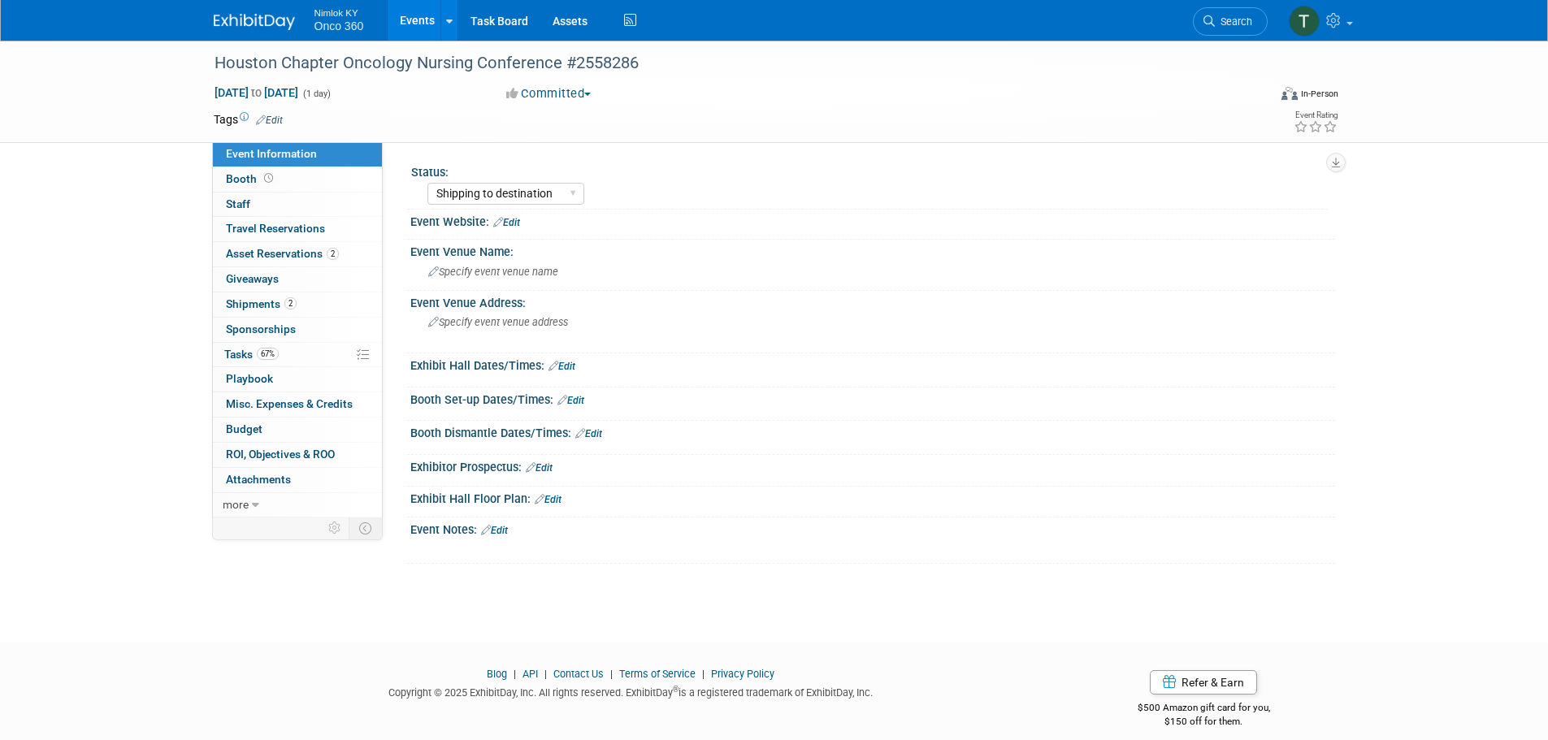
select select "Shipping to destination"
click at [275, 304] on span "Shipments 2" at bounding box center [261, 303] width 71 height 13
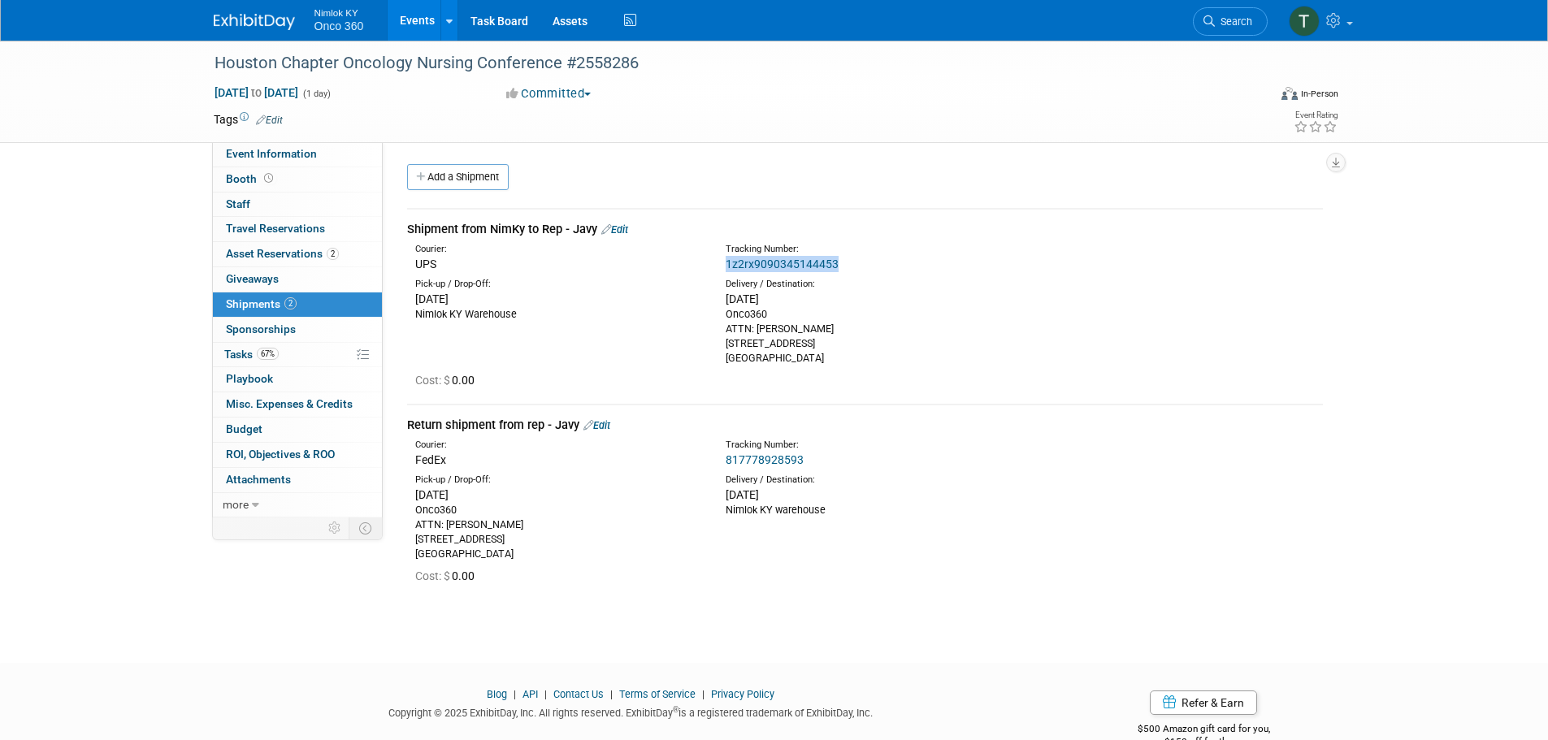
drag, startPoint x: 846, startPoint y: 260, endPoint x: 718, endPoint y: 265, distance: 128.5
click at [718, 265] on div "Tracking Number: 1z2rx9090345144453" at bounding box center [907, 257] width 388 height 29
copy link "1z2rx9090345144453"
drag, startPoint x: 812, startPoint y: 456, endPoint x: 722, endPoint y: 460, distance: 90.3
click at [722, 460] on div "Tracking Number: 817778928593" at bounding box center [907, 453] width 388 height 29
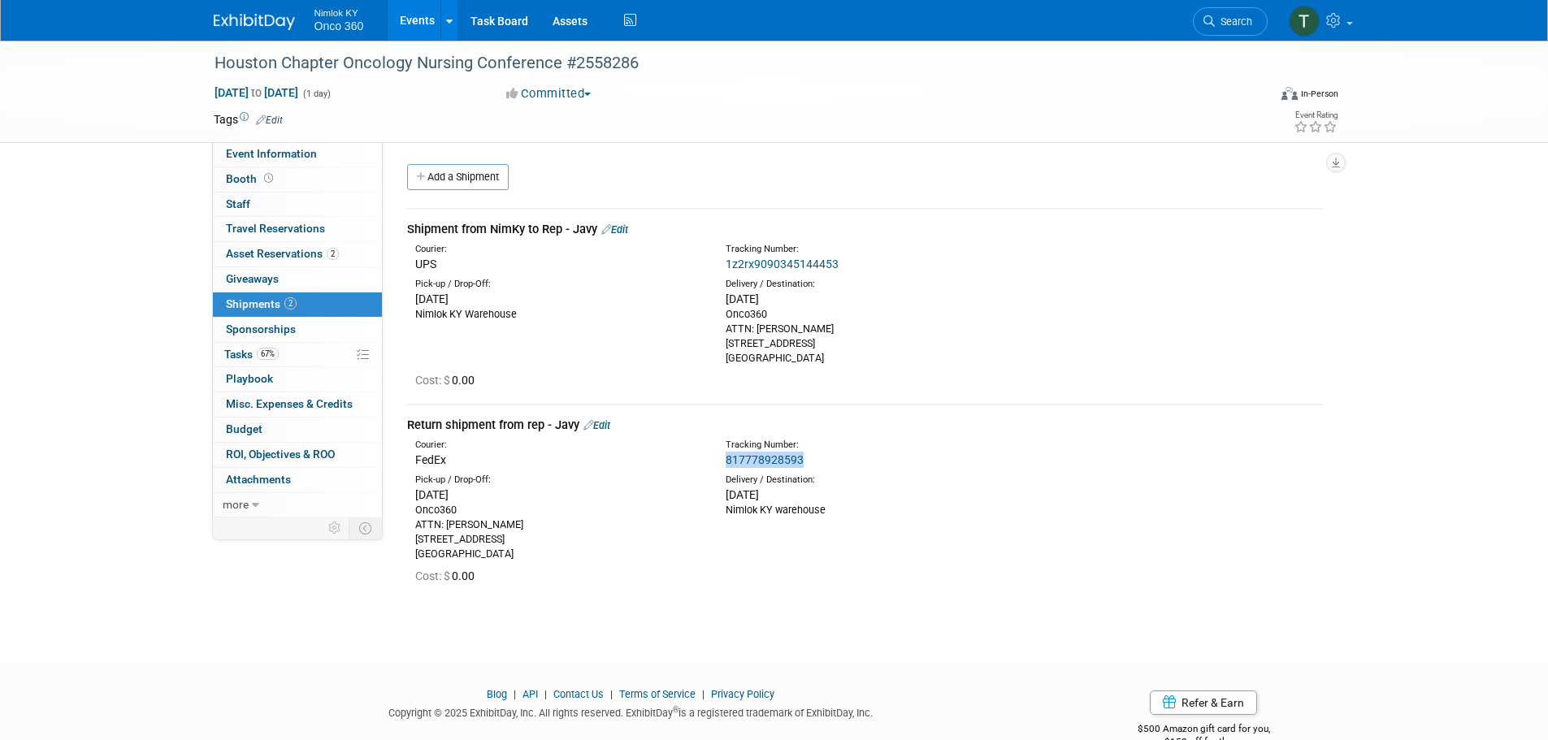
copy link "817778928593"
click at [945, 436] on div "Courier: FedEx Tracking Number: 817778928593" at bounding box center [865, 451] width 940 height 35
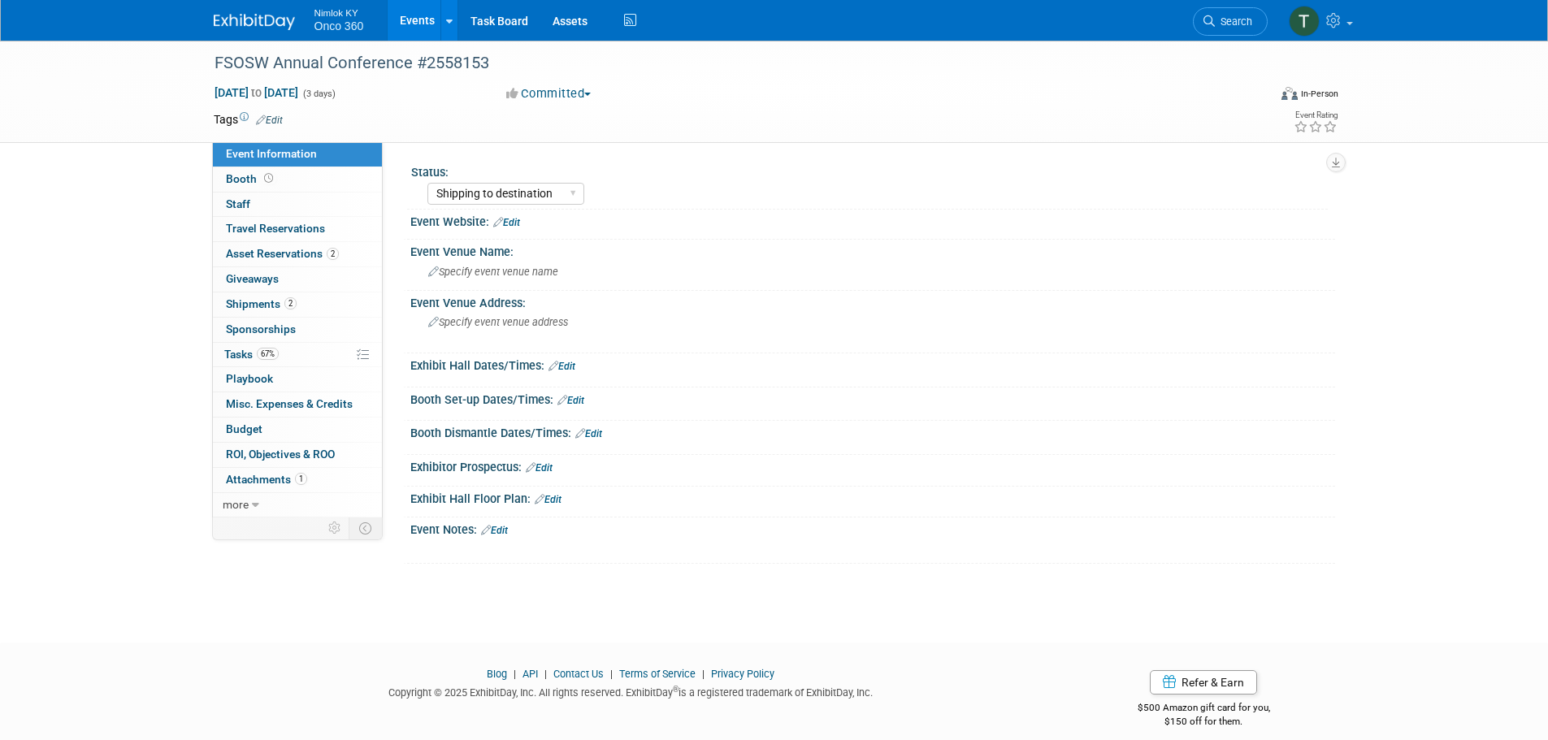
select select "Shipping to destination"
click at [267, 303] on span "Shipments 2" at bounding box center [261, 303] width 71 height 13
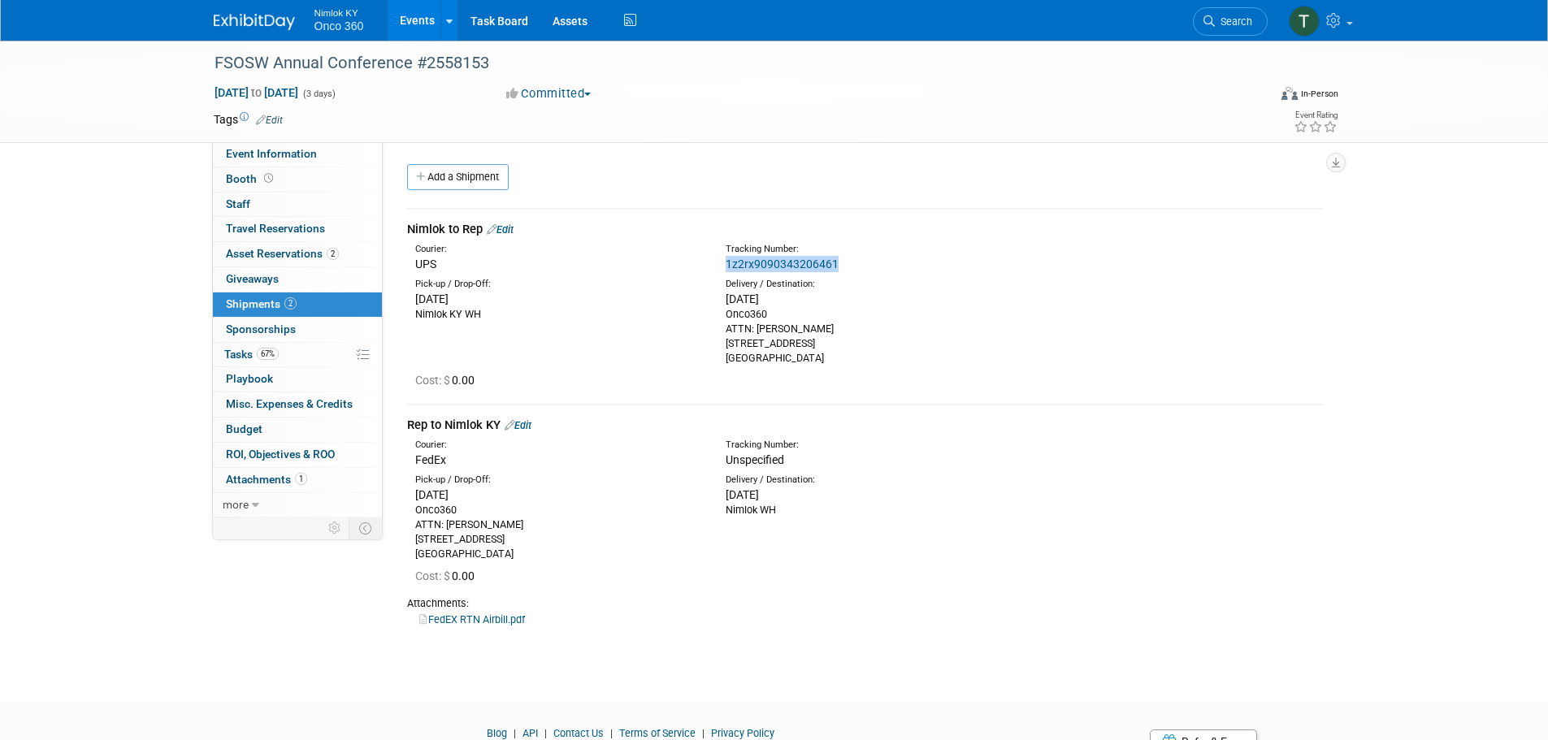
drag, startPoint x: 852, startPoint y: 263, endPoint x: 728, endPoint y: 266, distance: 123.5
click at [728, 266] on div "1z2rx9090343206461" at bounding box center [908, 264] width 364 height 16
copy link "1z2rx9090343206461"
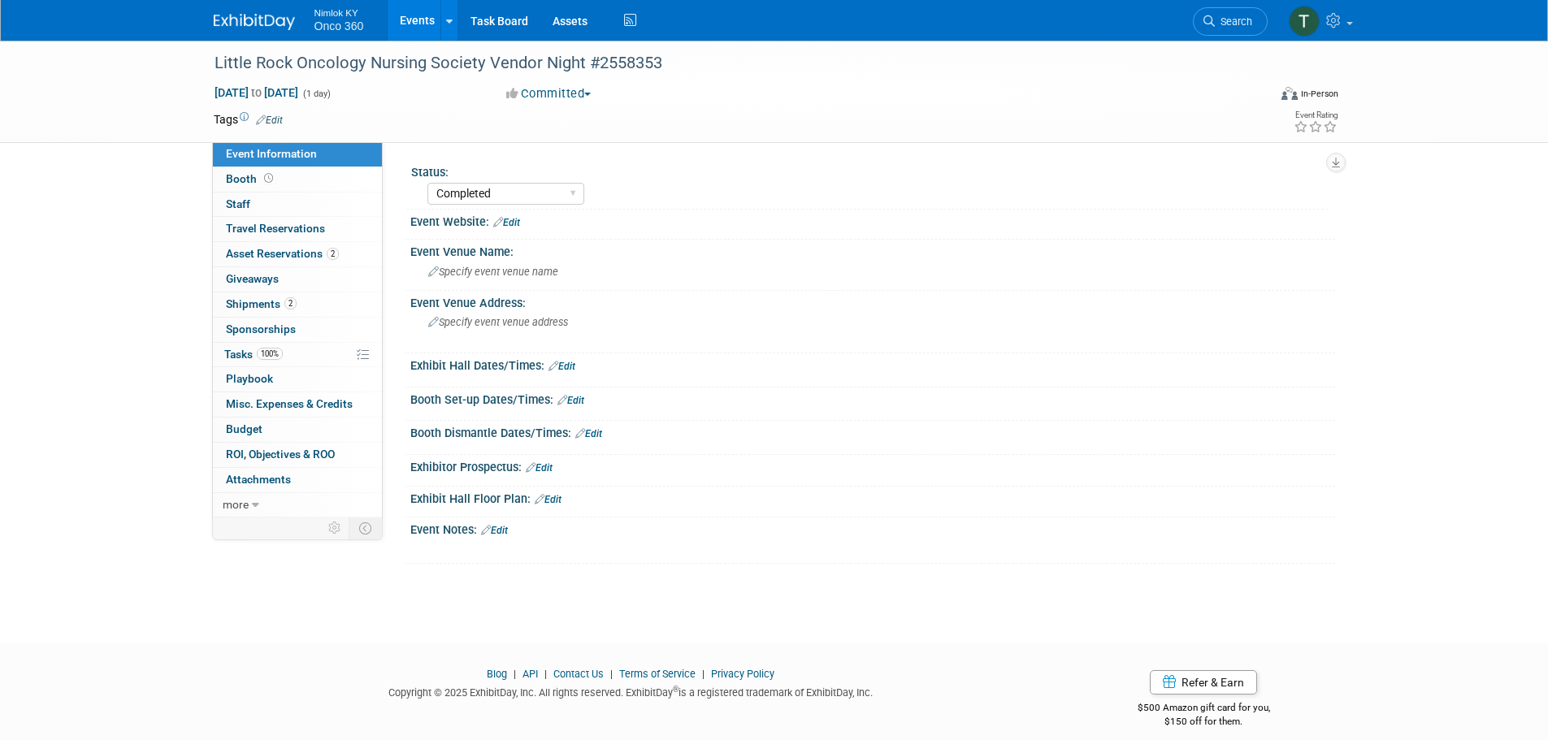
select select "Completed"
click at [262, 301] on span "Shipments 2" at bounding box center [261, 303] width 71 height 13
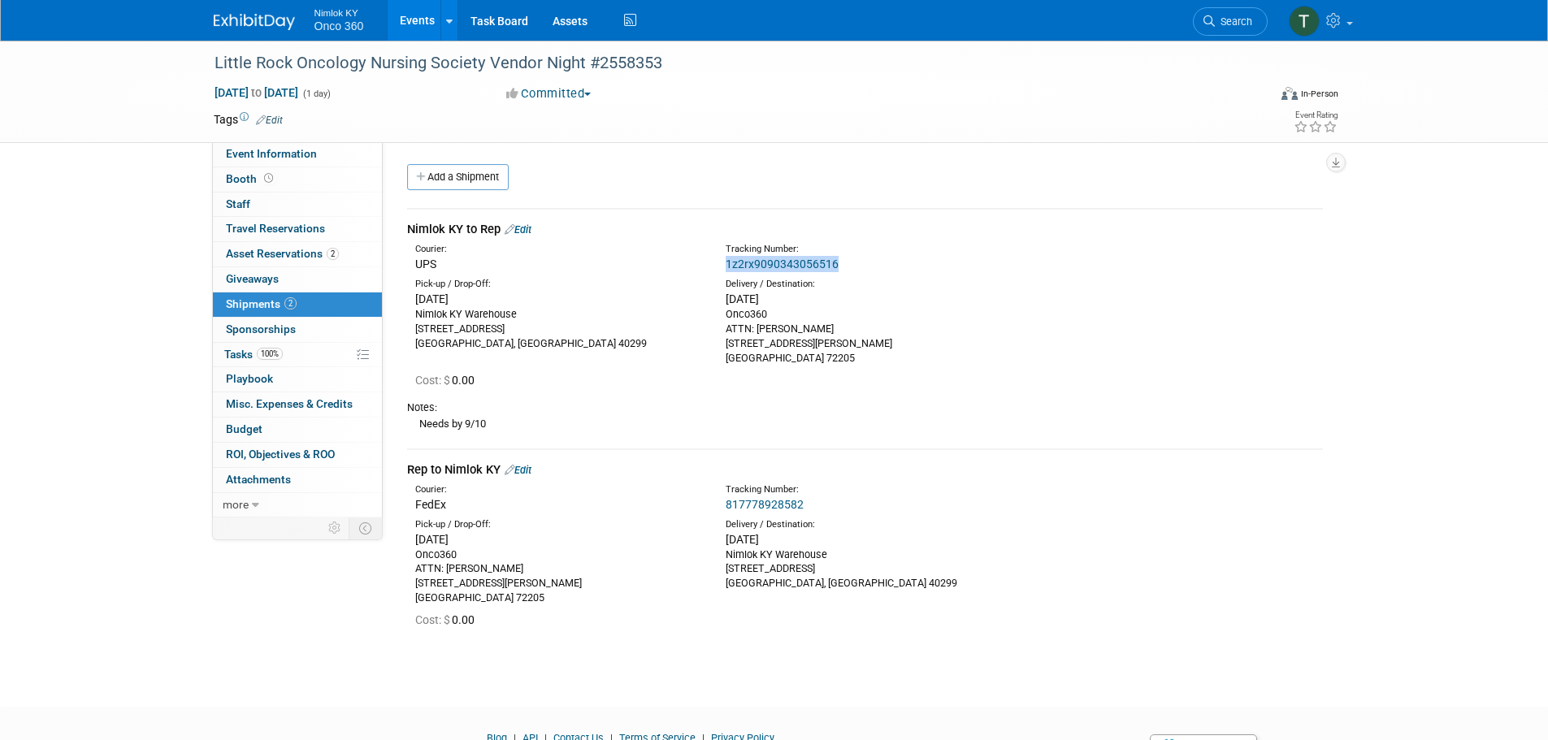
drag, startPoint x: 822, startPoint y: 259, endPoint x: 717, endPoint y: 262, distance: 104.9
click at [717, 262] on div "Tracking Number: 1z2rx9090343056516" at bounding box center [907, 257] width 388 height 29
drag, startPoint x: 811, startPoint y: 501, endPoint x: 718, endPoint y: 504, distance: 93.5
click at [718, 504] on div "Tracking Number: 817778928582" at bounding box center [907, 498] width 388 height 29
copy link "817778928582"
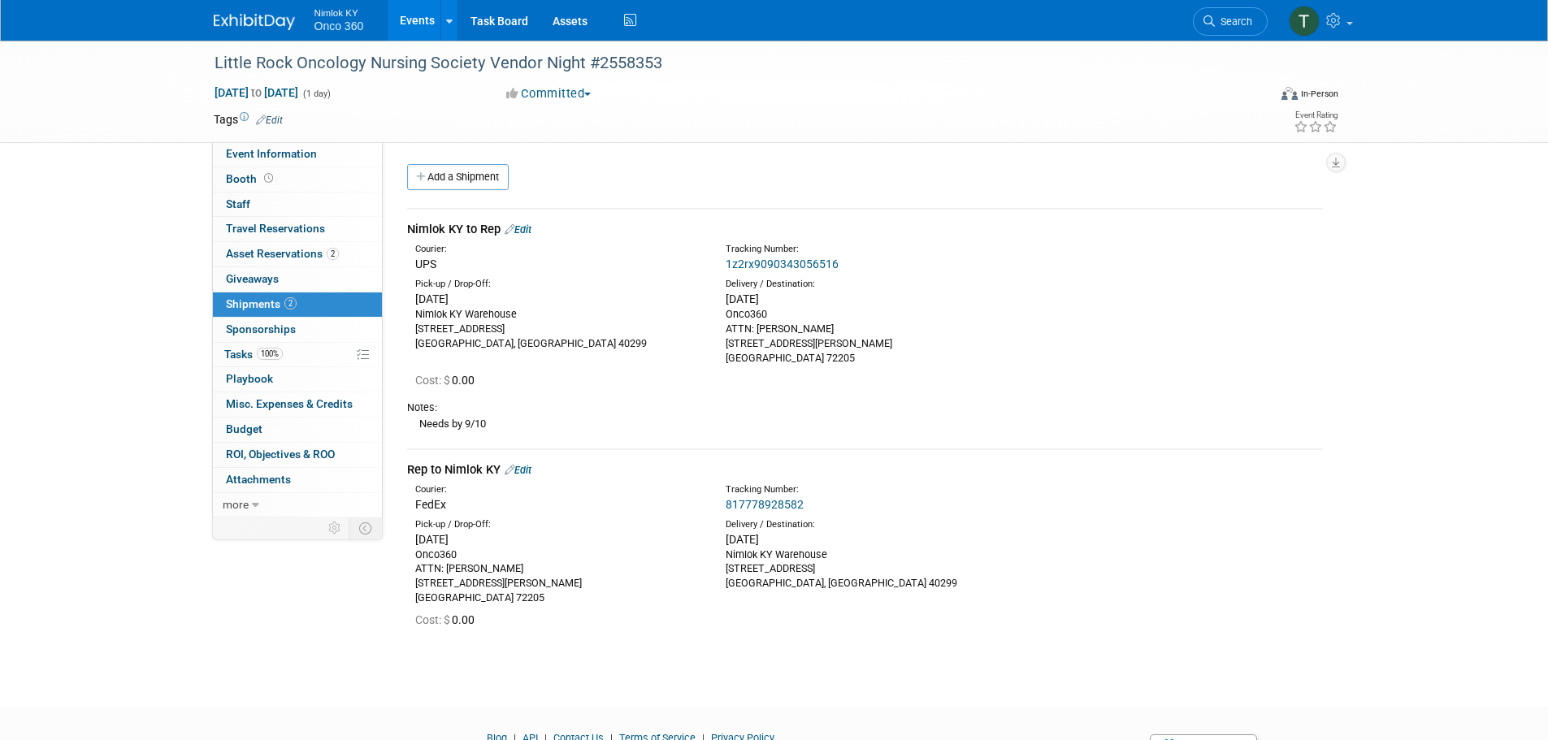
click at [907, 515] on div "Pick-up / Drop-Off: Fri. Sep 12, 2025 Onco360 ATTN: Shelley Atkins 518 N. Bryan…" at bounding box center [865, 560] width 940 height 93
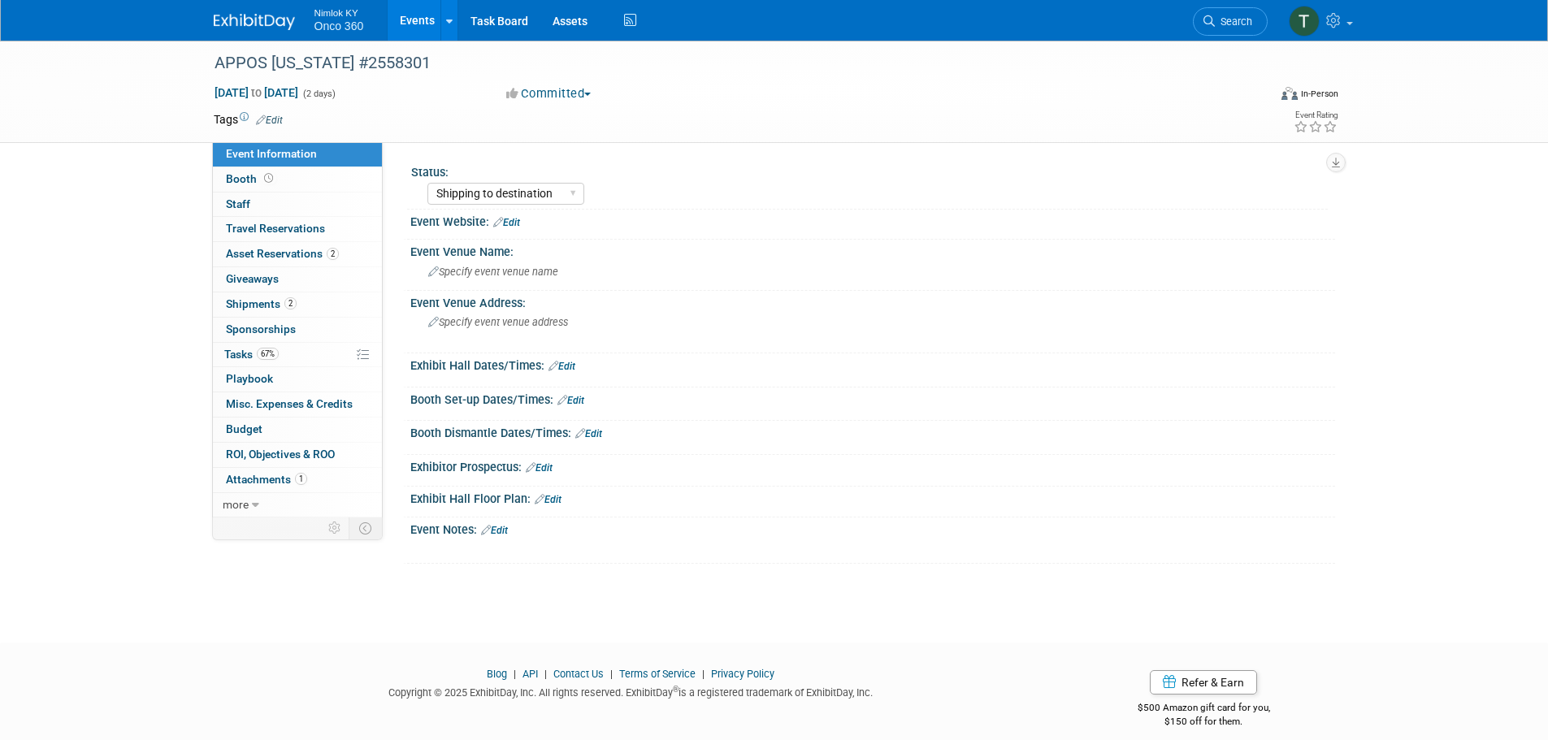
select select "Shipping to destination"
click at [267, 306] on span "Shipments 2" at bounding box center [261, 303] width 71 height 13
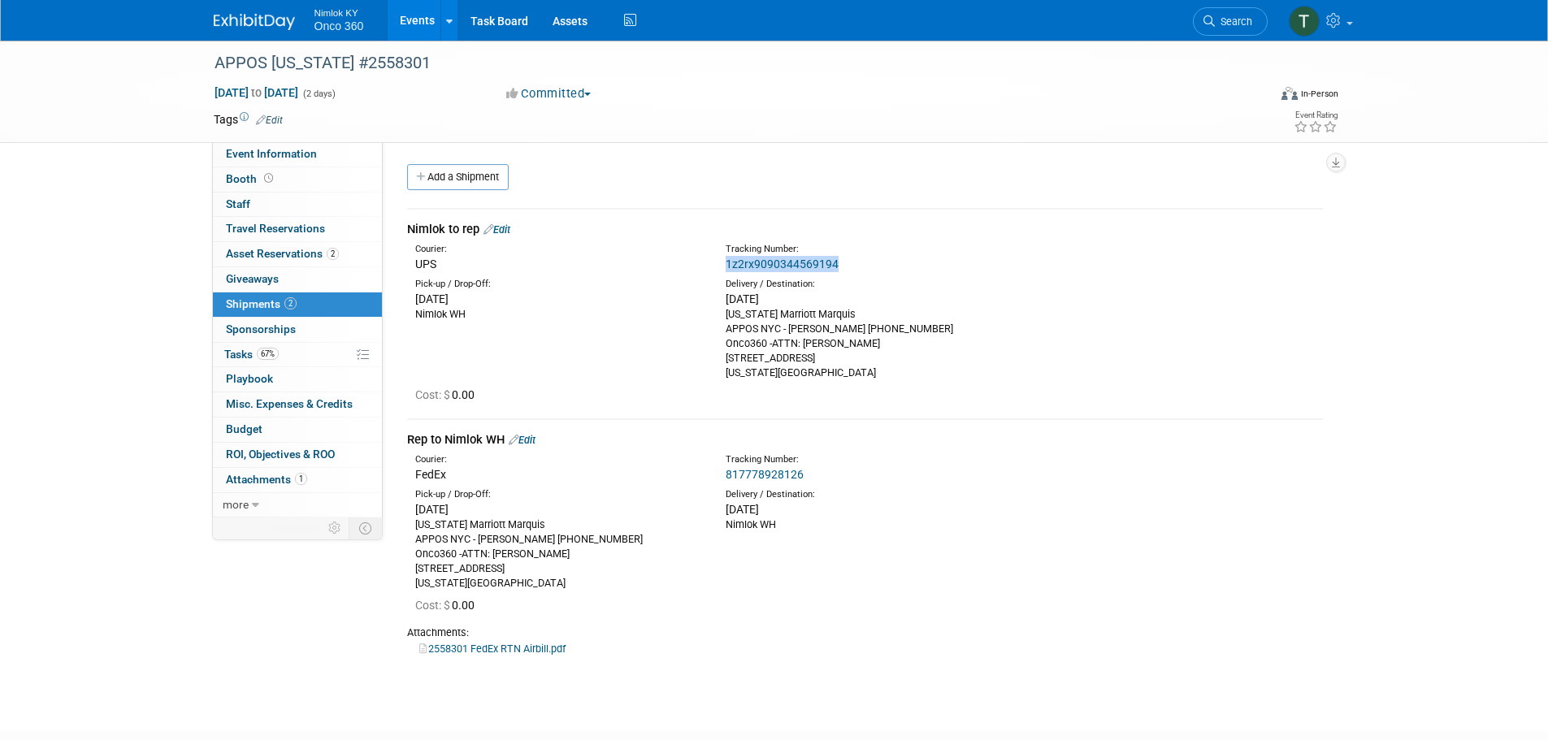
drag, startPoint x: 849, startPoint y: 267, endPoint x: 726, endPoint y: 266, distance: 123.5
click at [726, 266] on div "1z2rx9090344569194" at bounding box center [908, 264] width 364 height 16
copy link "1z2rx9090344569194"
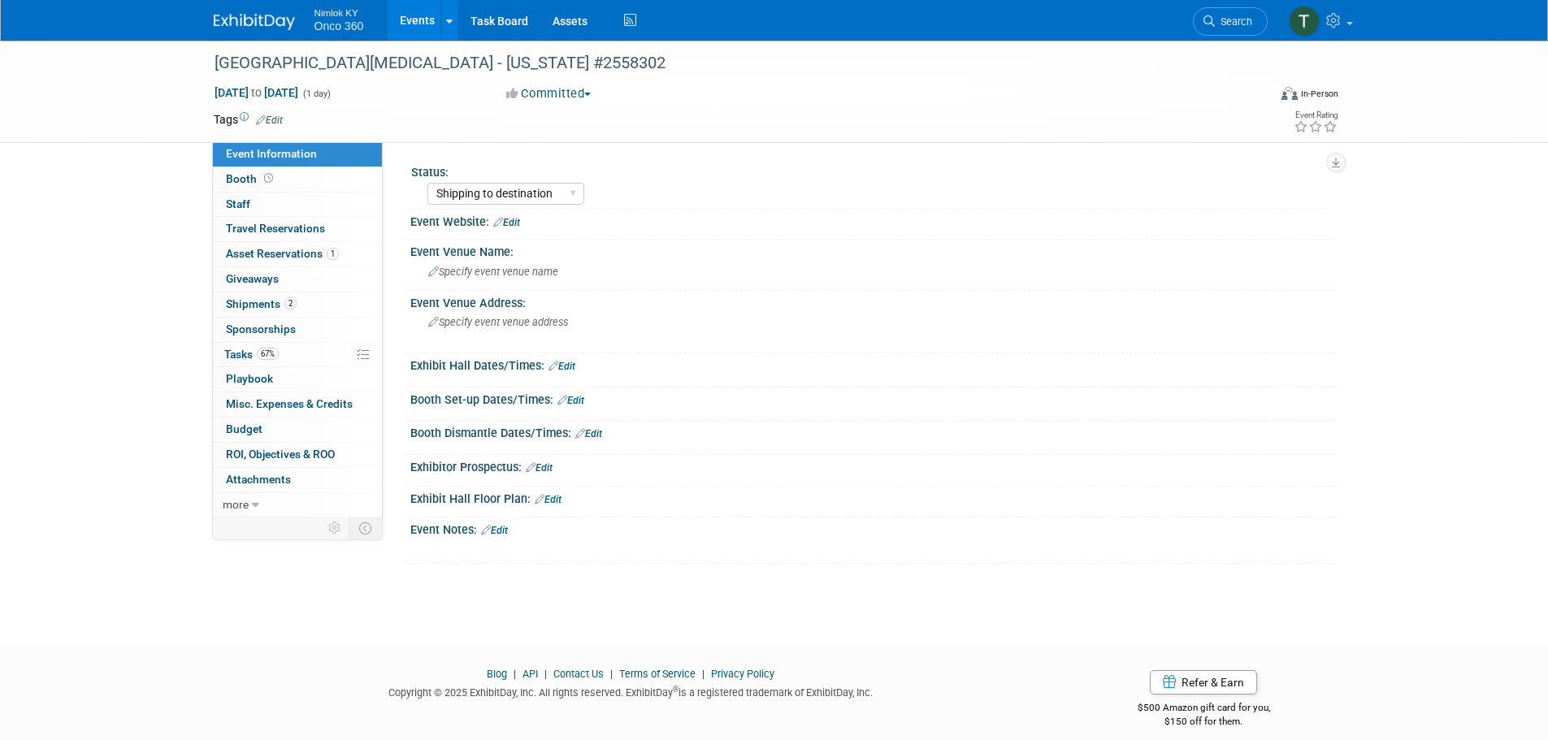
select select "Shipping to destination"
click at [276, 303] on span "Shipments 2" at bounding box center [261, 303] width 71 height 13
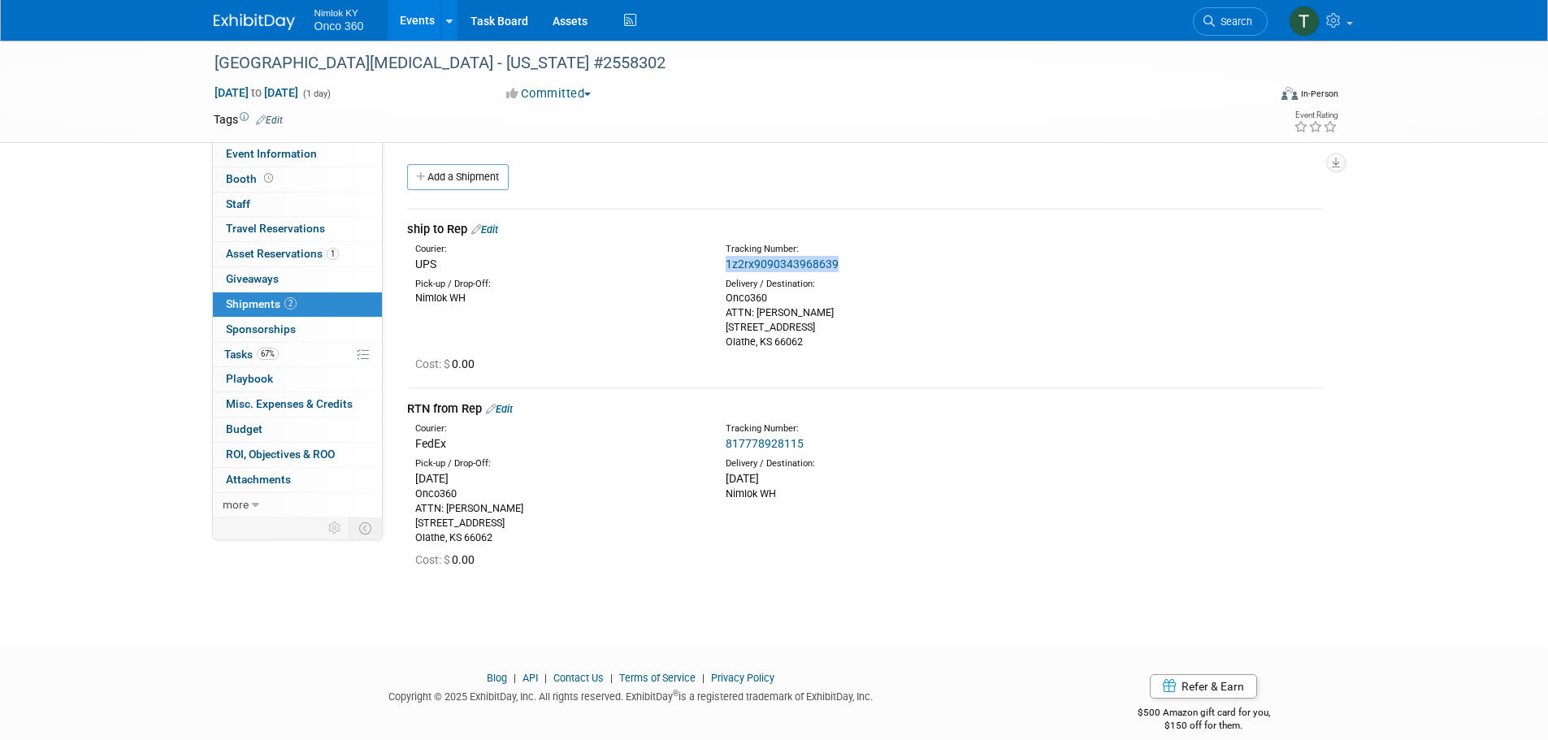
drag, startPoint x: 850, startPoint y: 261, endPoint x: 721, endPoint y: 263, distance: 129.2
click at [721, 263] on div "Tracking Number: 1z2rx9090343968639" at bounding box center [907, 257] width 388 height 29
copy link "1z2rx9090343968639"
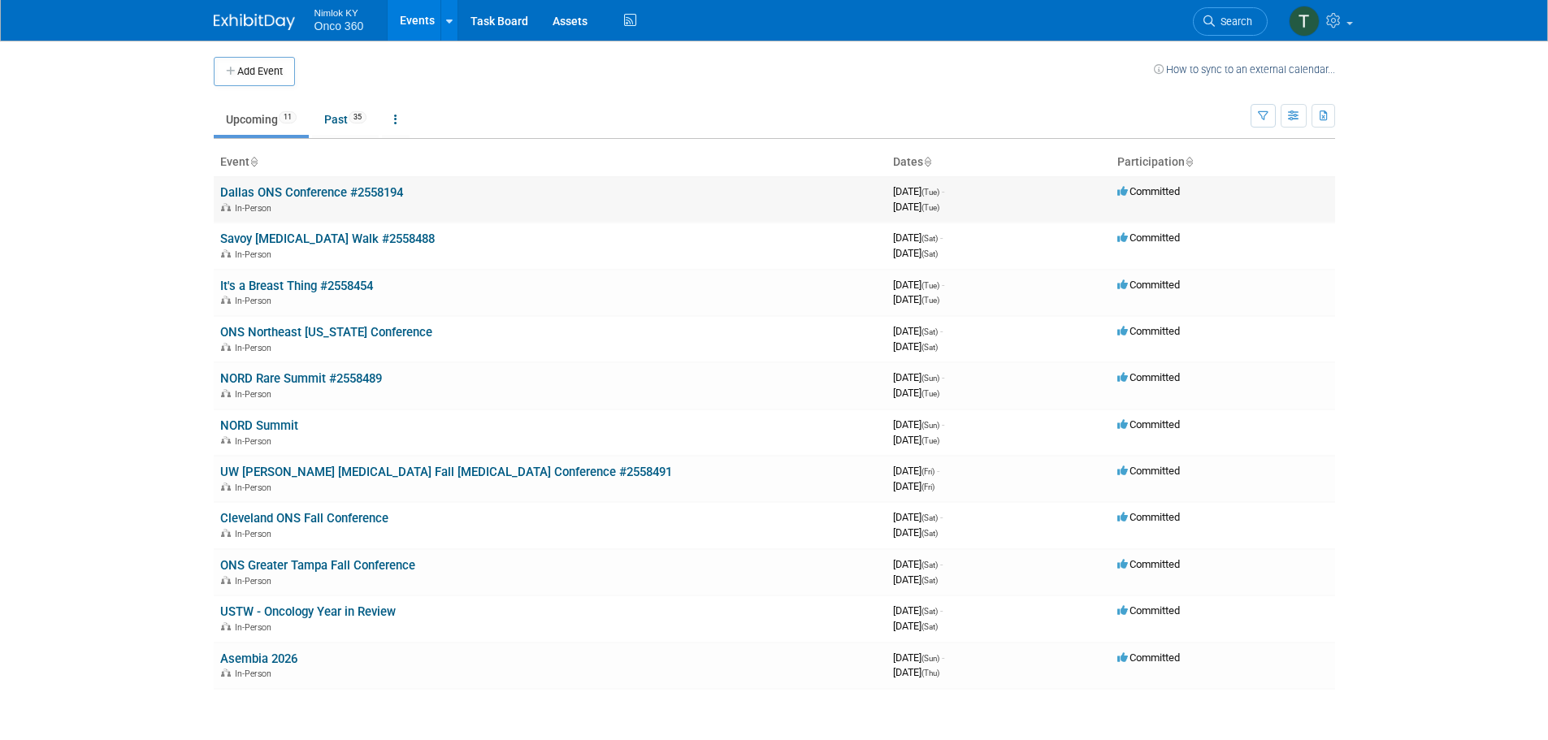
click at [312, 186] on link "Dallas ONS Conference #2558194" at bounding box center [311, 192] width 183 height 15
click at [278, 242] on link "Savoy [MEDICAL_DATA] Walk #2558488" at bounding box center [327, 239] width 215 height 15
click at [257, 285] on link "It's a Breast Thing #2558454" at bounding box center [296, 286] width 153 height 15
click at [338, 328] on link "ONS Northeast Illinois Conference" at bounding box center [326, 332] width 212 height 15
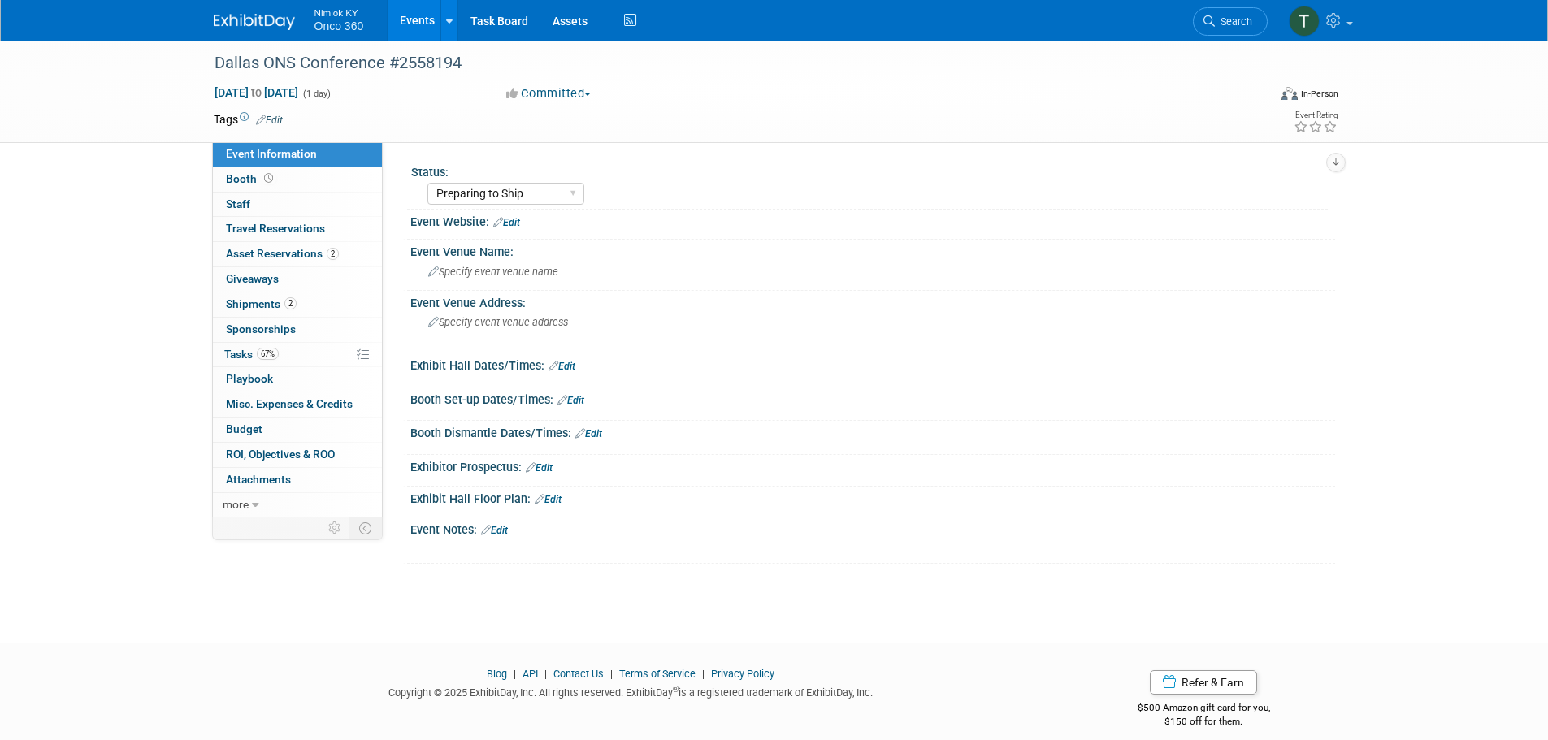
select select "Preparing to Ship"
click at [249, 310] on span "Shipments 2" at bounding box center [261, 303] width 71 height 13
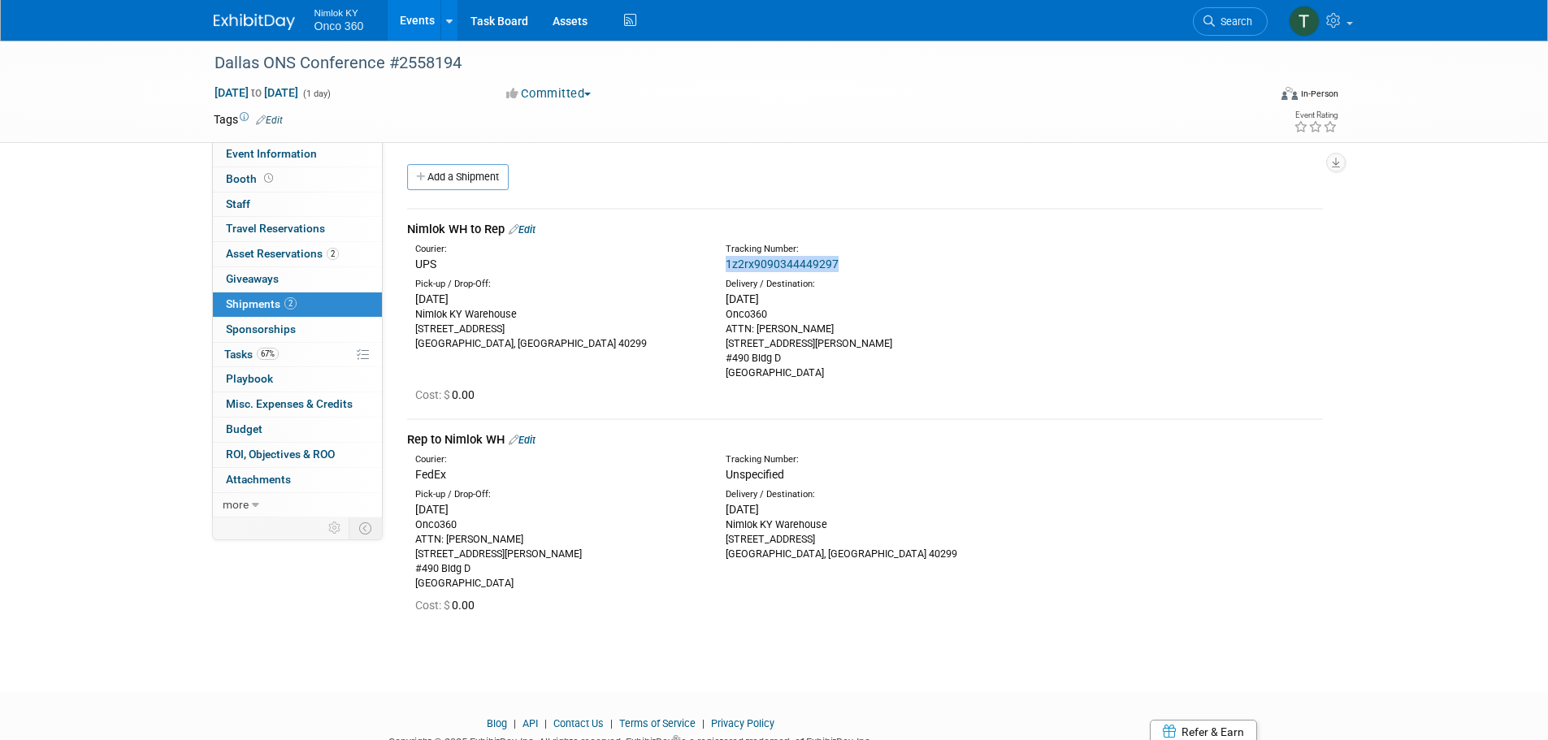
drag, startPoint x: 846, startPoint y: 257, endPoint x: 718, endPoint y: 262, distance: 127.7
click at [718, 262] on div "Tracking Number: 1z2rx9090344449297" at bounding box center [907, 257] width 388 height 29
copy link "1z2rx9090344449297"
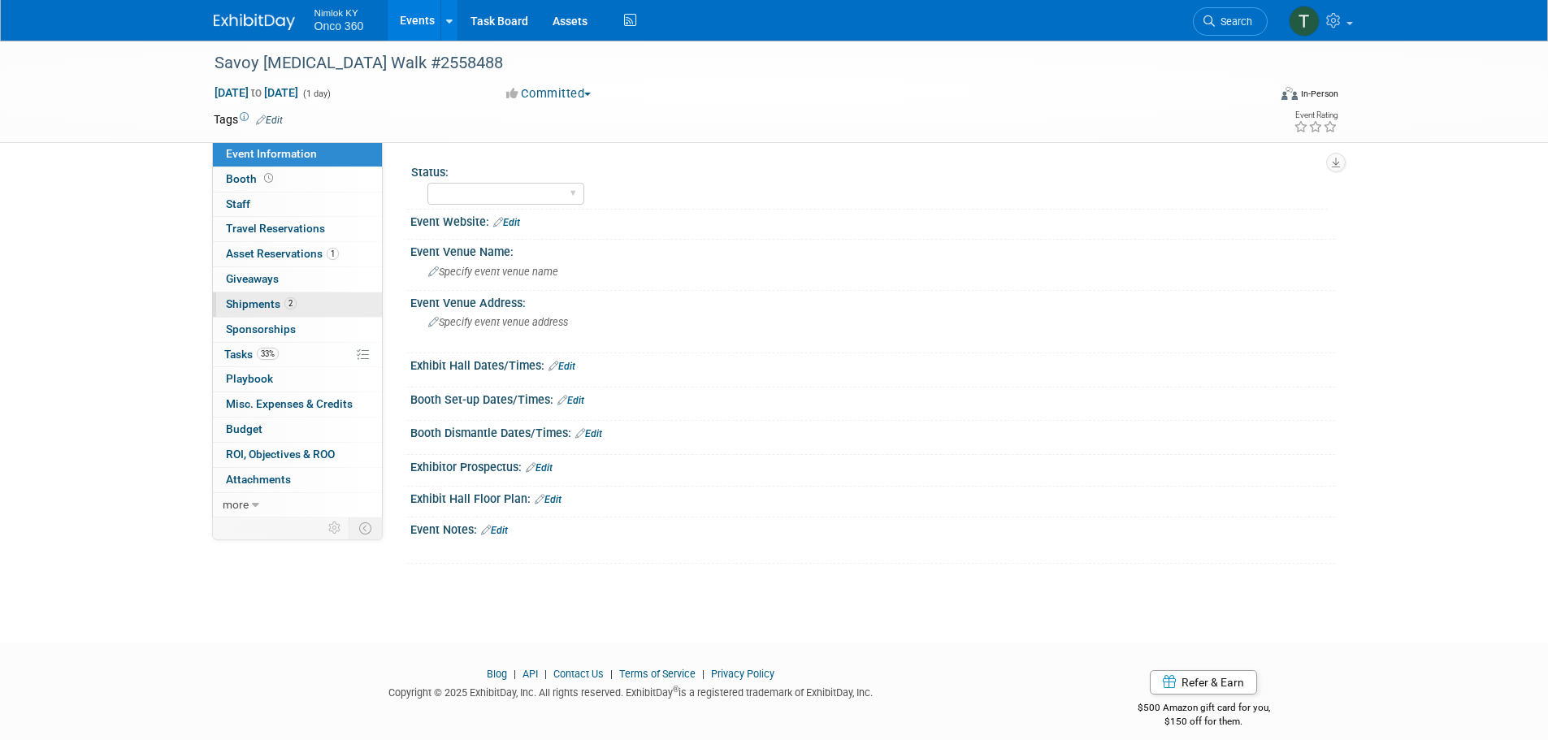
click at [256, 303] on span "Shipments 2" at bounding box center [261, 303] width 71 height 13
select select "Preparing to Ship"
click at [261, 301] on span "Shipments 2" at bounding box center [261, 303] width 71 height 13
click at [273, 257] on span "Asset Reservations 2" at bounding box center [282, 253] width 113 height 13
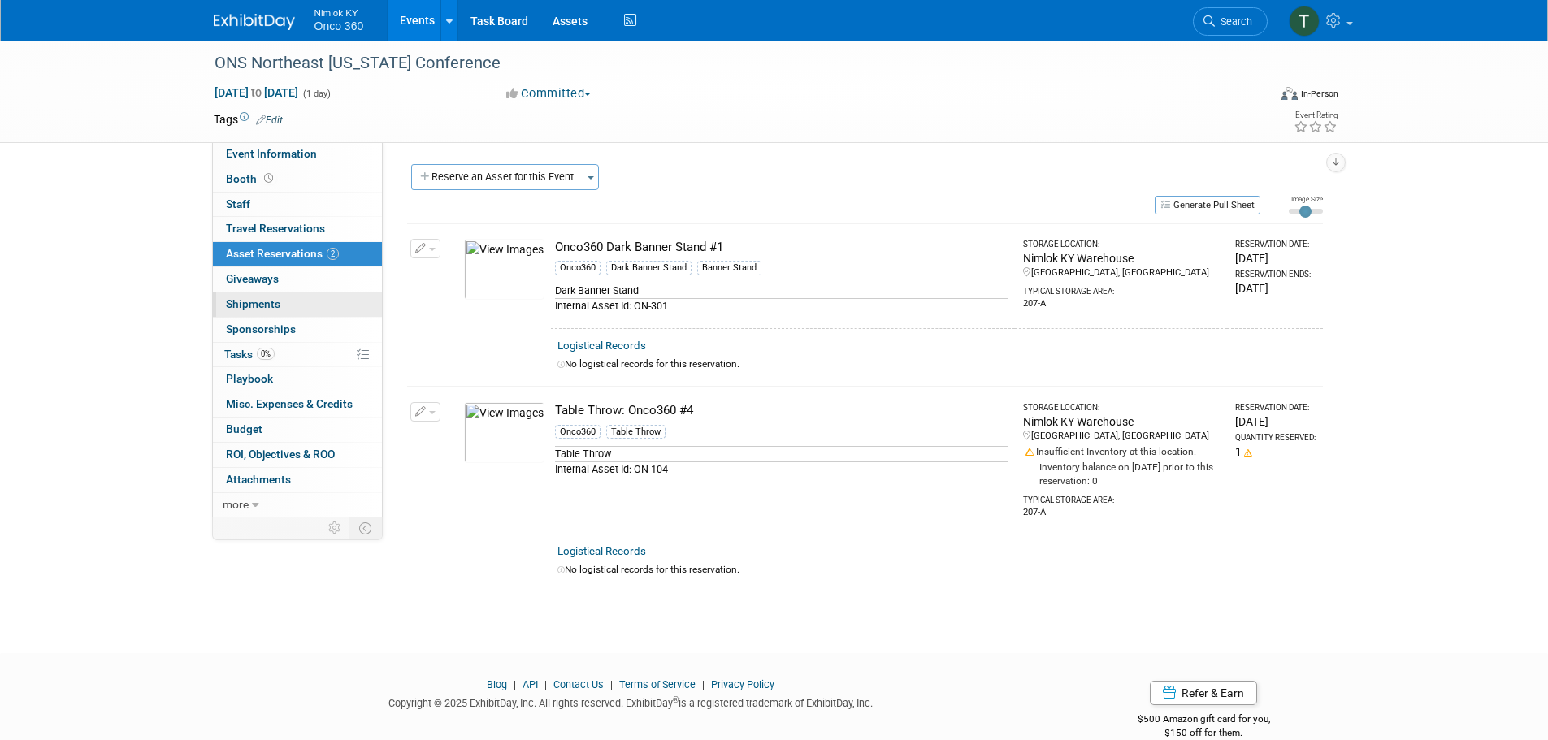
click at [258, 311] on link "0 Shipments 0" at bounding box center [297, 305] width 169 height 24
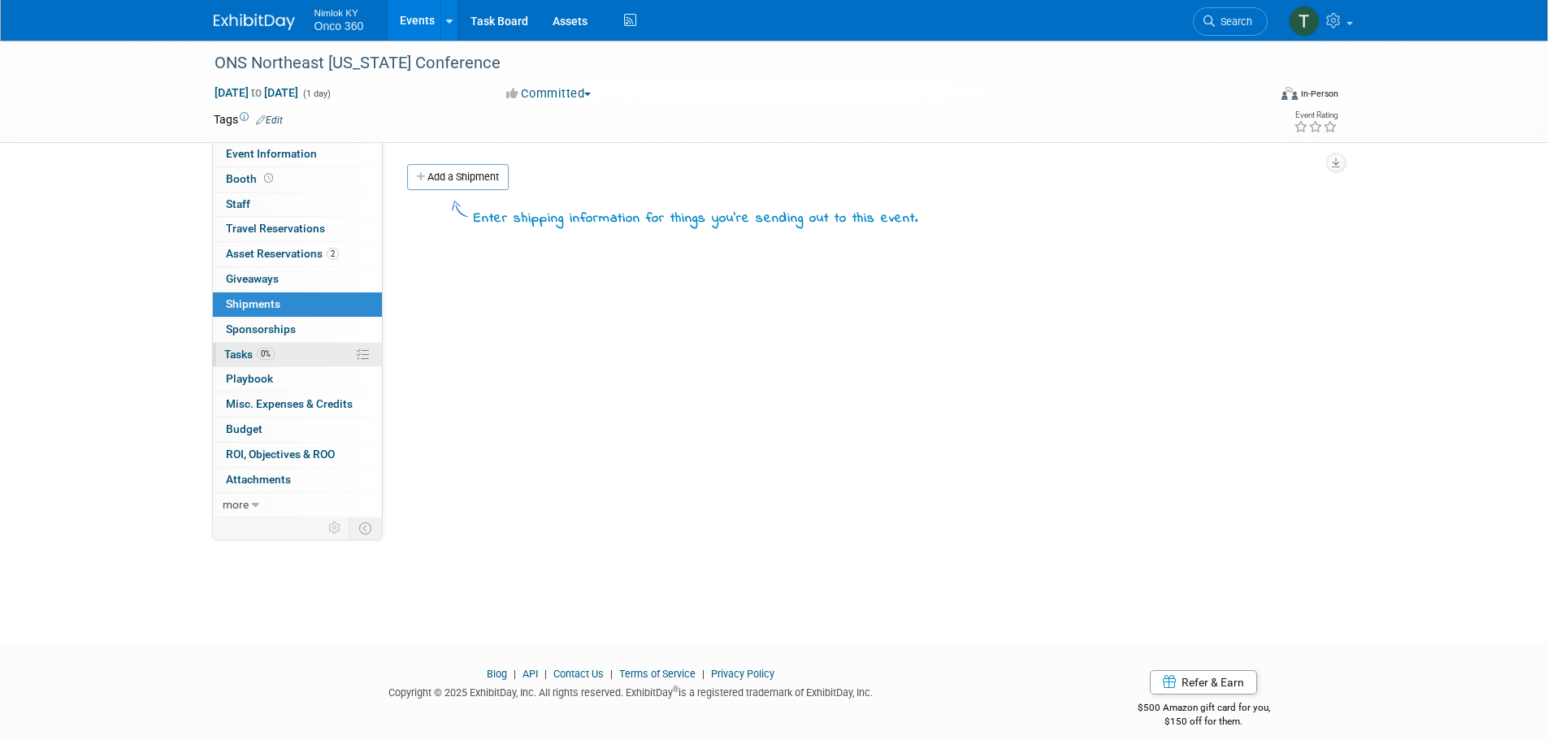
click at [236, 351] on span "Tasks 0%" at bounding box center [249, 354] width 50 height 13
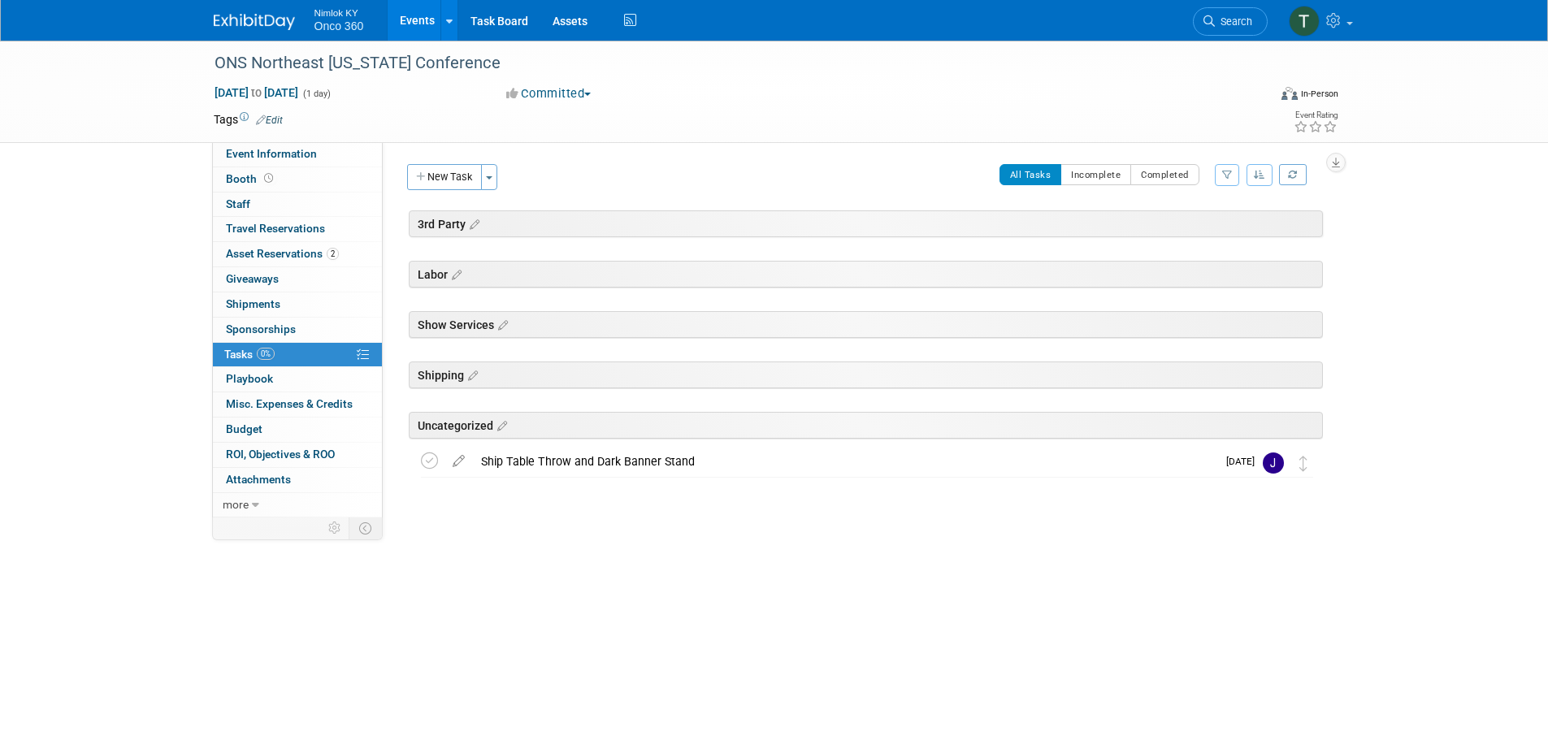
click at [414, 15] on link "Events" at bounding box center [417, 20] width 59 height 41
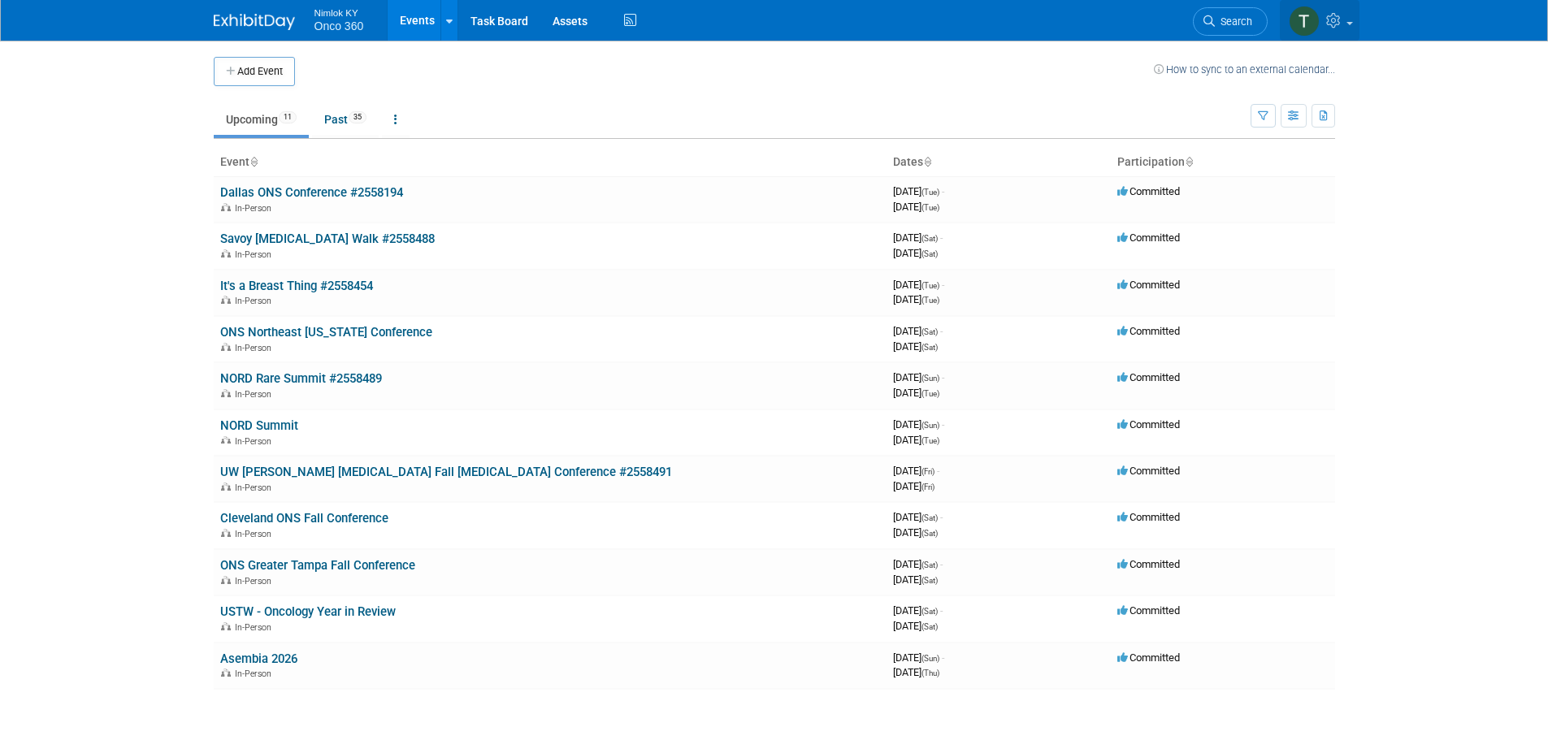
click at [1345, 24] on link at bounding box center [1320, 20] width 80 height 41
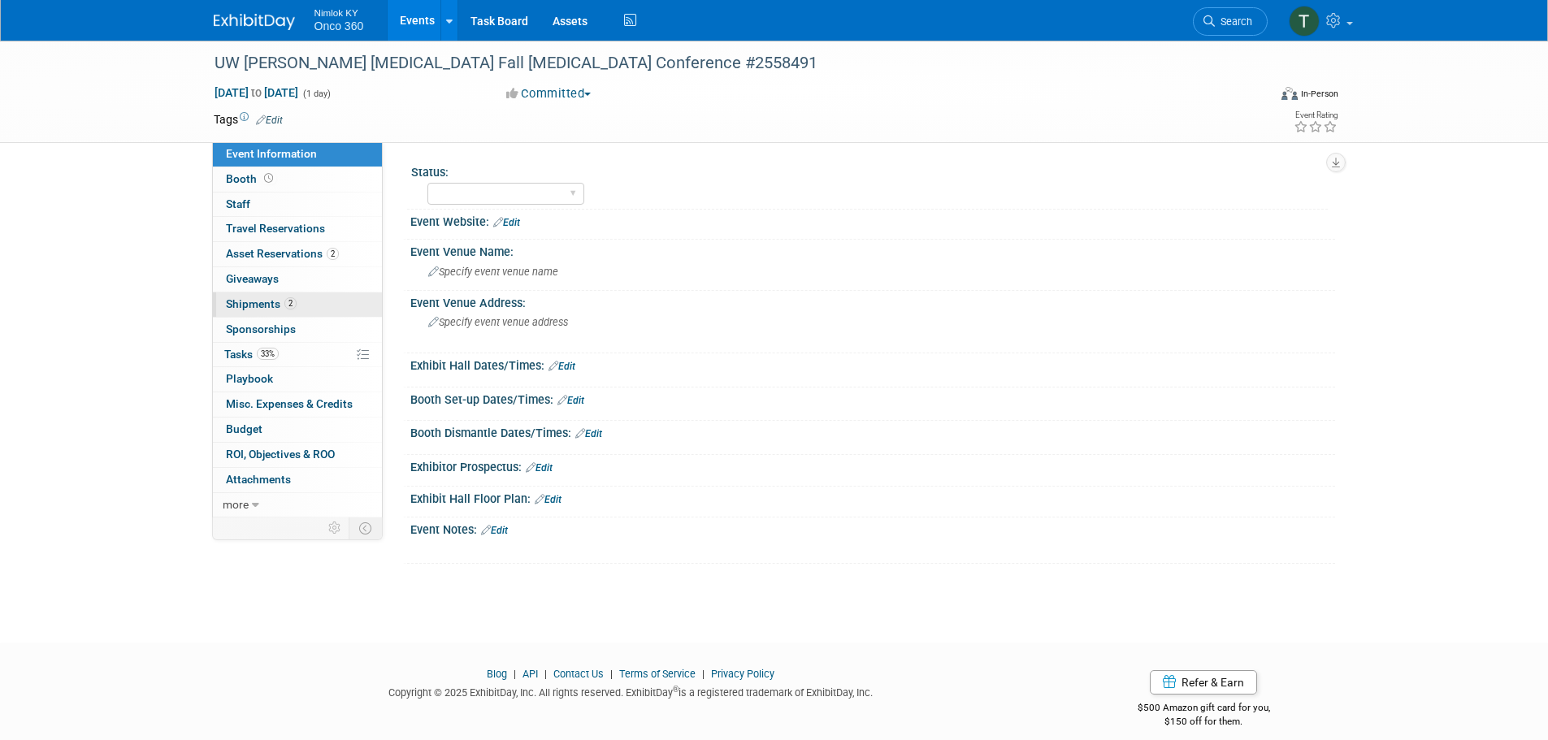
click at [257, 301] on span "Shipments 2" at bounding box center [261, 303] width 71 height 13
click at [258, 304] on span "Shipments 0" at bounding box center [253, 303] width 54 height 13
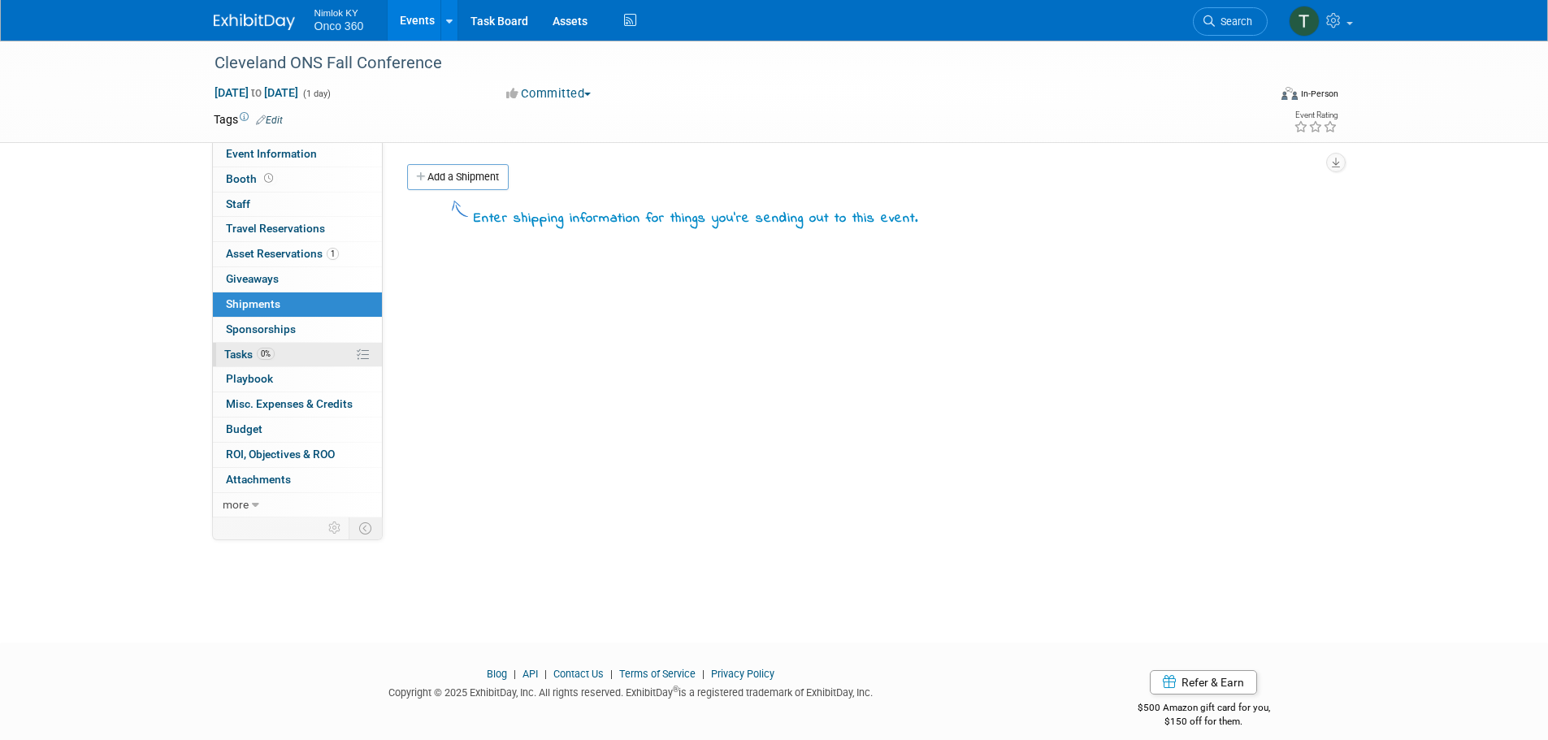
click at [241, 355] on span "Tasks 0%" at bounding box center [249, 354] width 50 height 13
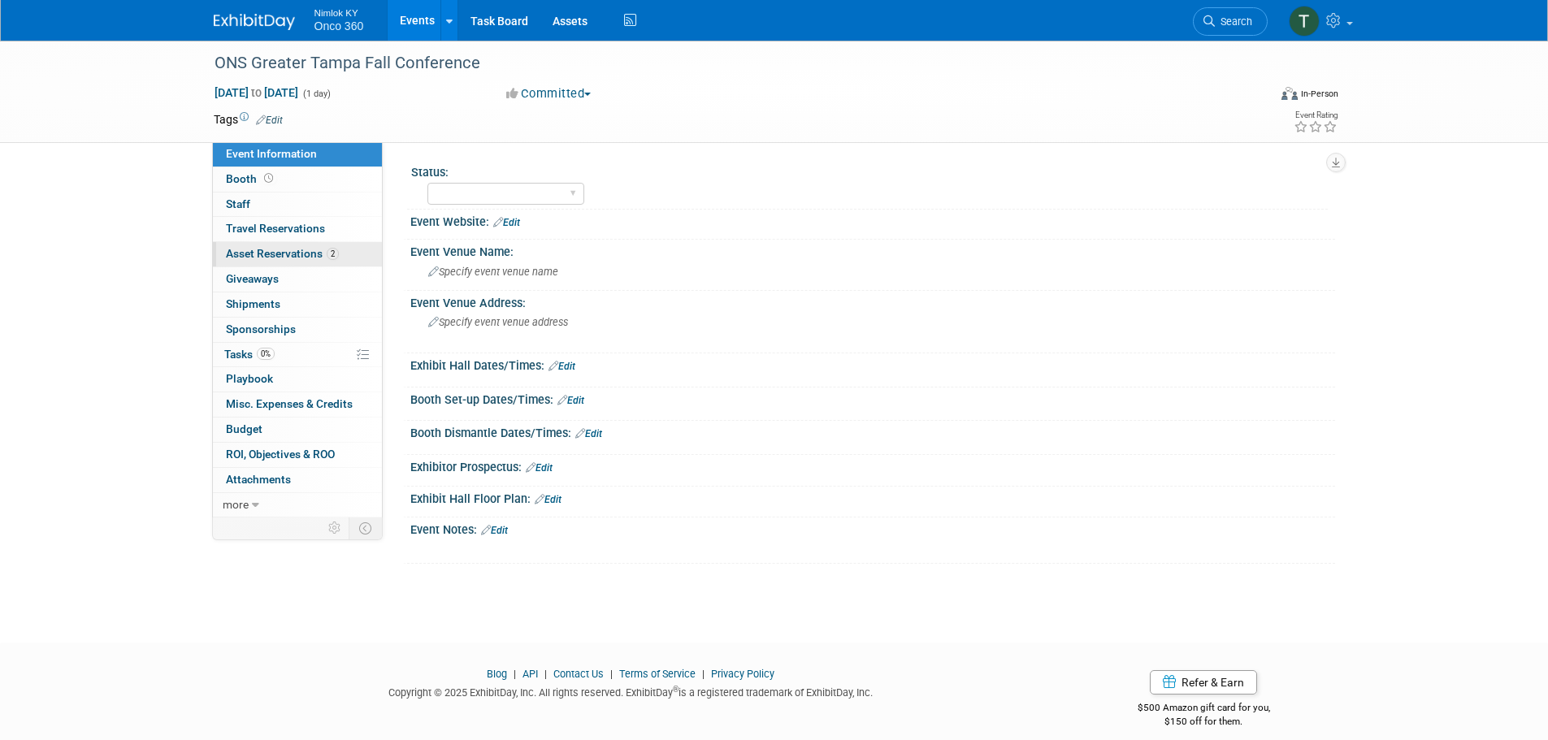
click at [252, 252] on span "Asset Reservations 2" at bounding box center [282, 253] width 113 height 13
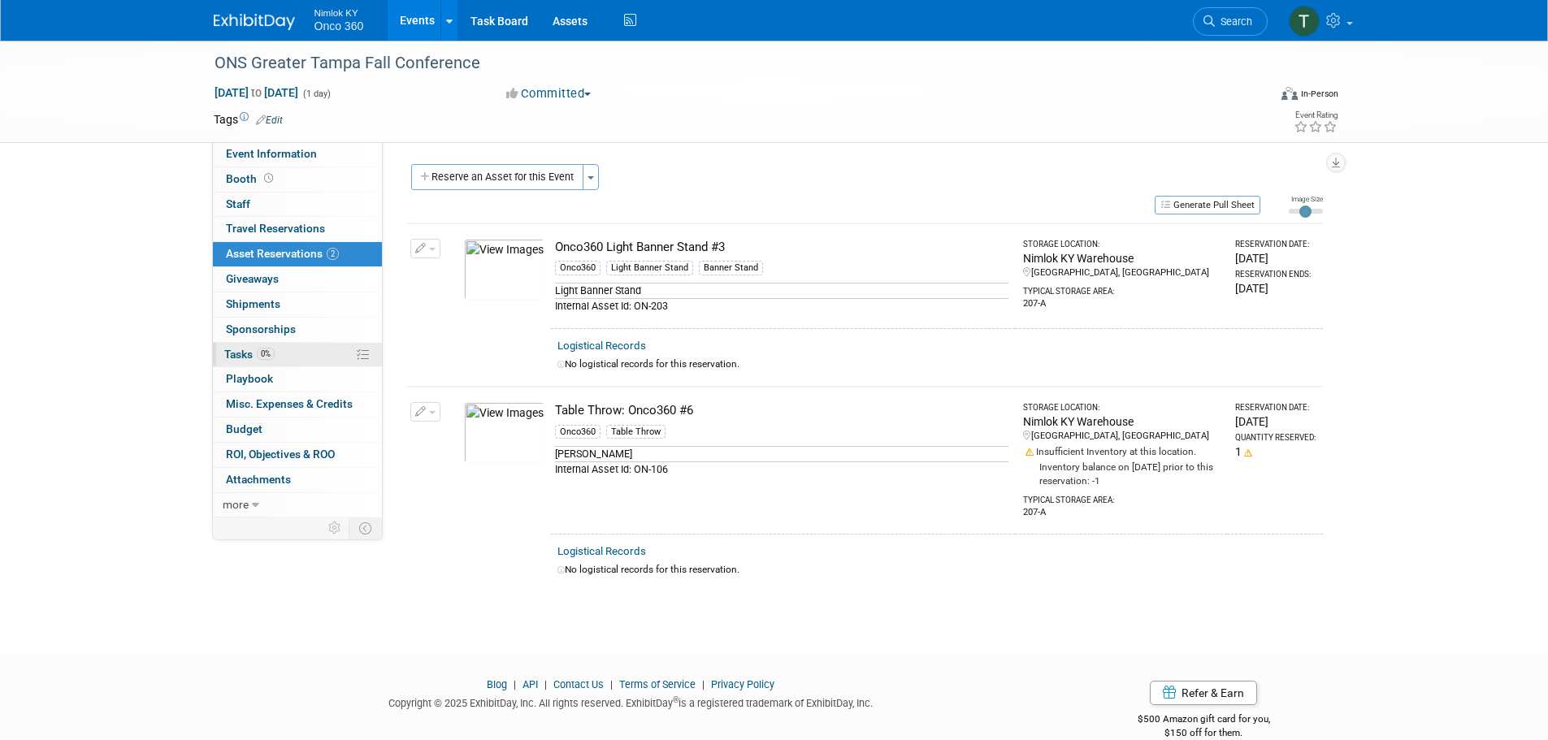
click at [256, 351] on span "Tasks 0%" at bounding box center [249, 354] width 50 height 13
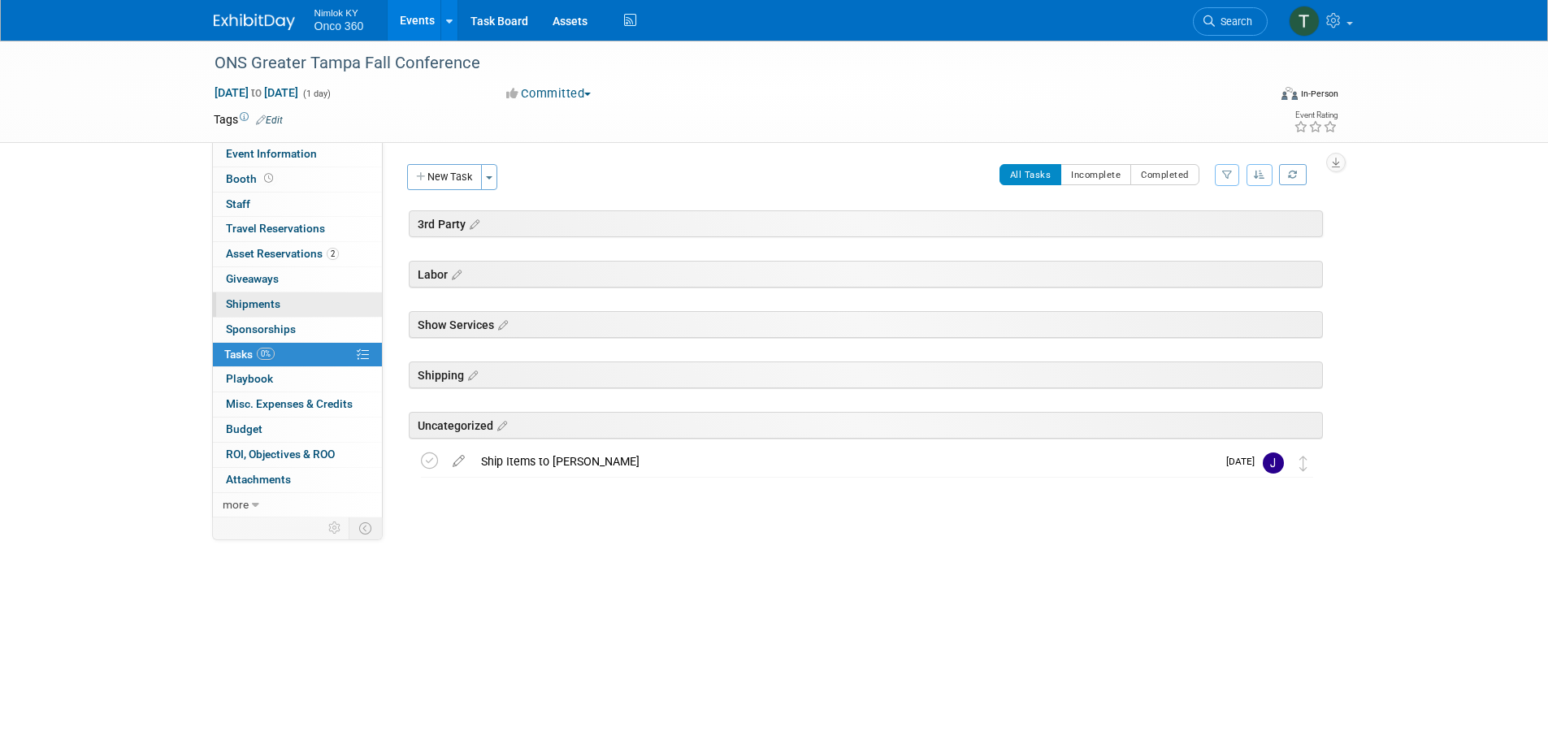
click at [262, 295] on link "0 Shipments 0" at bounding box center [297, 305] width 169 height 24
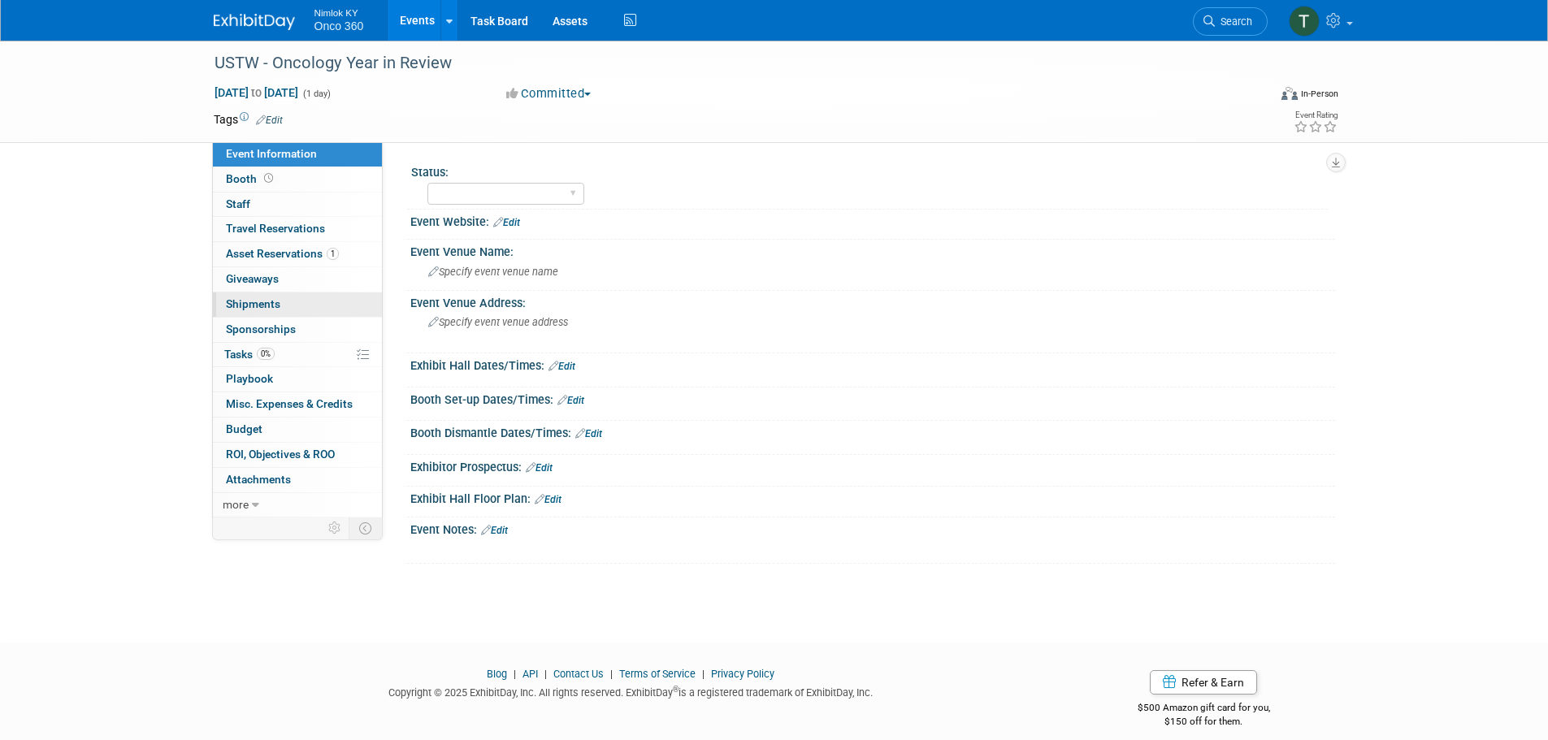
click at [283, 300] on link "0 Shipments 0" at bounding box center [297, 305] width 169 height 24
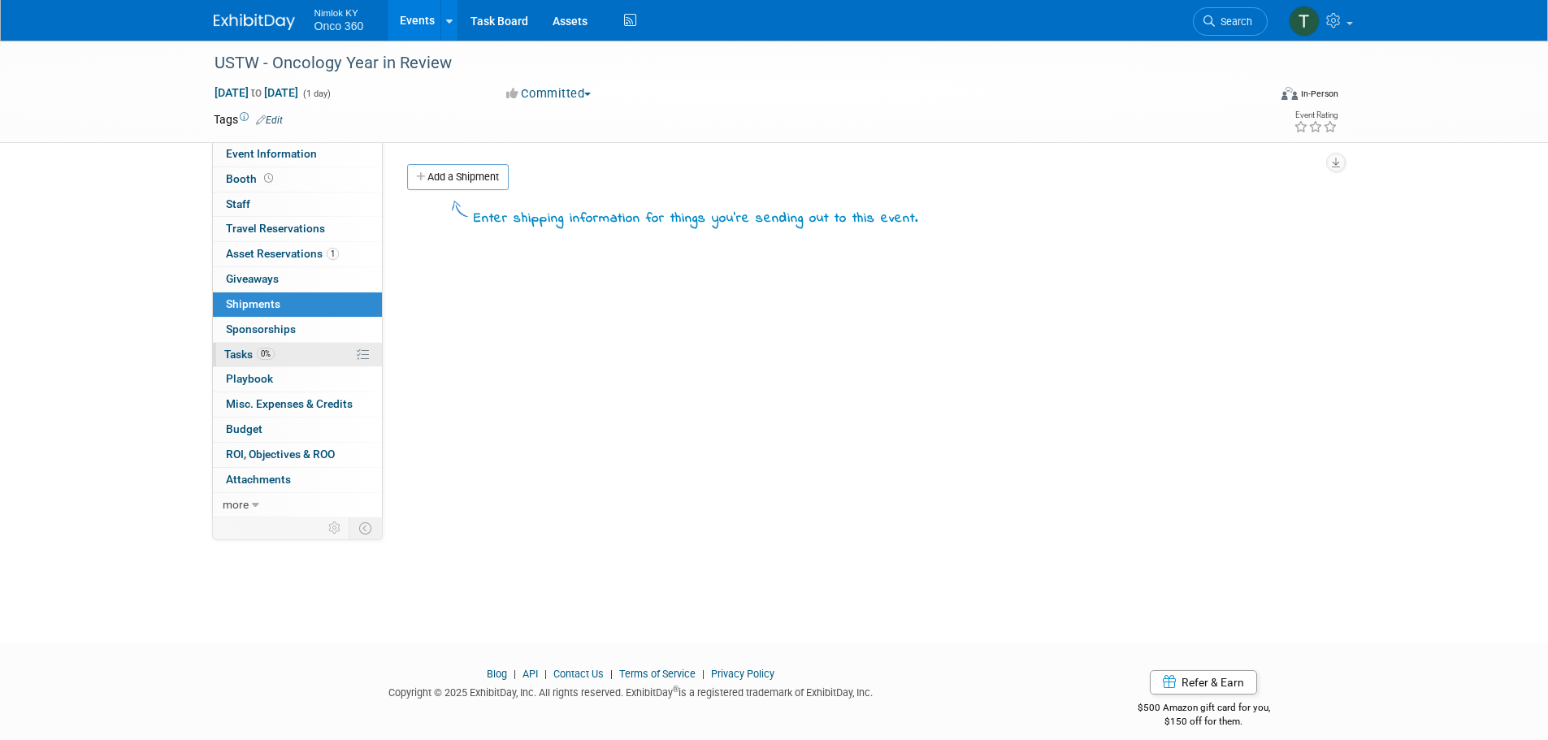
click at [251, 363] on link "0% Tasks 0%" at bounding box center [297, 355] width 169 height 24
